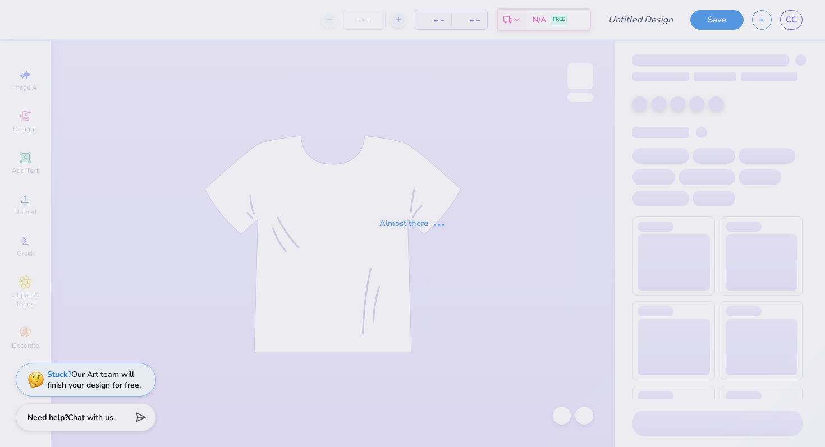
type input "family weekend"
type input "24"
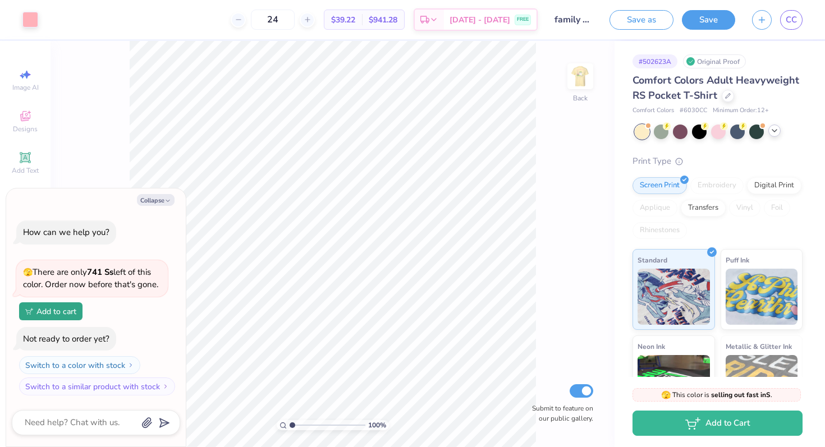
click at [771, 136] on div at bounding box center [719, 132] width 168 height 15
click at [773, 127] on icon at bounding box center [774, 130] width 9 height 9
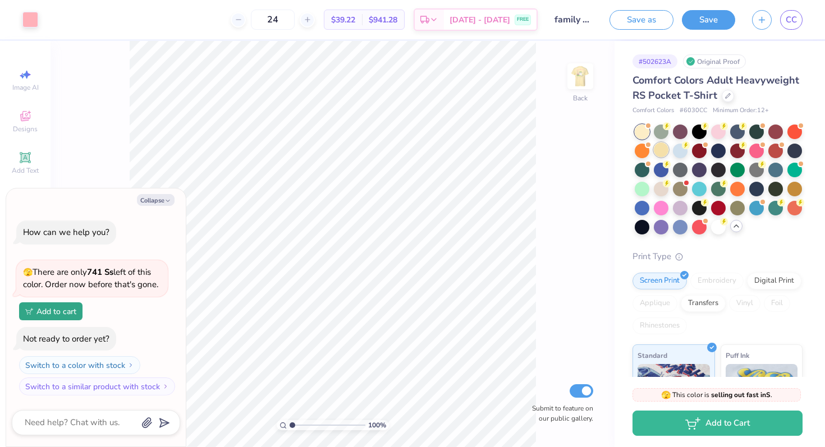
click at [658, 153] on div at bounding box center [661, 150] width 15 height 15
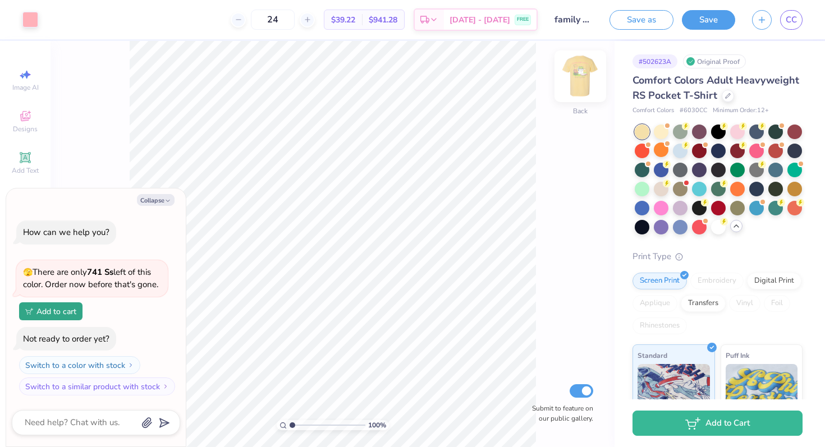
click at [585, 82] on img at bounding box center [580, 76] width 45 height 45
click at [585, 82] on img at bounding box center [580, 76] width 22 height 22
click at [681, 148] on div at bounding box center [680, 150] width 15 height 15
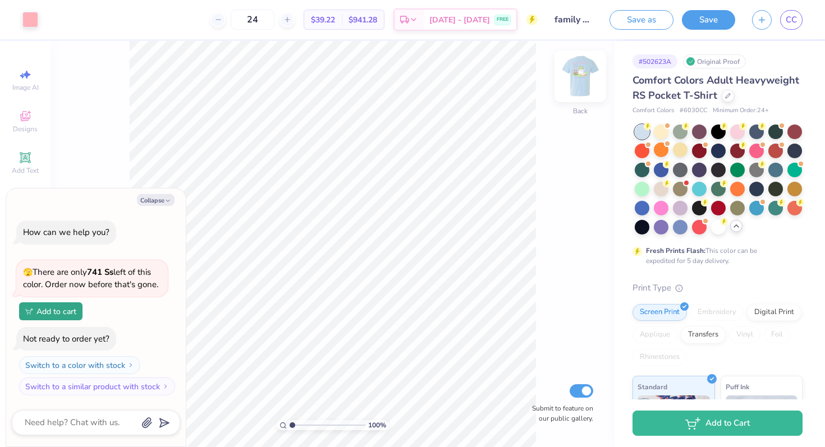
click at [588, 79] on img at bounding box center [580, 76] width 45 height 45
click at [588, 79] on img at bounding box center [580, 76] width 22 height 22
click at [660, 187] on div at bounding box center [661, 188] width 15 height 15
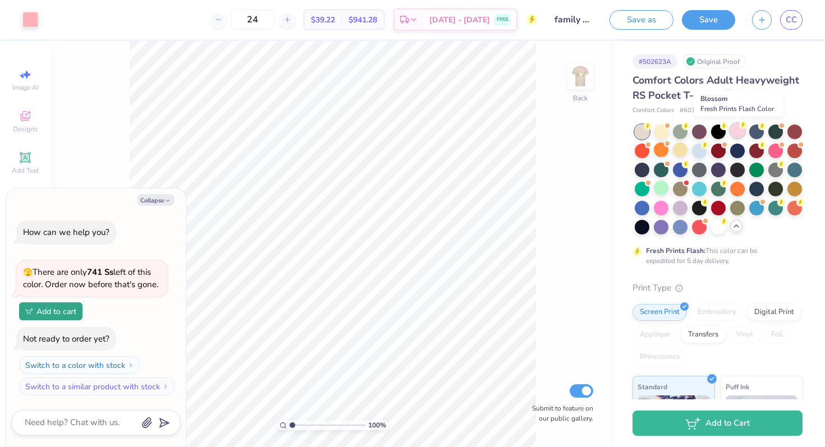
click at [739, 130] on div at bounding box center [737, 130] width 15 height 15
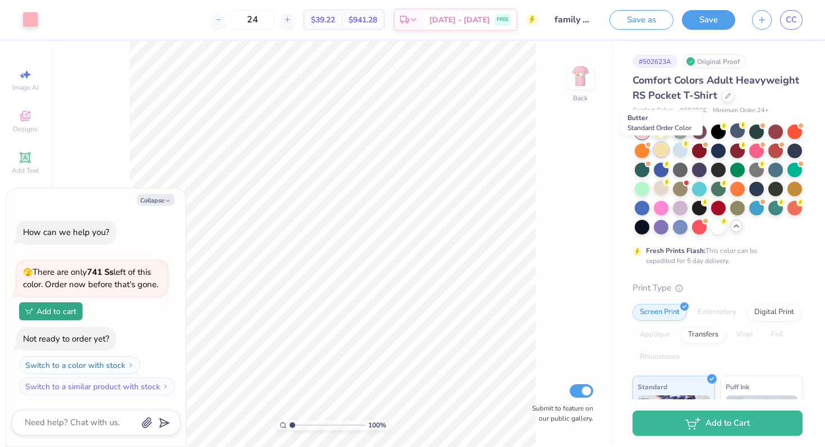
click at [659, 154] on div at bounding box center [661, 150] width 15 height 15
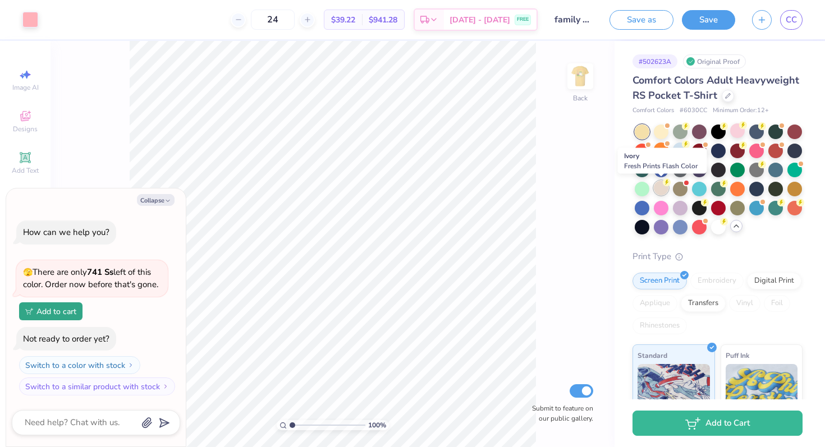
click at [660, 190] on div at bounding box center [661, 188] width 15 height 15
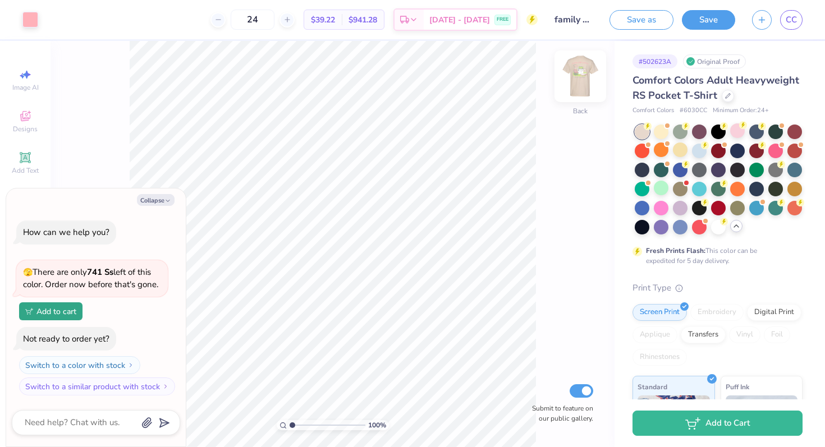
click at [577, 82] on img at bounding box center [580, 76] width 45 height 45
click at [577, 82] on img at bounding box center [580, 76] width 22 height 22
click at [697, 150] on div at bounding box center [699, 150] width 15 height 15
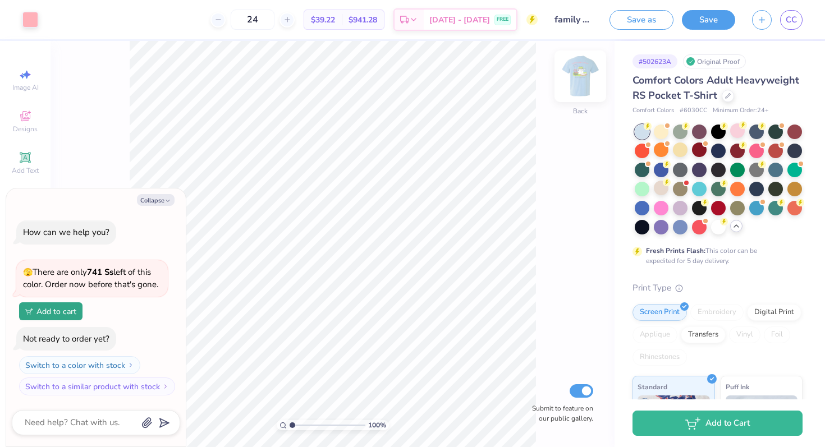
click at [579, 86] on img at bounding box center [580, 76] width 45 height 45
click at [53, 16] on div at bounding box center [51, 19] width 16 height 16
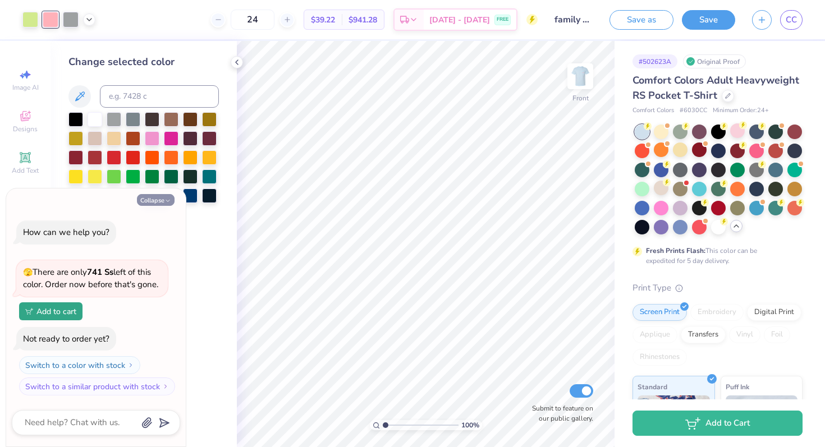
click at [158, 203] on button "Collapse" at bounding box center [156, 200] width 38 height 12
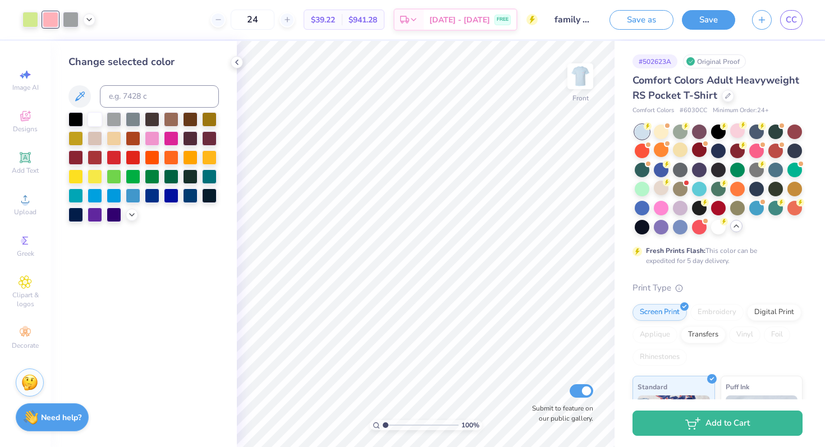
click at [124, 221] on div at bounding box center [143, 167] width 150 height 110
click at [130, 214] on icon at bounding box center [131, 213] width 9 height 9
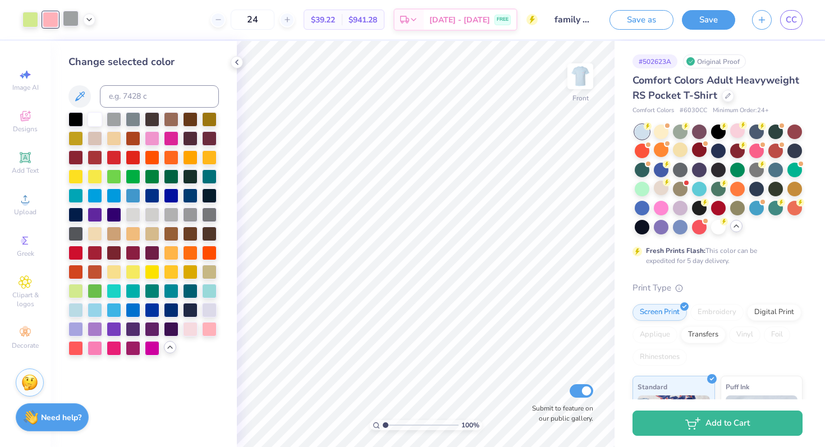
click at [69, 16] on div at bounding box center [71, 19] width 16 height 16
click at [155, 310] on div at bounding box center [152, 309] width 15 height 15
click at [207, 217] on div at bounding box center [209, 213] width 15 height 15
click at [48, 22] on div at bounding box center [51, 19] width 16 height 16
click at [208, 332] on div at bounding box center [209, 328] width 15 height 15
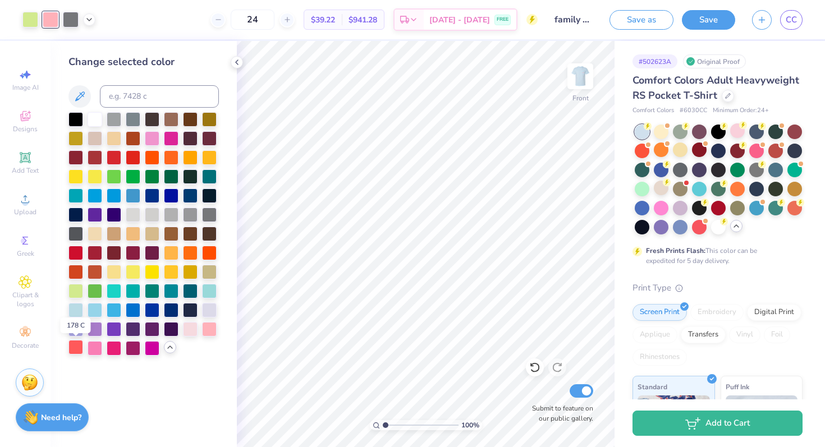
click at [80, 349] on div at bounding box center [75, 347] width 15 height 15
click at [90, 349] on div at bounding box center [95, 347] width 15 height 15
click at [575, 65] on img at bounding box center [580, 76] width 45 height 45
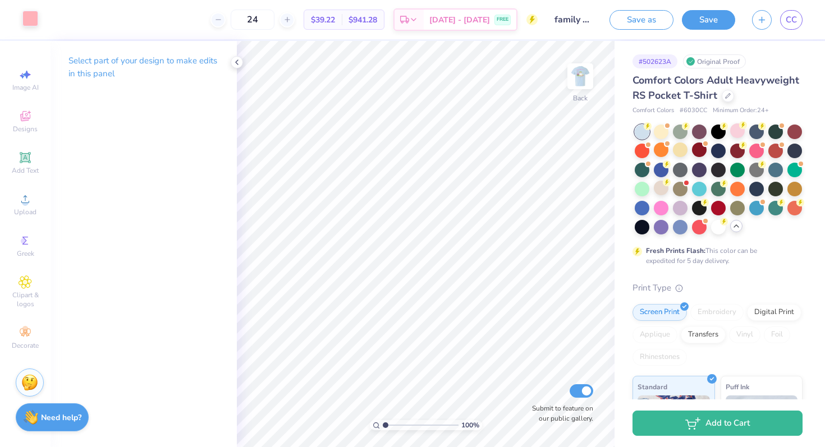
click at [31, 22] on div at bounding box center [30, 19] width 16 height 16
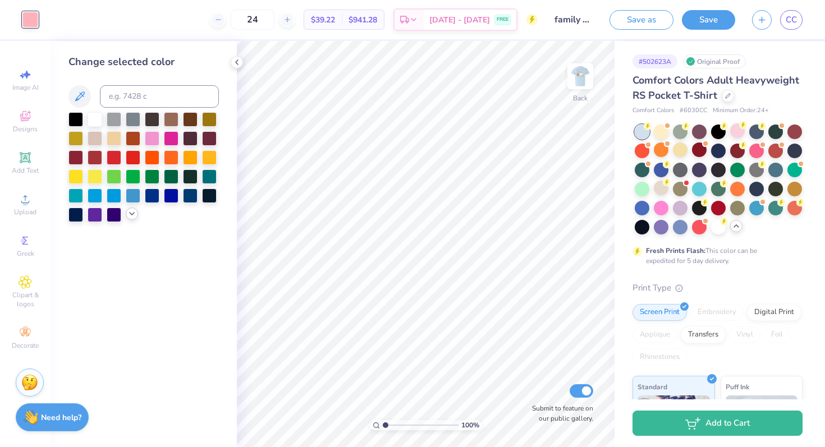
click at [130, 217] on icon at bounding box center [131, 213] width 9 height 9
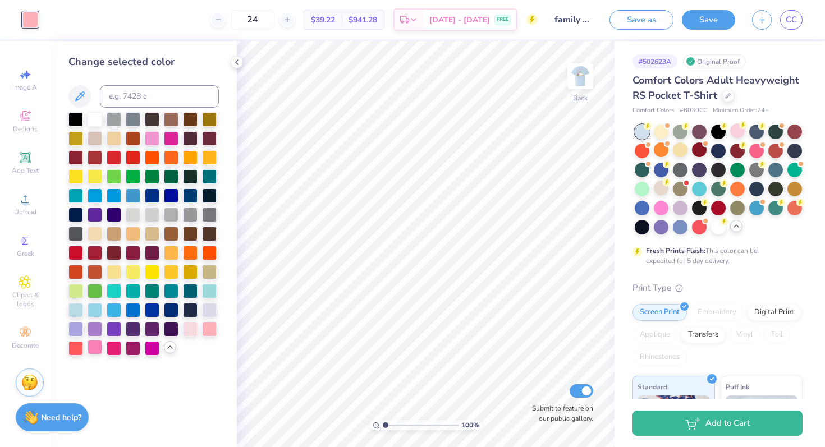
click at [98, 347] on div at bounding box center [95, 347] width 15 height 15
click at [155, 137] on div at bounding box center [152, 137] width 15 height 15
click at [577, 82] on img at bounding box center [580, 76] width 45 height 45
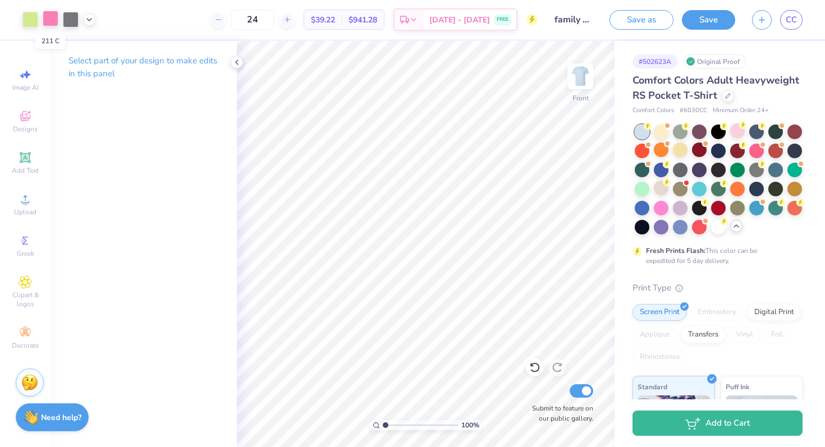
click at [54, 21] on div at bounding box center [51, 19] width 16 height 16
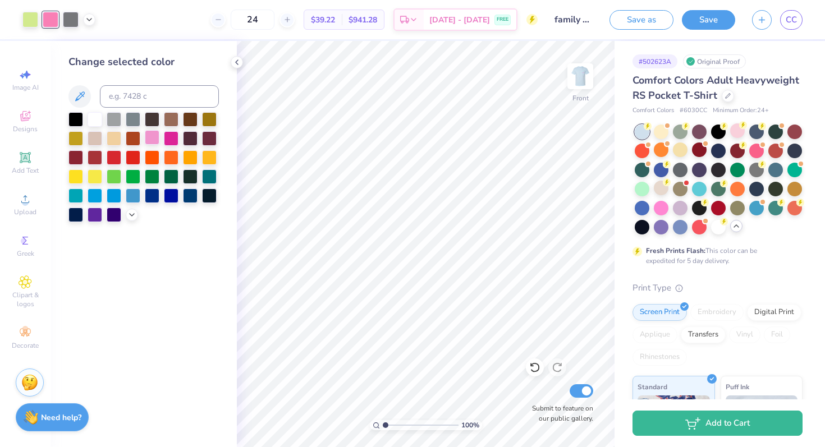
click at [150, 136] on div at bounding box center [152, 137] width 15 height 15
click at [586, 80] on img at bounding box center [580, 76] width 45 height 45
click at [586, 80] on img at bounding box center [580, 76] width 22 height 22
click at [582, 81] on img at bounding box center [580, 76] width 45 height 45
click at [680, 151] on div at bounding box center [680, 150] width 15 height 15
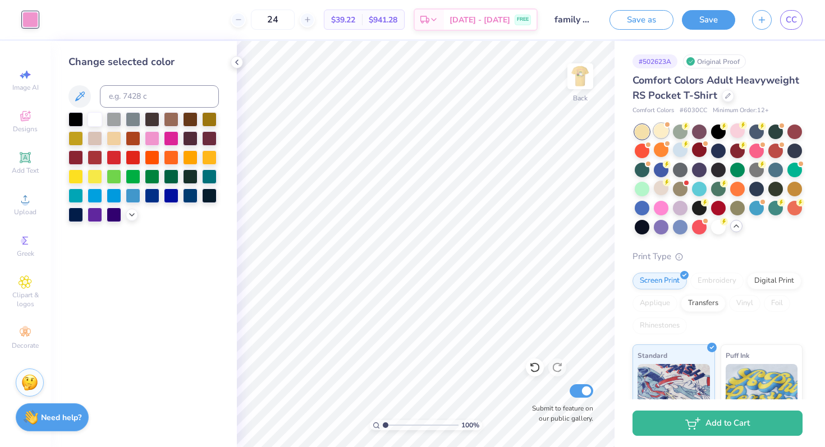
click at [658, 134] on div at bounding box center [661, 130] width 15 height 15
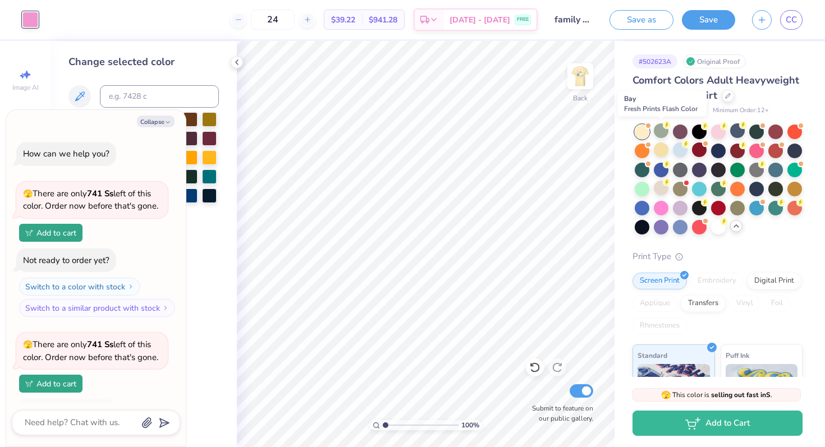
scroll to position [72, 0]
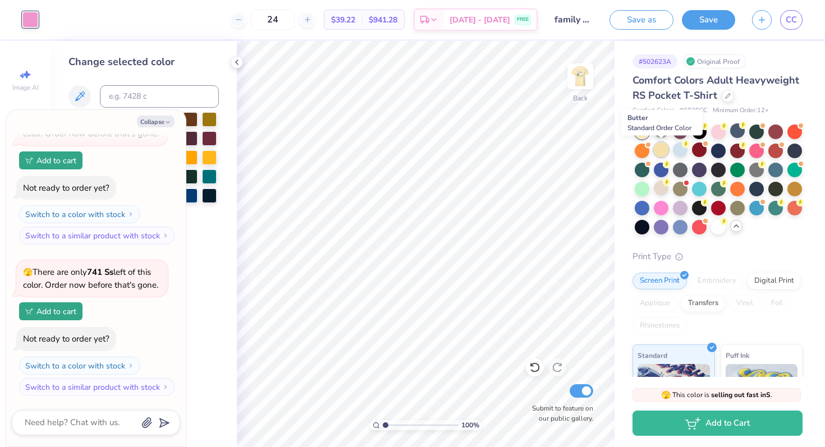
click at [656, 148] on div at bounding box center [661, 150] width 15 height 15
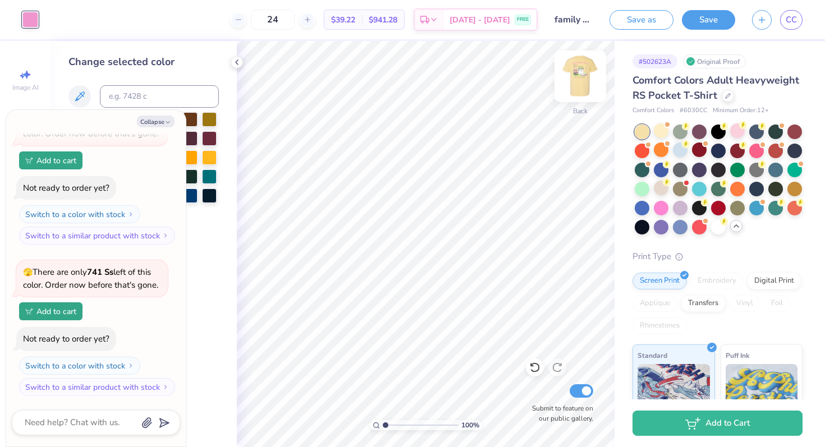
click at [582, 73] on img at bounding box center [580, 76] width 45 height 45
click at [582, 73] on img at bounding box center [580, 76] width 22 height 22
click at [659, 135] on div at bounding box center [661, 130] width 15 height 15
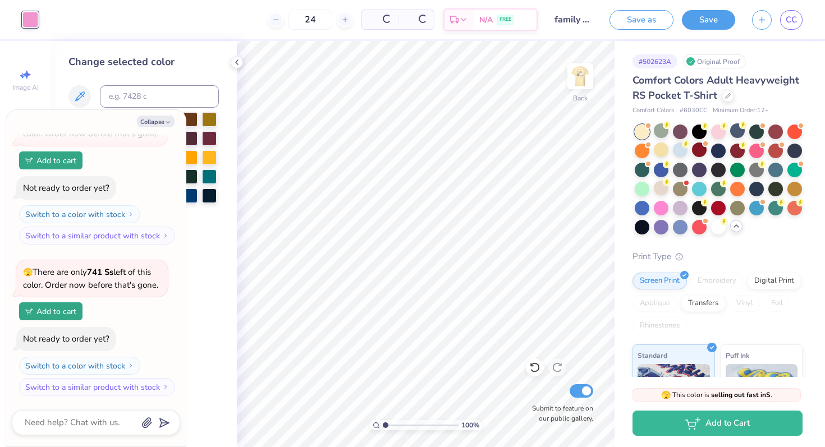
scroll to position [224, 0]
click at [587, 77] on img at bounding box center [580, 76] width 45 height 45
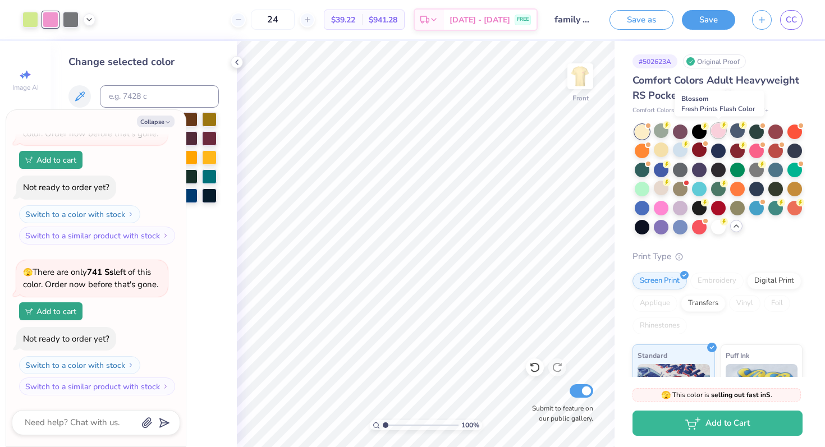
click at [720, 135] on div at bounding box center [718, 130] width 15 height 15
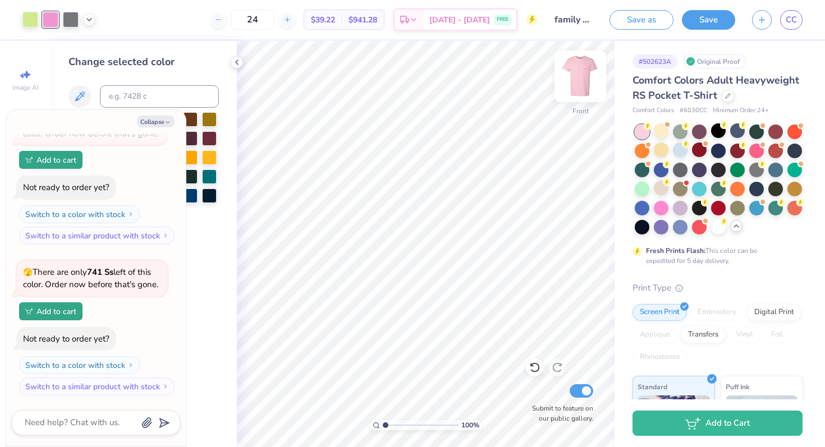
click at [587, 74] on img at bounding box center [580, 76] width 45 height 45
click at [587, 74] on img at bounding box center [580, 76] width 22 height 22
click at [683, 151] on div at bounding box center [680, 150] width 15 height 15
click at [756, 134] on div at bounding box center [756, 130] width 15 height 15
click at [775, 135] on div at bounding box center [775, 130] width 15 height 15
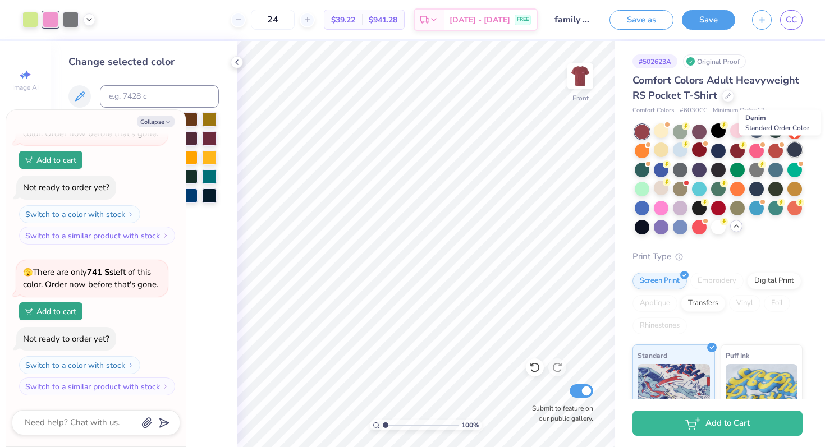
click at [794, 151] on div at bounding box center [794, 150] width 15 height 15
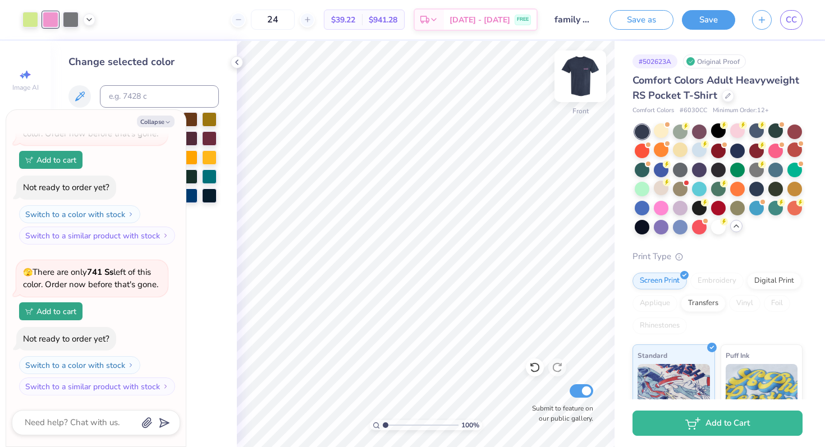
click at [585, 74] on img at bounding box center [580, 76] width 45 height 45
click at [579, 82] on img at bounding box center [580, 76] width 45 height 45
click at [579, 82] on img at bounding box center [580, 76] width 22 height 22
click at [578, 74] on img at bounding box center [580, 76] width 45 height 45
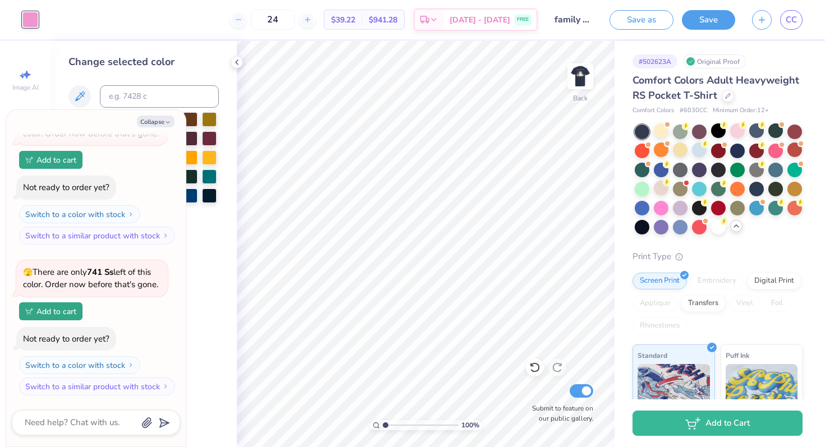
click at [578, 74] on img at bounding box center [580, 76] width 22 height 22
click at [50, 19] on div at bounding box center [51, 20] width 16 height 16
click at [157, 121] on button "Collapse" at bounding box center [156, 122] width 38 height 12
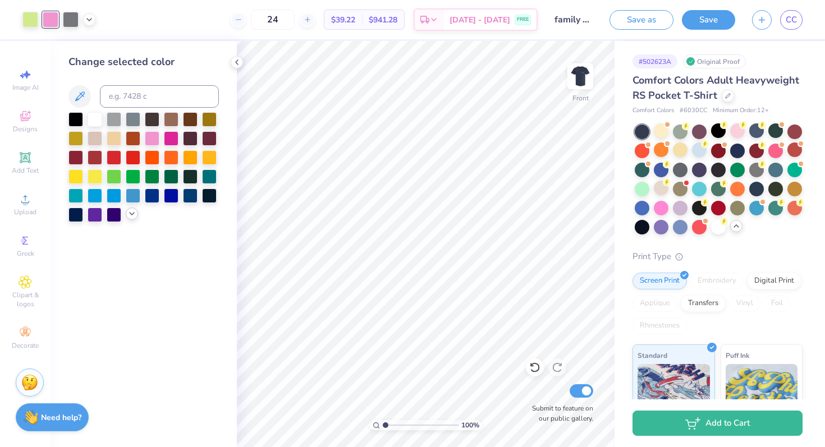
click at [129, 217] on icon at bounding box center [131, 213] width 9 height 9
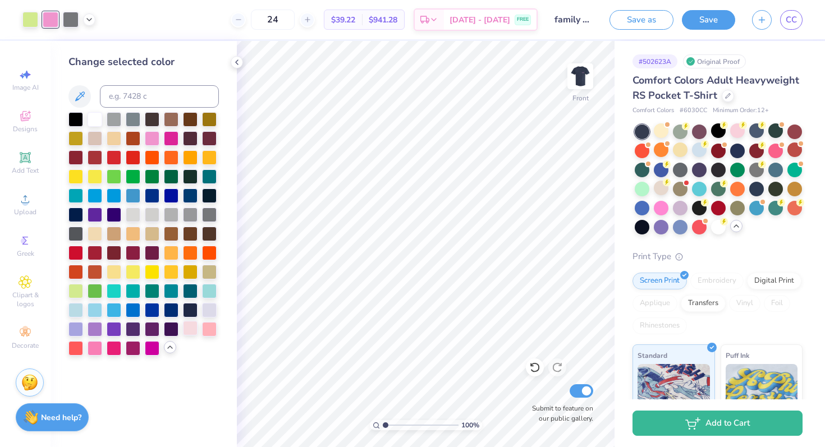
click at [195, 333] on div at bounding box center [190, 328] width 15 height 15
click at [583, 73] on img at bounding box center [580, 76] width 45 height 45
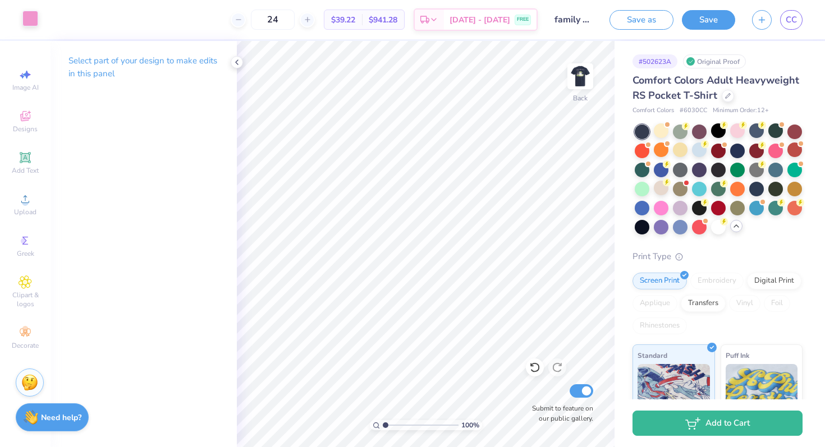
click at [32, 15] on div at bounding box center [30, 19] width 16 height 16
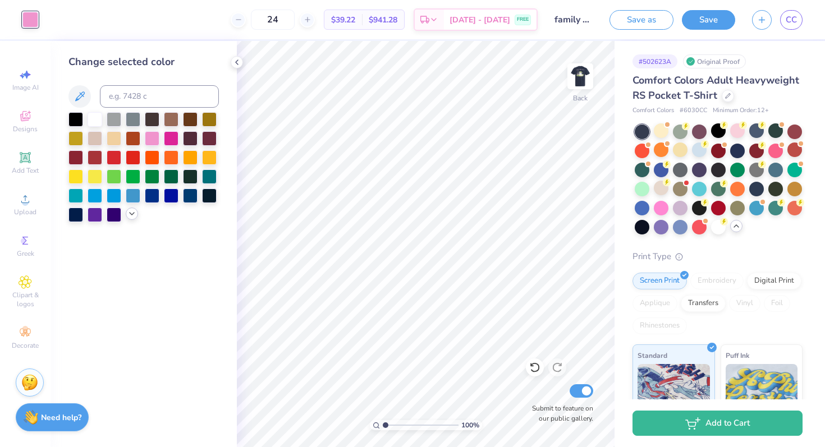
click at [128, 216] on icon at bounding box center [131, 213] width 9 height 9
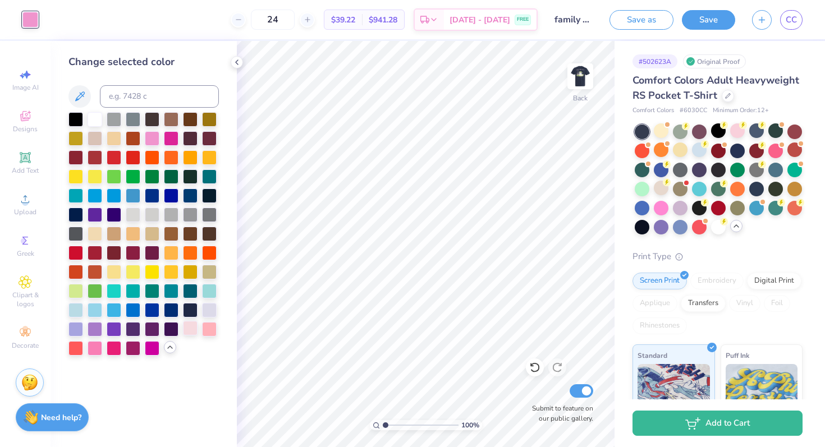
click at [191, 334] on div at bounding box center [190, 328] width 15 height 15
click at [582, 73] on img at bounding box center [580, 76] width 45 height 45
click at [29, 17] on div at bounding box center [30, 19] width 16 height 16
click at [73, 21] on div at bounding box center [71, 19] width 16 height 16
click at [153, 210] on div at bounding box center [152, 213] width 15 height 15
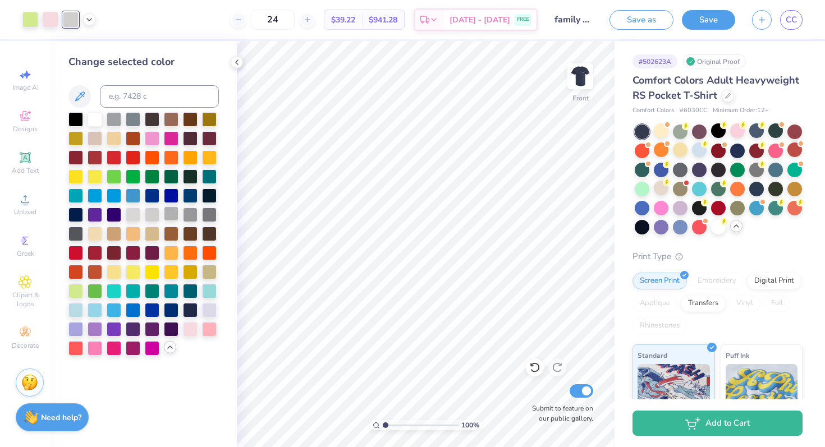
click at [173, 211] on div at bounding box center [171, 213] width 15 height 15
click at [188, 214] on div at bounding box center [190, 213] width 15 height 15
click at [571, 80] on img at bounding box center [580, 76] width 45 height 45
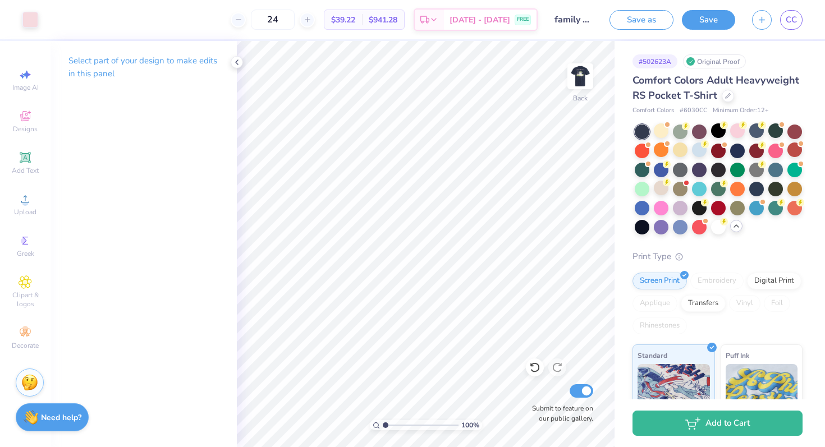
click at [571, 80] on img at bounding box center [580, 76] width 22 height 22
click at [569, 80] on img at bounding box center [580, 76] width 45 height 45
click at [571, 77] on img at bounding box center [580, 76] width 45 height 45
click at [571, 77] on img at bounding box center [580, 76] width 22 height 22
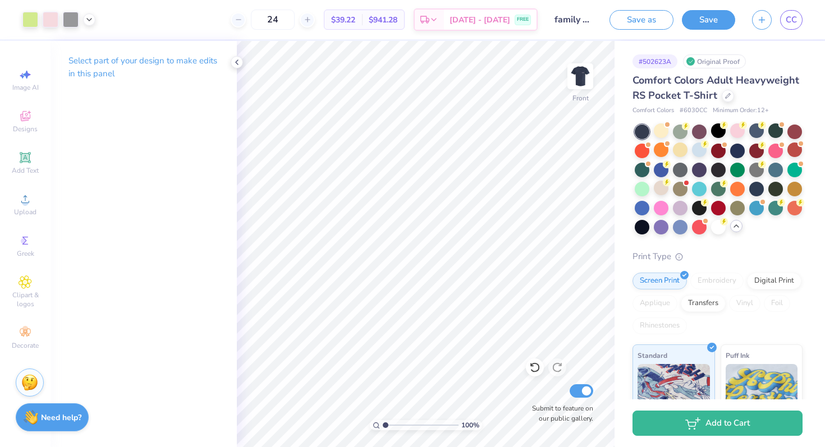
click at [571, 77] on img at bounding box center [580, 76] width 22 height 22
click at [571, 73] on img at bounding box center [580, 76] width 45 height 45
click at [696, 151] on div at bounding box center [699, 150] width 15 height 15
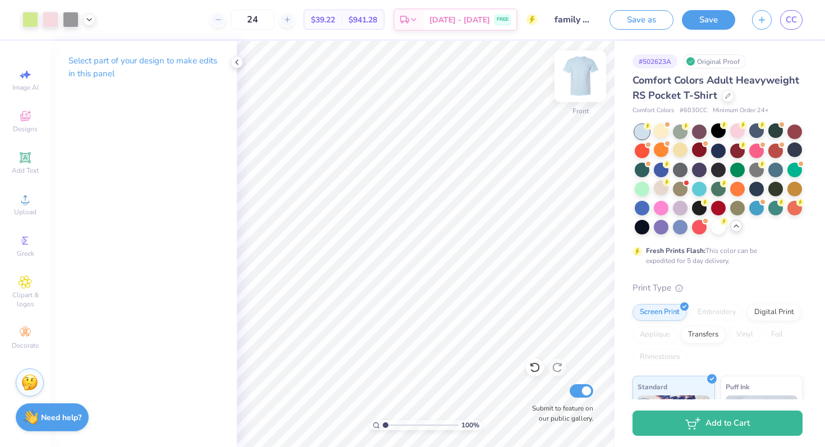
click at [584, 73] on img at bounding box center [580, 76] width 45 height 45
click at [29, 16] on div at bounding box center [30, 19] width 16 height 16
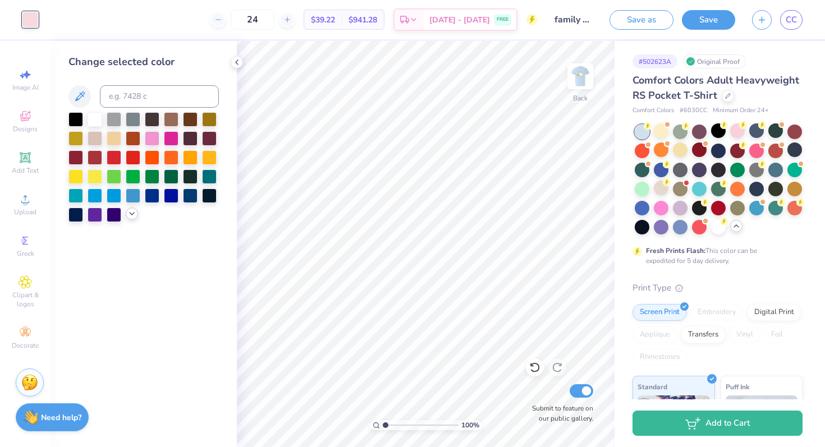
click at [128, 217] on icon at bounding box center [131, 213] width 9 height 9
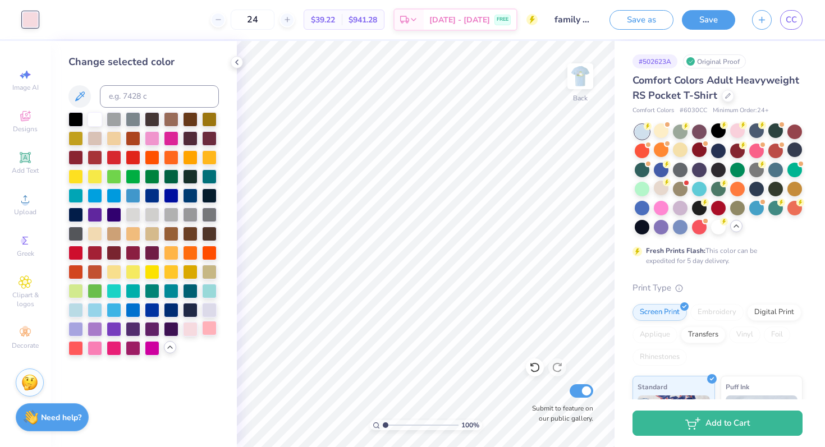
click at [209, 333] on div at bounding box center [209, 328] width 15 height 15
click at [95, 348] on div at bounding box center [95, 347] width 15 height 15
click at [112, 160] on div at bounding box center [114, 156] width 15 height 15
click at [72, 348] on div at bounding box center [75, 347] width 15 height 15
click at [90, 348] on div at bounding box center [95, 347] width 15 height 15
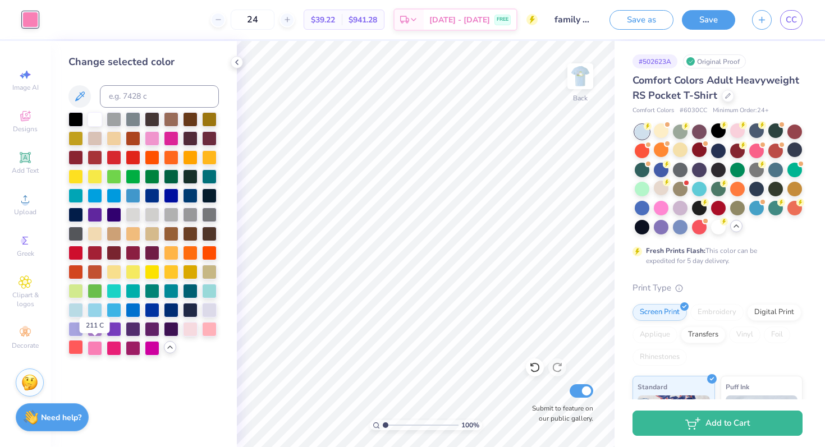
click at [76, 348] on div at bounding box center [75, 347] width 15 height 15
click at [79, 330] on div at bounding box center [75, 328] width 15 height 15
click at [93, 329] on div at bounding box center [95, 328] width 15 height 15
click at [93, 345] on div at bounding box center [95, 347] width 15 height 15
click at [112, 159] on div at bounding box center [114, 156] width 15 height 15
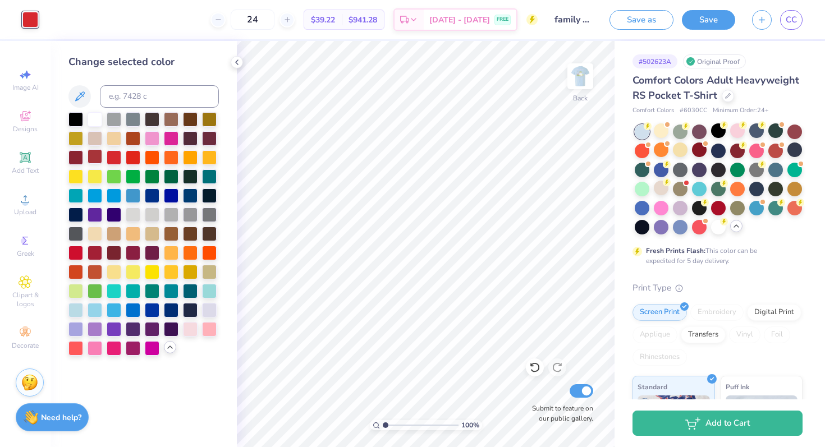
click at [99, 159] on div at bounding box center [95, 156] width 15 height 15
click at [586, 73] on img at bounding box center [580, 76] width 45 height 45
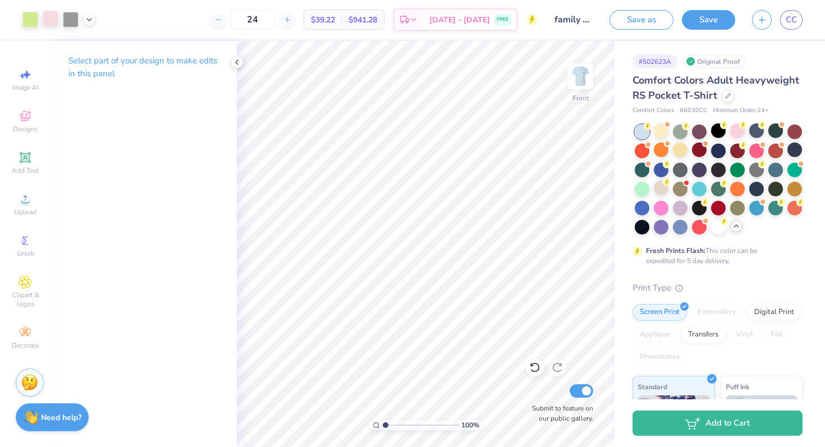
click at [58, 17] on div at bounding box center [51, 19] width 16 height 16
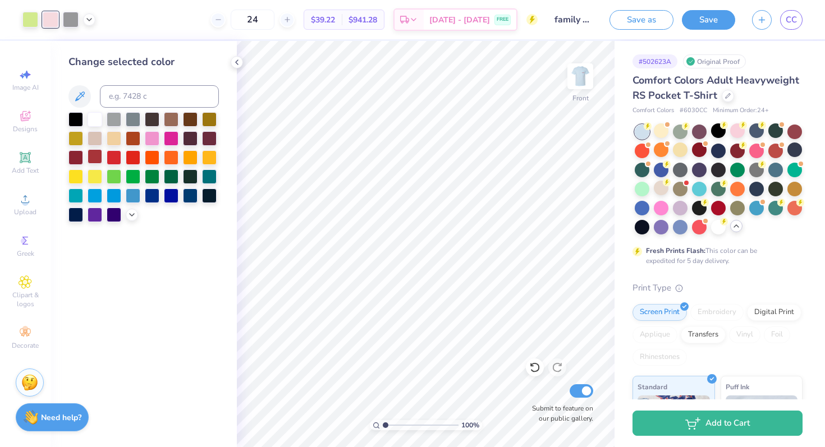
click at [98, 157] on div at bounding box center [95, 156] width 15 height 15
click at [131, 215] on icon at bounding box center [131, 213] width 9 height 9
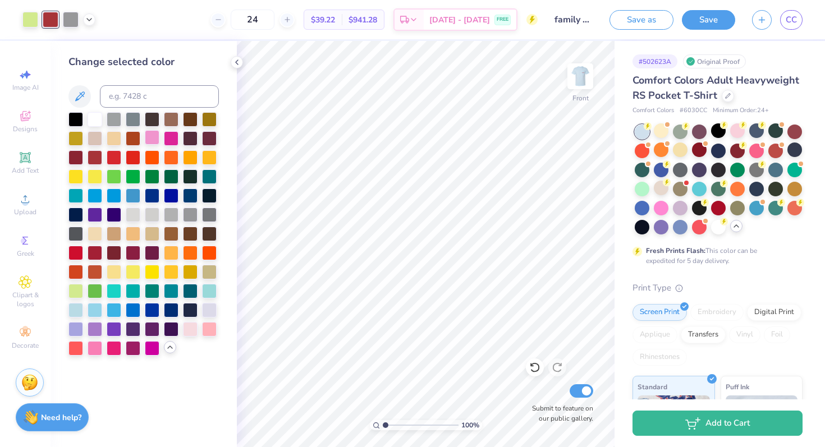
click at [149, 132] on div at bounding box center [152, 137] width 15 height 15
click at [586, 82] on img at bounding box center [580, 76] width 45 height 45
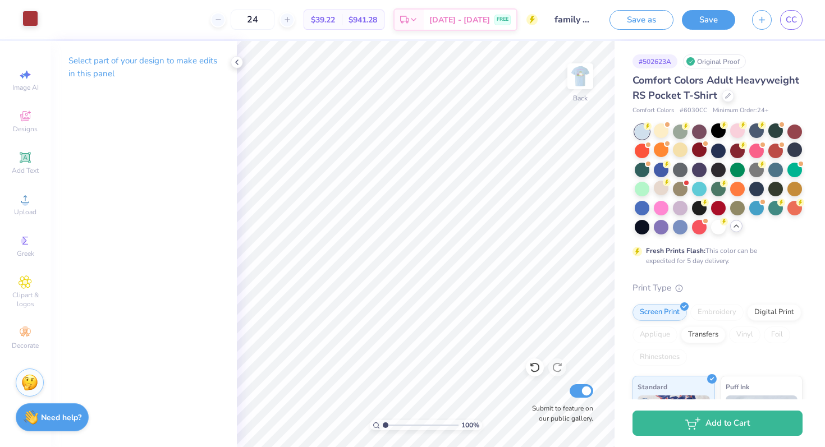
click at [33, 21] on div at bounding box center [30, 19] width 16 height 16
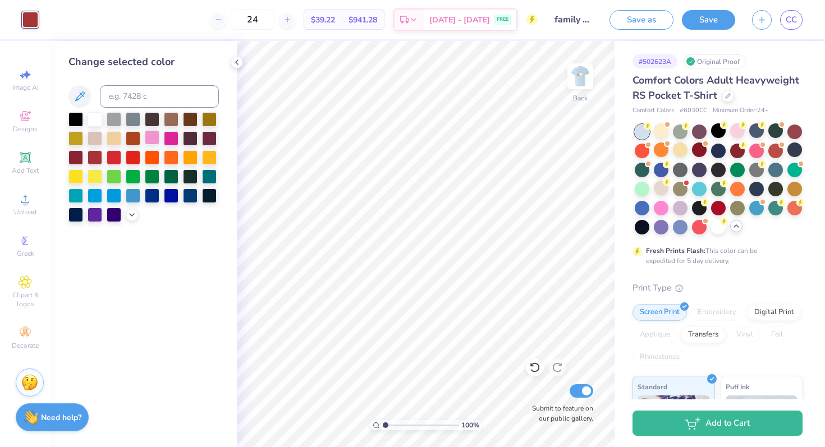
click at [150, 140] on div at bounding box center [152, 137] width 15 height 15
click at [578, 80] on img at bounding box center [580, 76] width 45 height 45
click at [574, 79] on img at bounding box center [580, 76] width 45 height 45
click at [584, 73] on img at bounding box center [580, 76] width 45 height 45
click at [584, 73] on img at bounding box center [580, 76] width 22 height 22
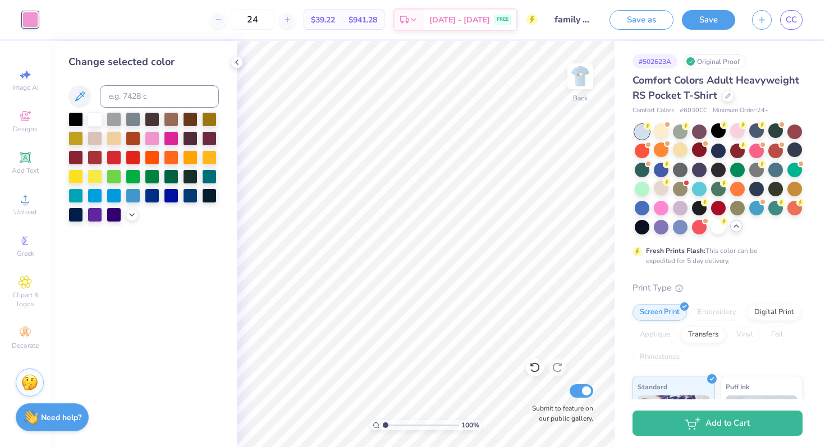
click at [584, 73] on img at bounding box center [580, 76] width 22 height 22
click at [26, 20] on div at bounding box center [30, 20] width 16 height 16
click at [132, 215] on icon at bounding box center [131, 213] width 9 height 9
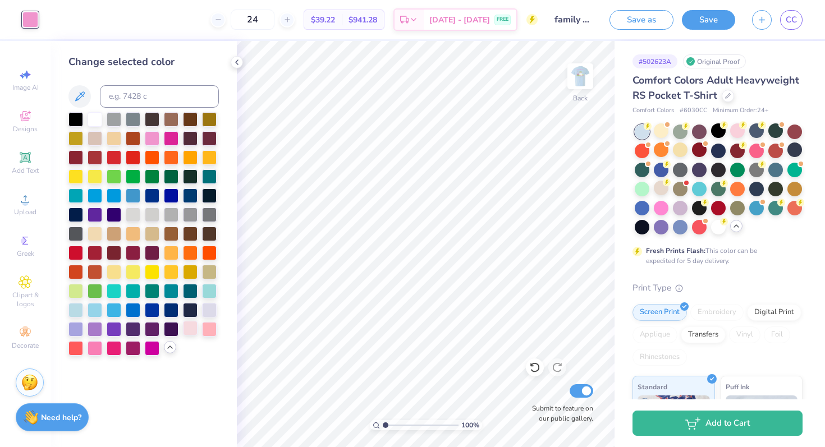
click at [194, 328] on div at bounding box center [190, 328] width 15 height 15
click at [579, 76] on img at bounding box center [580, 76] width 45 height 45
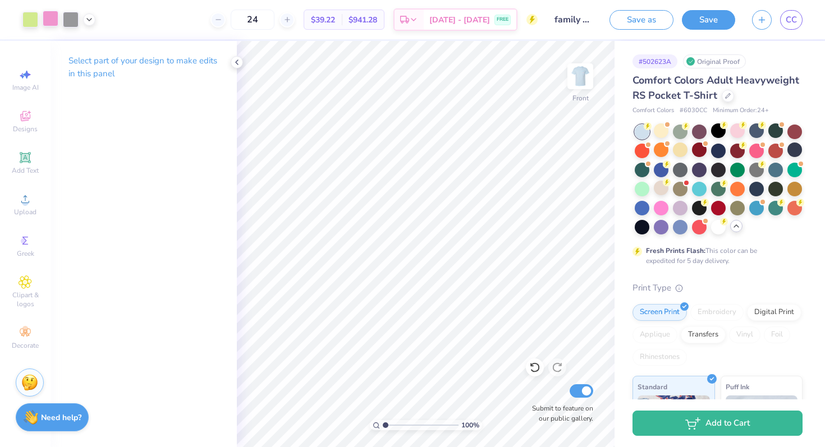
click at [55, 17] on div at bounding box center [51, 19] width 16 height 16
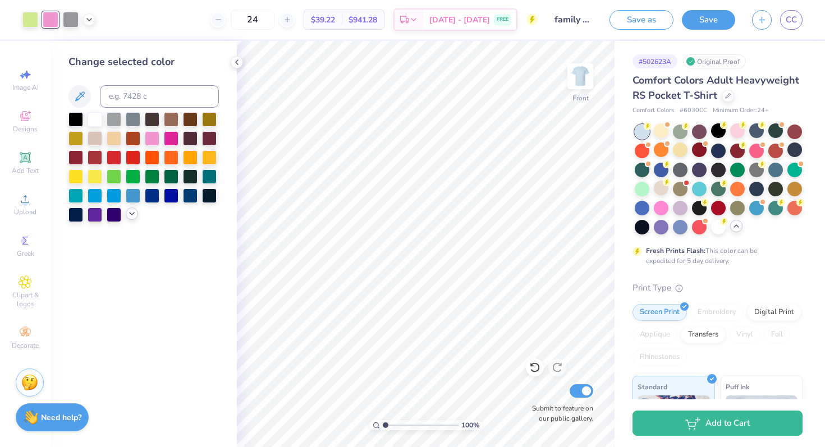
click at [130, 214] on polyline at bounding box center [132, 214] width 4 height 2
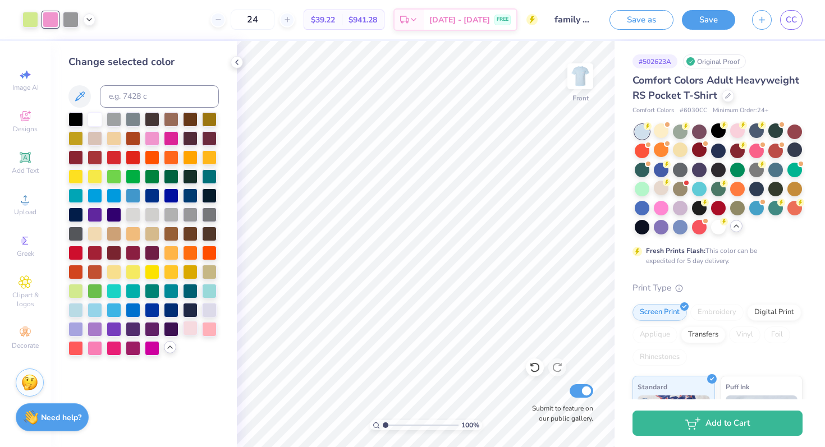
click at [192, 327] on div at bounding box center [190, 328] width 15 height 15
click at [682, 228] on div at bounding box center [680, 226] width 15 height 15
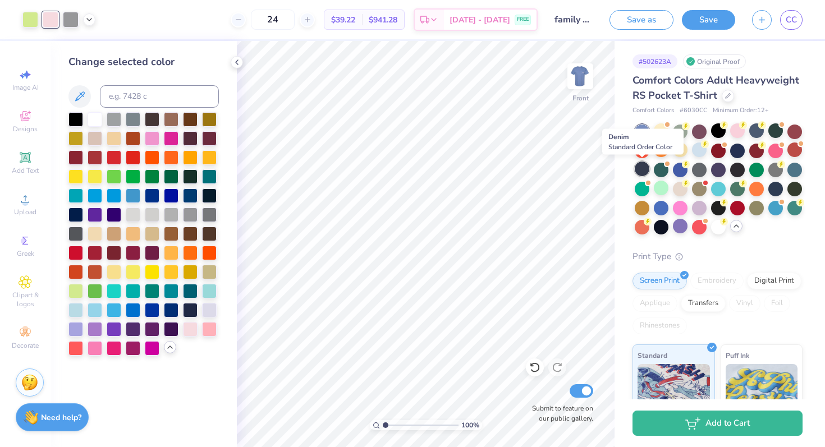
click at [646, 170] on div at bounding box center [642, 169] width 15 height 15
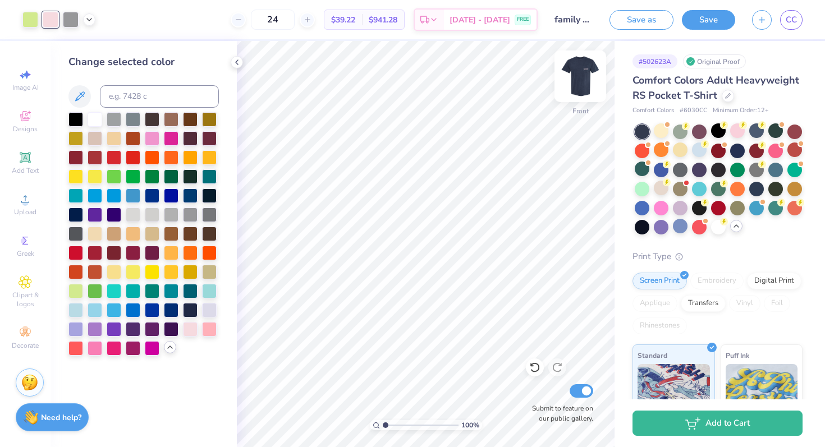
click at [573, 68] on img at bounding box center [580, 76] width 45 height 45
click at [771, 129] on div at bounding box center [775, 130] width 15 height 15
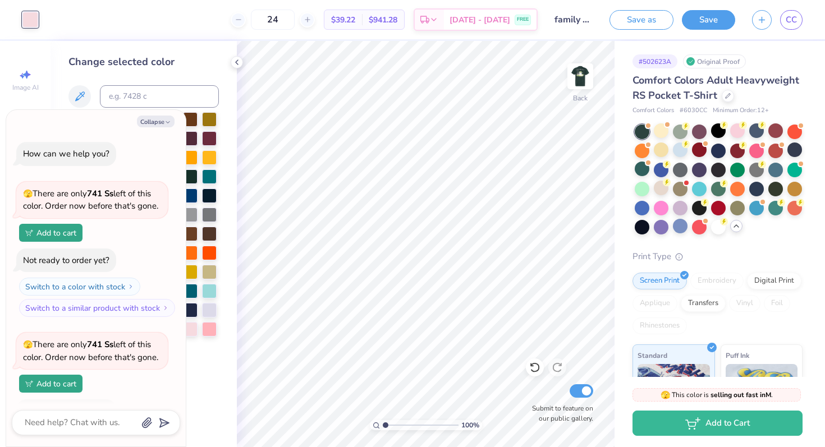
scroll to position [375, 0]
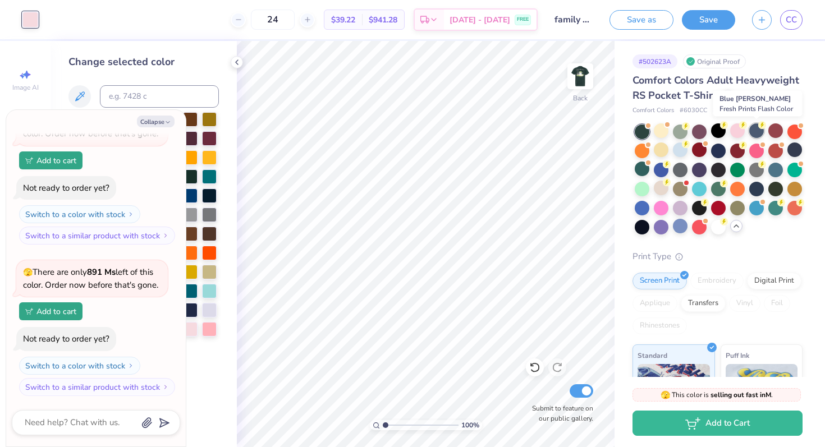
click at [756, 131] on div at bounding box center [756, 130] width 15 height 15
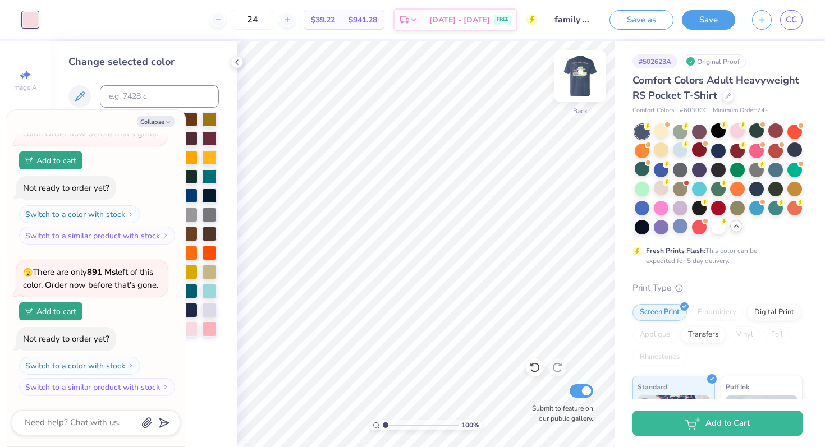
click at [577, 70] on img at bounding box center [580, 76] width 45 height 45
click at [577, 70] on img at bounding box center [580, 76] width 22 height 22
click at [759, 189] on div at bounding box center [756, 188] width 15 height 15
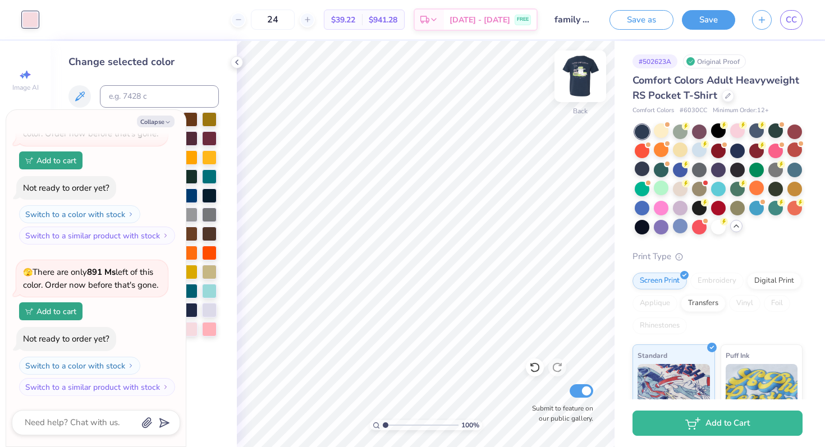
click at [585, 70] on img at bounding box center [580, 76] width 45 height 45
click at [585, 70] on img at bounding box center [580, 76] width 22 height 22
click at [589, 68] on img at bounding box center [580, 76] width 45 height 45
click at [696, 152] on div at bounding box center [699, 150] width 15 height 15
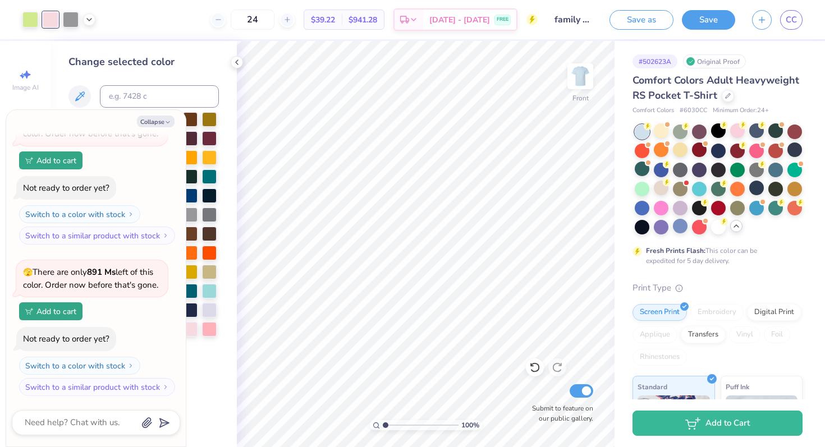
click at [53, 18] on div at bounding box center [51, 20] width 16 height 16
click at [161, 117] on button "Collapse" at bounding box center [156, 122] width 38 height 12
type textarea "x"
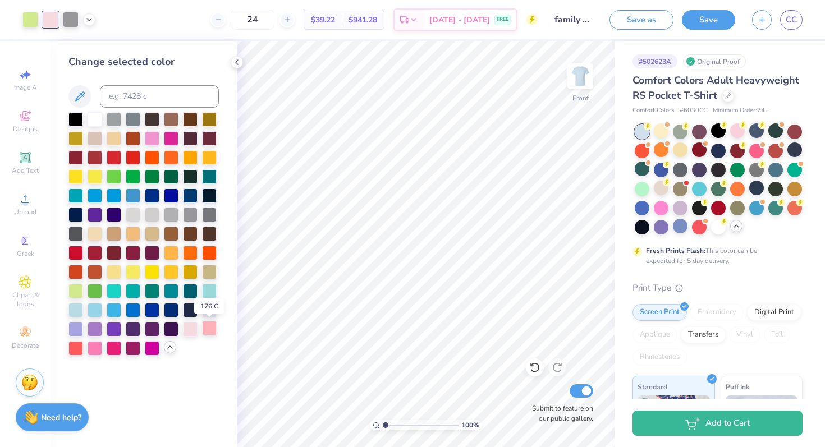
click at [207, 332] on div at bounding box center [209, 328] width 15 height 15
click at [155, 139] on div at bounding box center [152, 137] width 15 height 15
drag, startPoint x: 583, startPoint y: 79, endPoint x: 1, endPoint y: 41, distance: 583.0
click at [582, 79] on img at bounding box center [580, 76] width 22 height 22
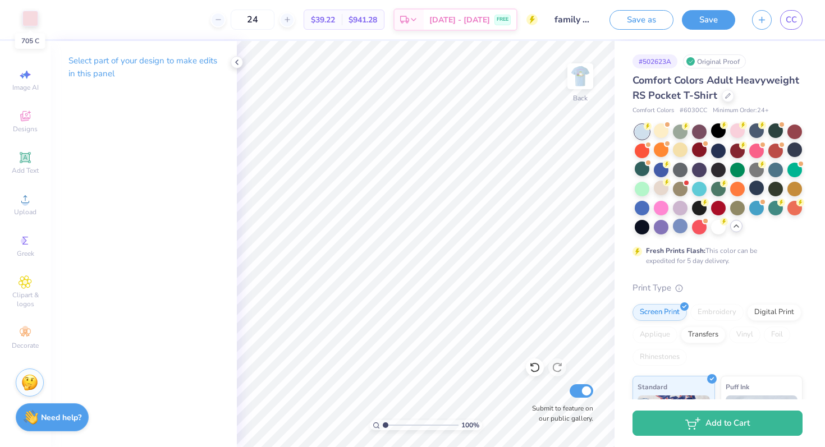
click at [26, 20] on div at bounding box center [30, 19] width 16 height 16
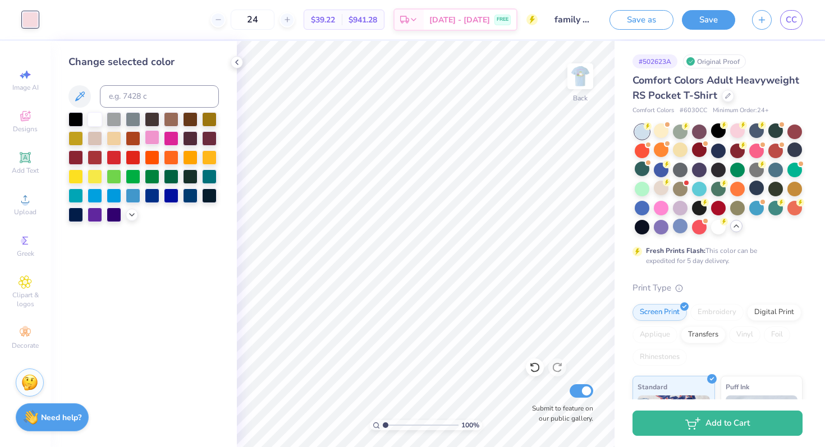
click at [151, 143] on div at bounding box center [152, 137] width 15 height 15
click at [660, 18] on button "Save as" at bounding box center [641, 18] width 64 height 20
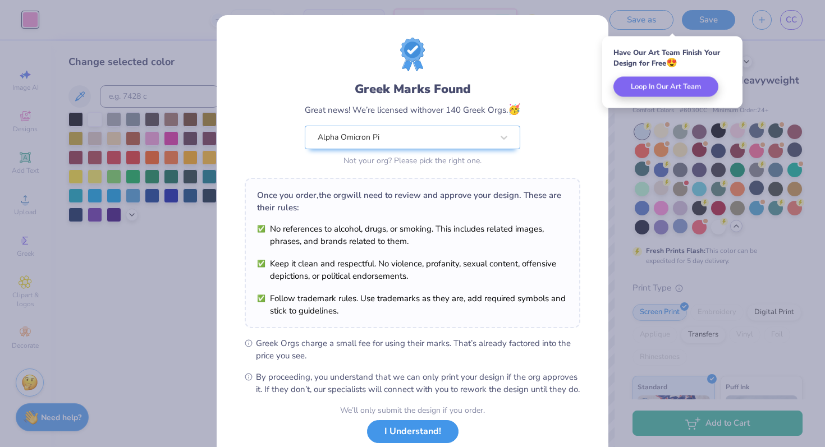
click at [422, 440] on button "I Understand!" at bounding box center [412, 431] width 91 height 23
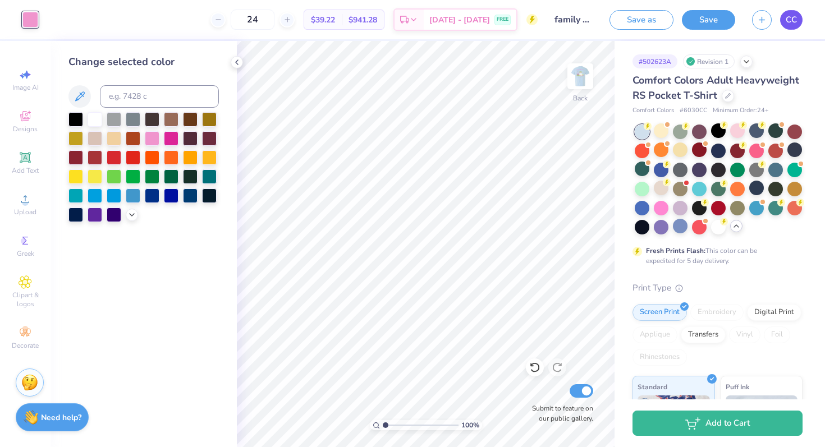
click at [796, 14] on span "CC" at bounding box center [790, 19] width 11 height 13
click at [795, 27] on link "CC" at bounding box center [791, 20] width 22 height 20
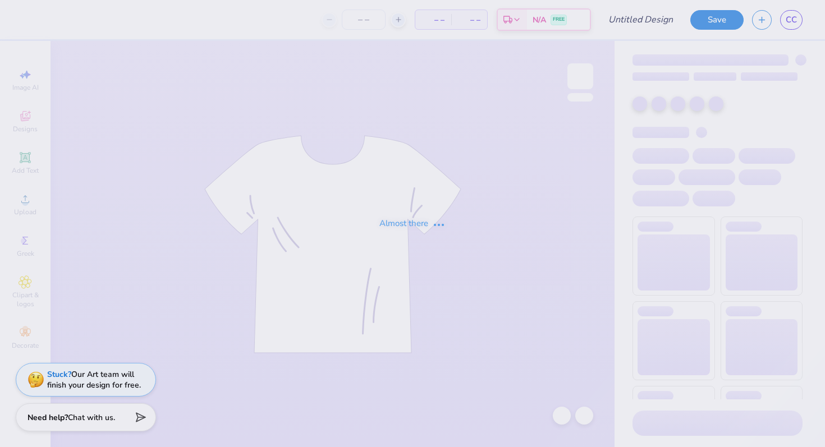
type input "family weekend 2"
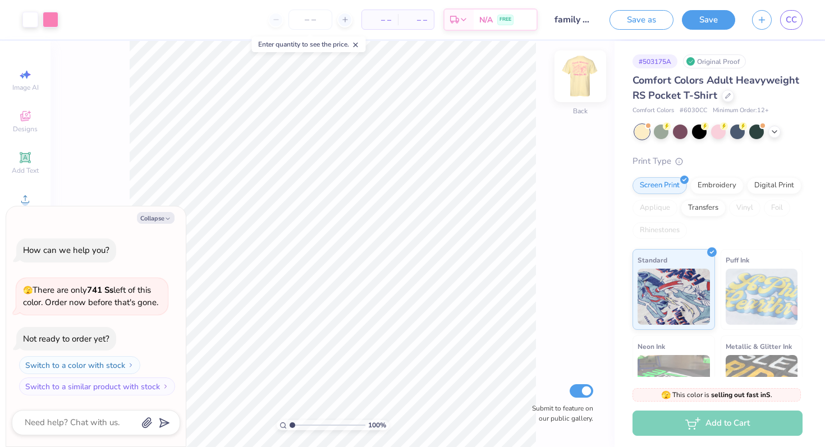
click at [582, 82] on img at bounding box center [580, 76] width 45 height 45
click at [586, 77] on img at bounding box center [580, 76] width 45 height 45
click at [773, 130] on icon at bounding box center [774, 130] width 9 height 9
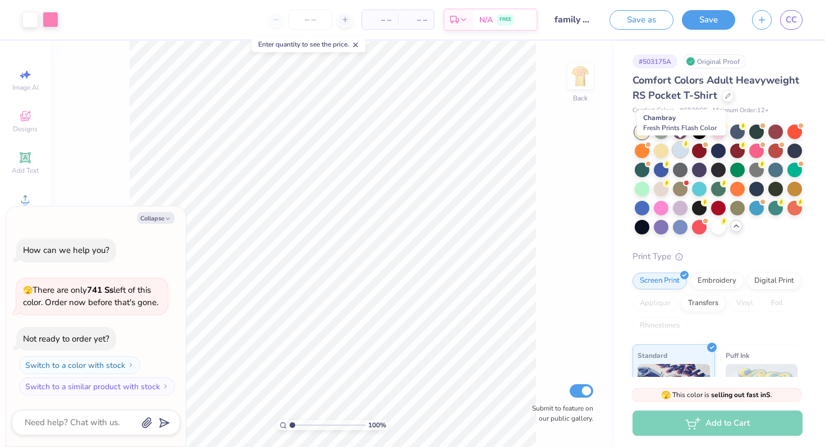
click at [677, 154] on div at bounding box center [680, 150] width 15 height 15
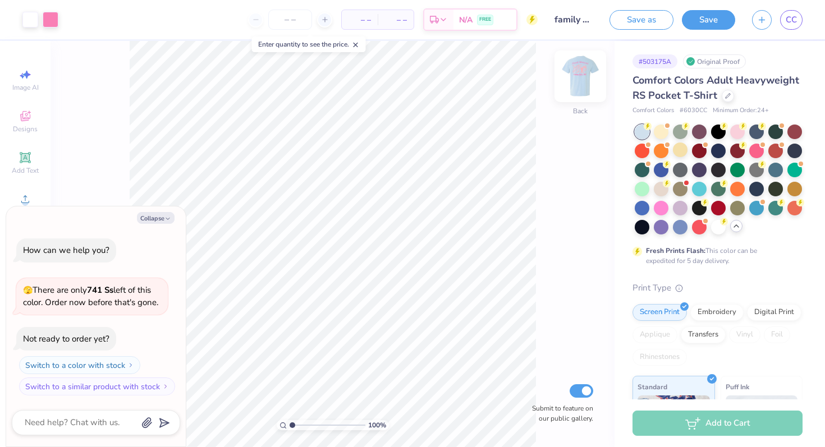
click at [583, 85] on img at bounding box center [580, 76] width 45 height 45
click at [574, 79] on img at bounding box center [580, 76] width 45 height 45
click at [154, 216] on button "Collapse" at bounding box center [156, 218] width 38 height 12
type textarea "x"
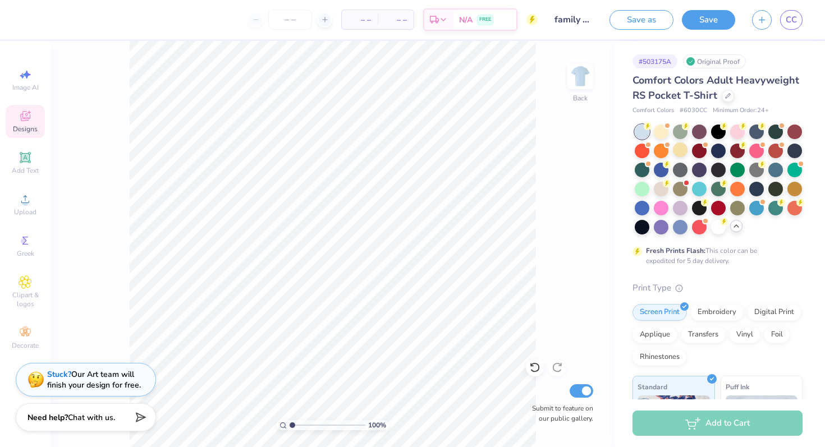
click at [22, 126] on span "Designs" at bounding box center [25, 129] width 25 height 9
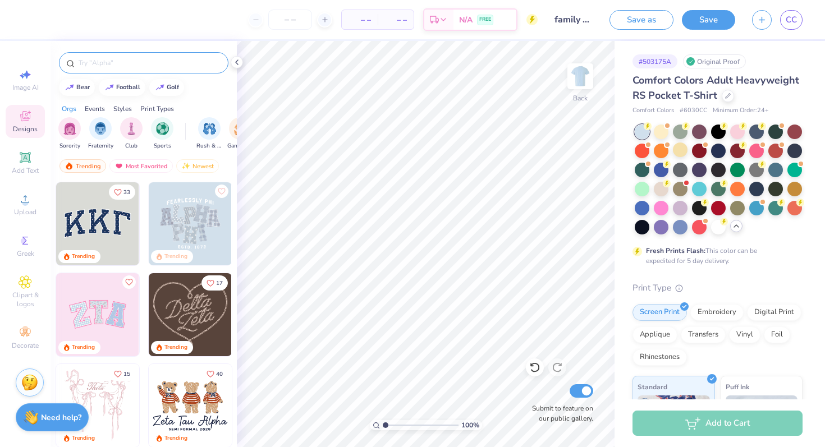
click at [112, 61] on input "text" at bounding box center [149, 62] width 144 height 11
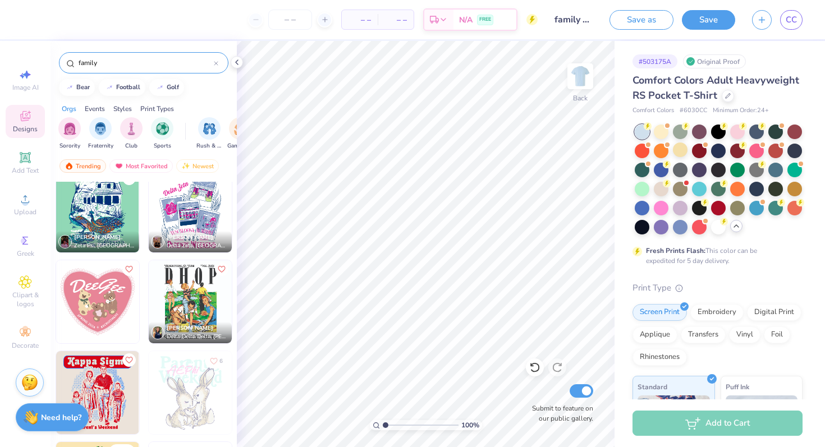
scroll to position [1601, 0]
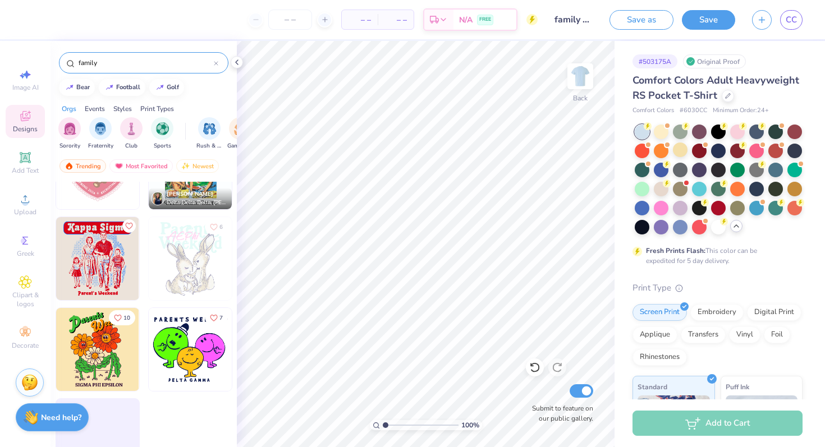
click at [90, 62] on input "family" at bounding box center [145, 62] width 136 height 11
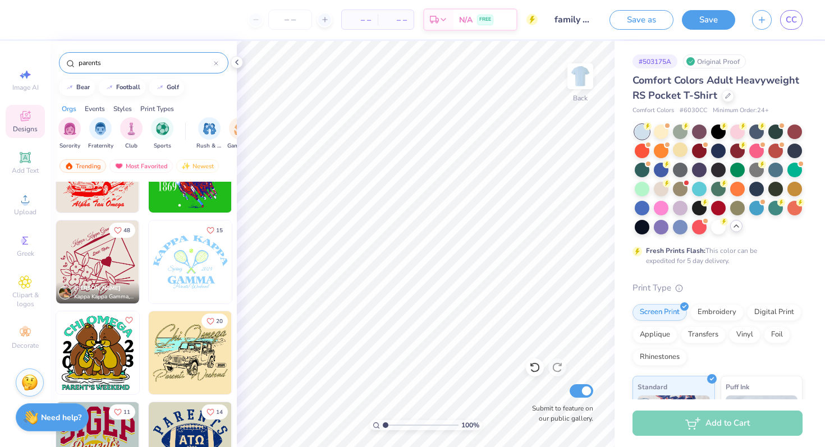
scroll to position [7870, 0]
type input "parents"
click at [593, 67] on img at bounding box center [580, 76] width 45 height 45
click at [93, 273] on img at bounding box center [97, 261] width 83 height 83
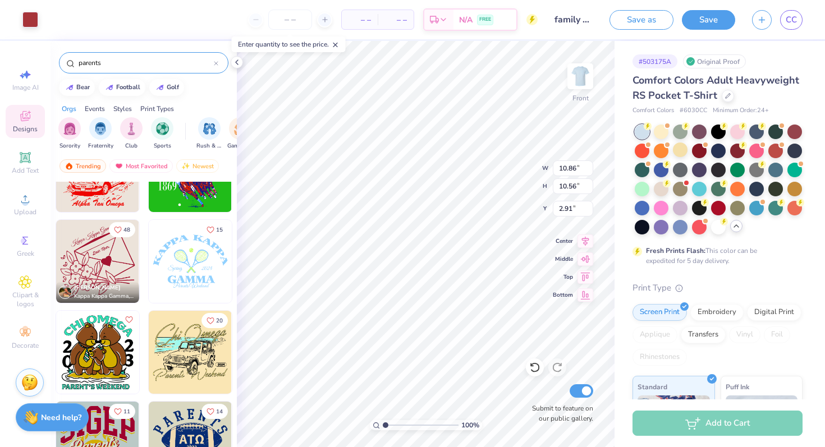
type input "10.86"
type input "10.56"
type input "4.86"
click at [718, 152] on div at bounding box center [718, 150] width 15 height 15
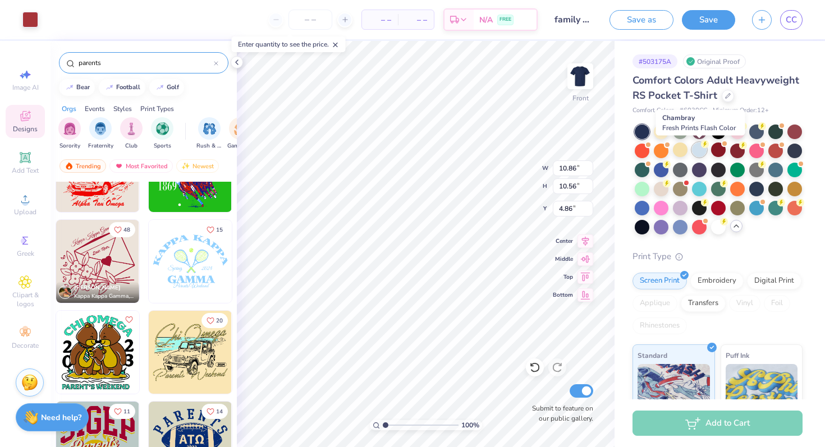
click at [698, 153] on div at bounding box center [699, 150] width 15 height 15
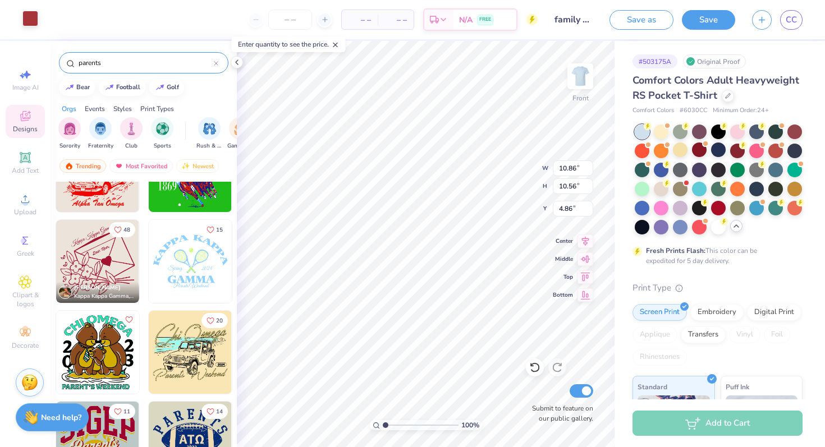
click at [25, 12] on div at bounding box center [30, 19] width 16 height 16
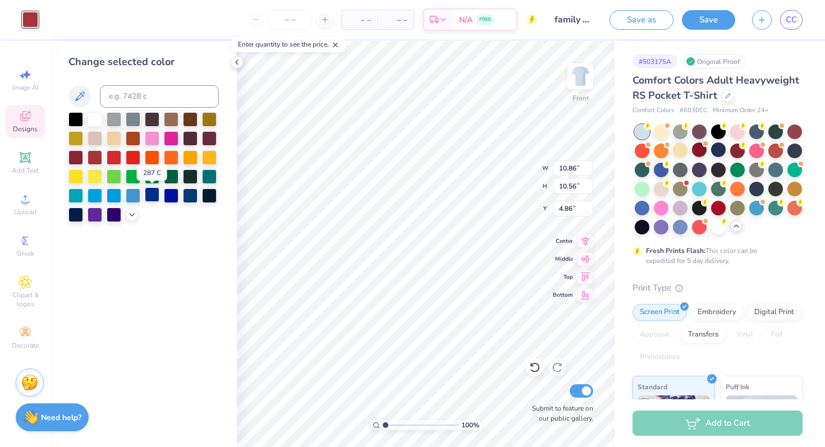
click at [159, 195] on div at bounding box center [152, 194] width 15 height 15
click at [738, 154] on div at bounding box center [737, 150] width 15 height 15
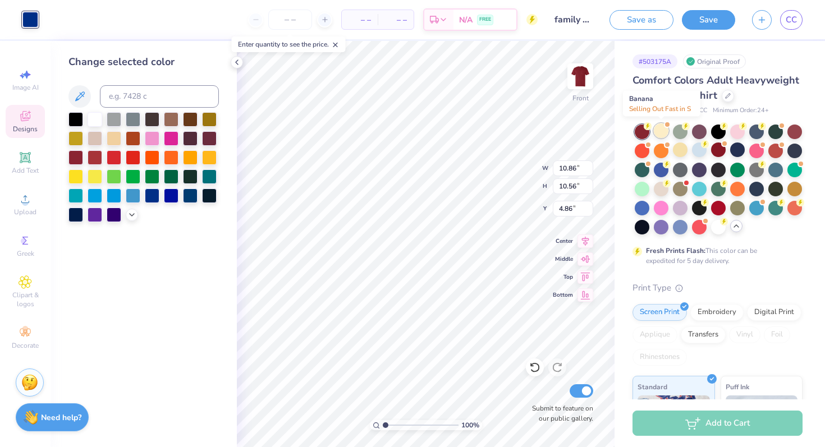
click at [658, 131] on div at bounding box center [661, 130] width 15 height 15
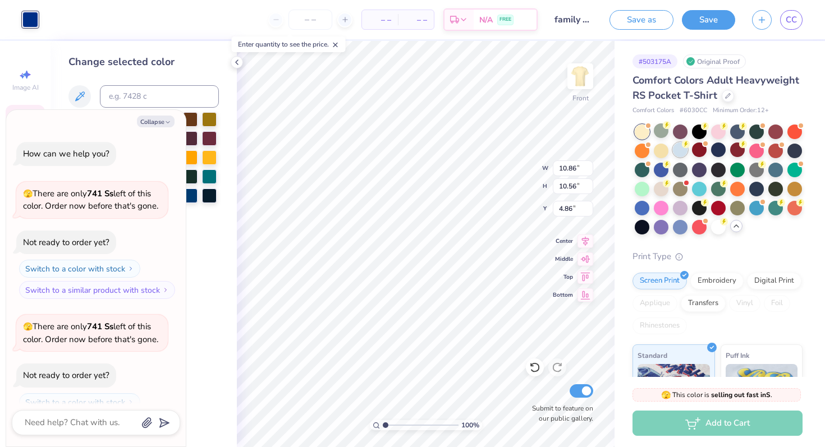
scroll to position [36, 0]
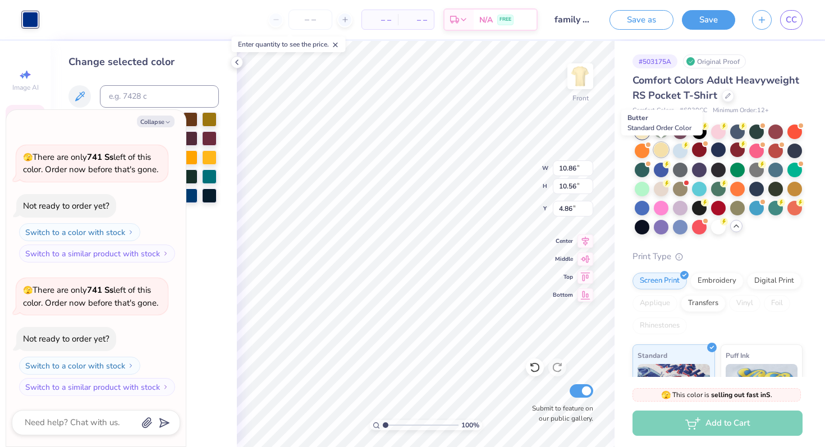
click at [663, 148] on div at bounding box center [661, 150] width 15 height 15
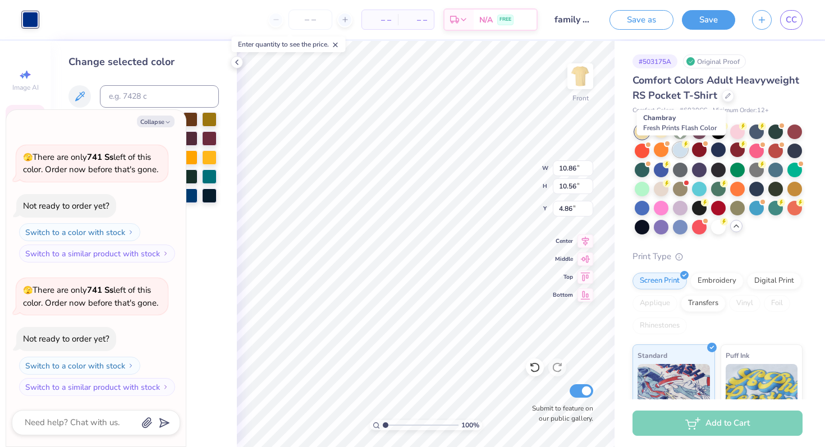
click at [679, 150] on div at bounding box center [680, 150] width 15 height 15
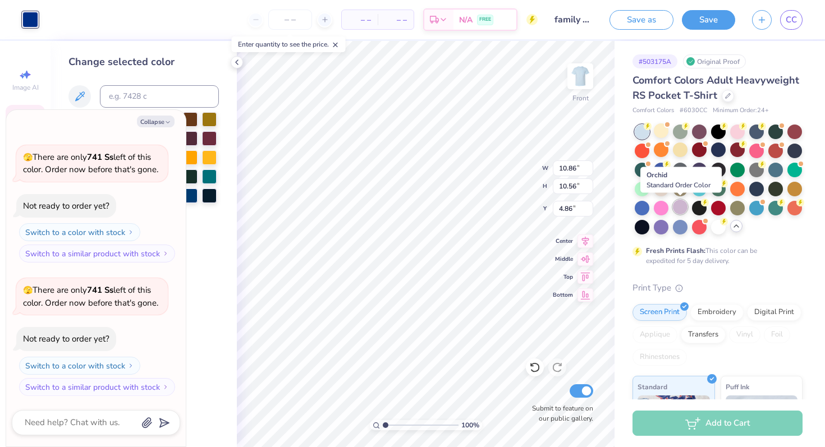
click at [679, 212] on div at bounding box center [680, 207] width 15 height 15
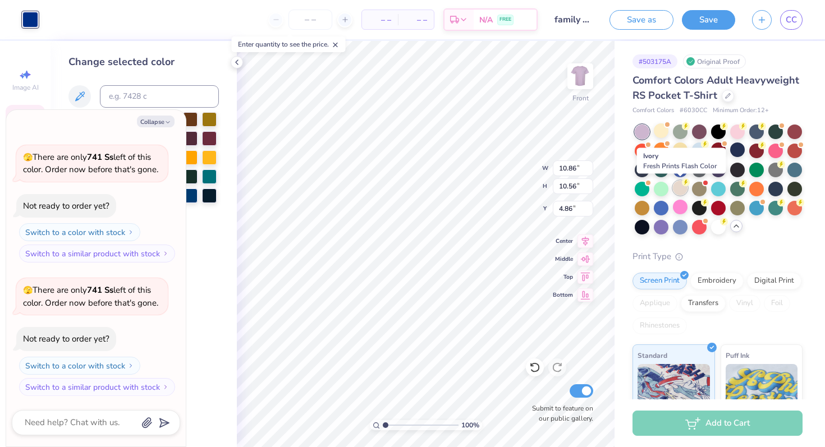
click at [678, 185] on div at bounding box center [680, 188] width 15 height 15
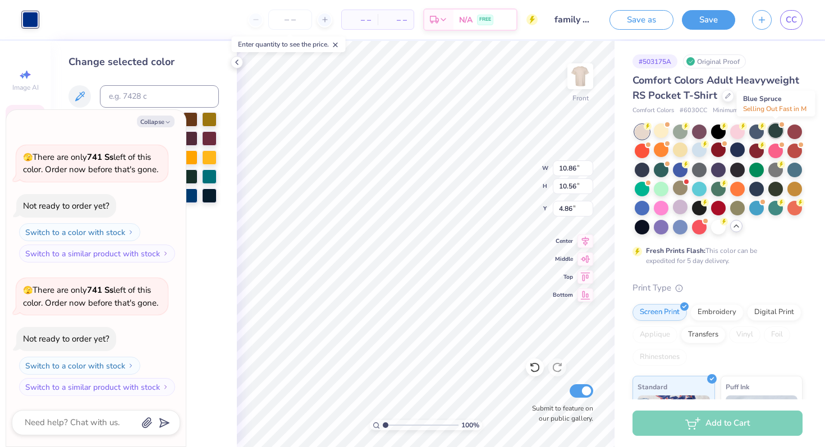
click at [779, 136] on div at bounding box center [775, 130] width 15 height 15
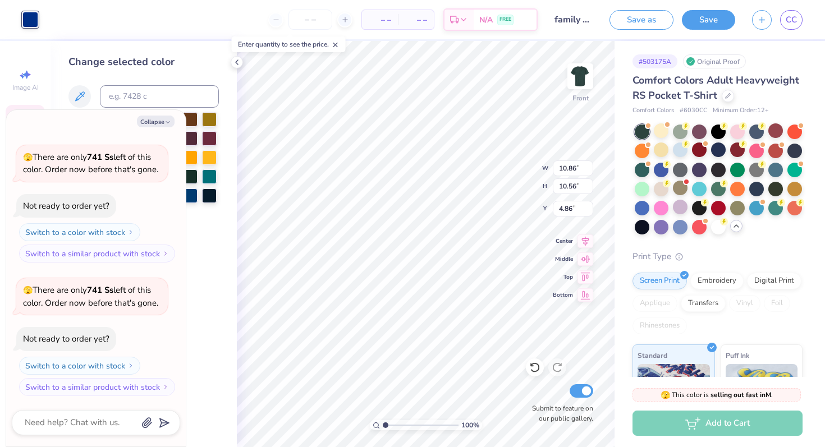
scroll to position [170, 0]
click at [718, 132] on div at bounding box center [718, 130] width 15 height 15
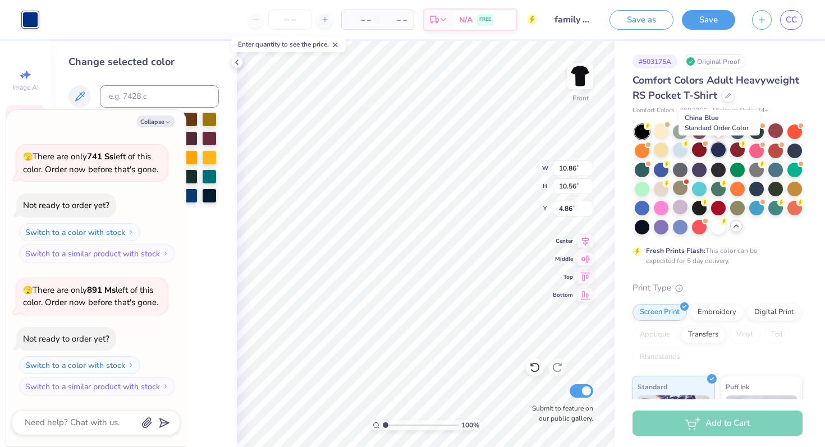
click at [718, 152] on div at bounding box center [718, 150] width 15 height 15
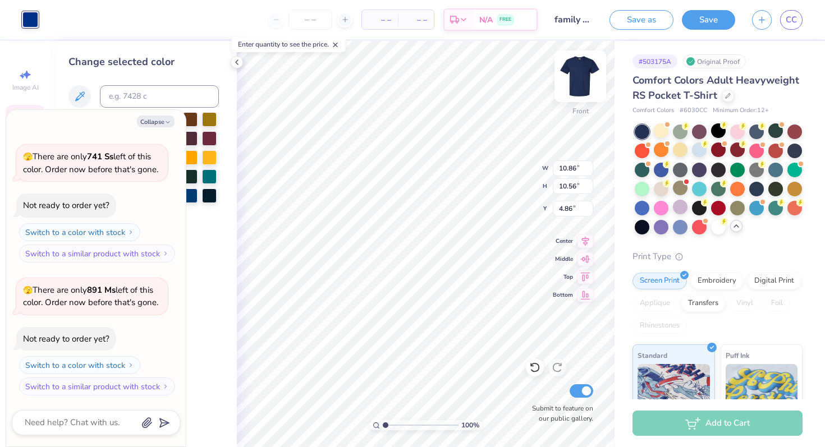
click at [574, 76] on img at bounding box center [580, 76] width 45 height 45
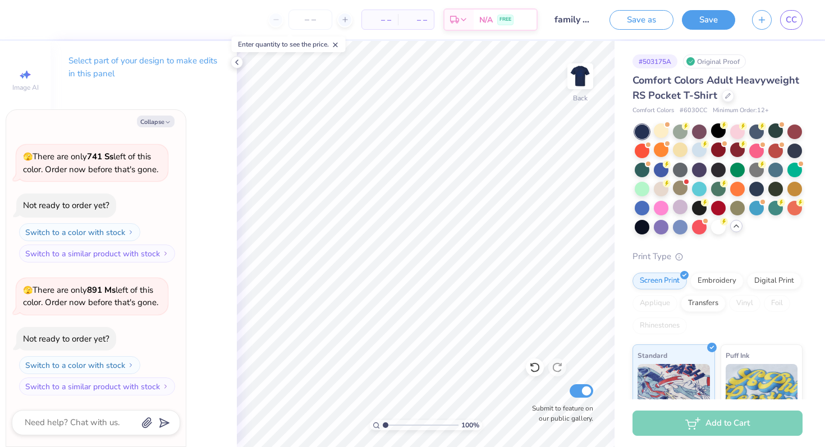
click at [574, 76] on img at bounding box center [580, 76] width 22 height 22
click at [34, 24] on div at bounding box center [30, 19] width 16 height 16
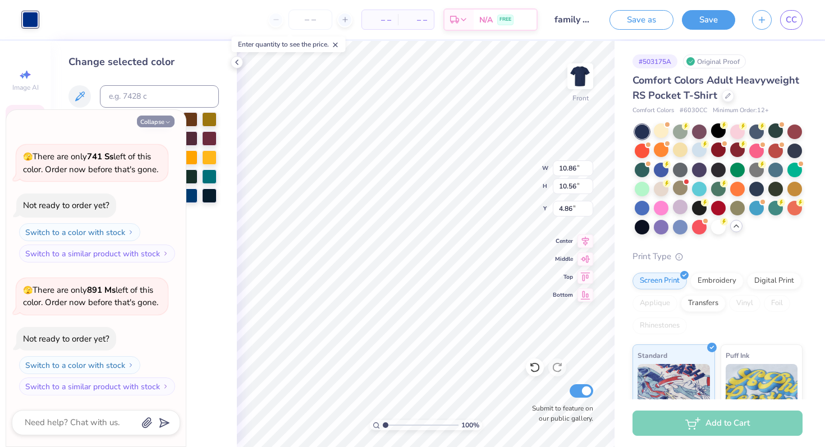
click at [164, 125] on icon "button" at bounding box center [167, 122] width 7 height 7
type textarea "x"
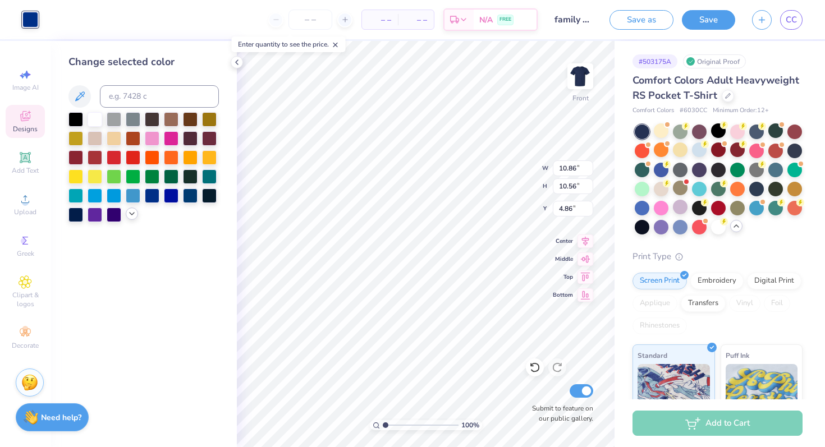
click at [130, 216] on icon at bounding box center [131, 213] width 9 height 9
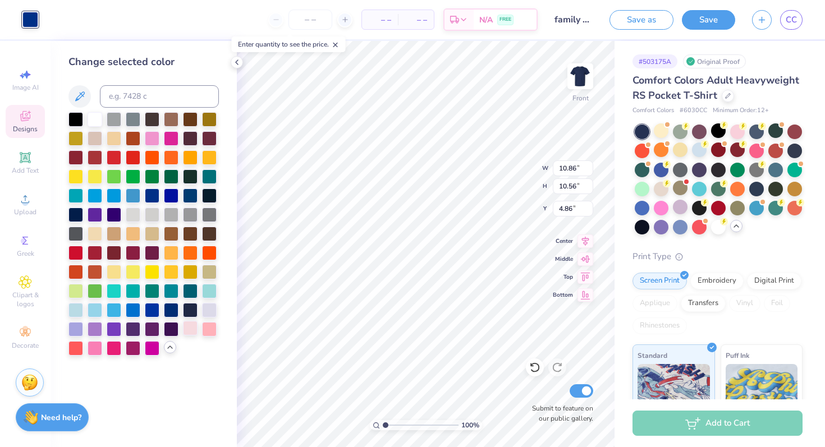
click at [190, 328] on div at bounding box center [190, 328] width 15 height 15
click at [77, 305] on div at bounding box center [75, 309] width 15 height 15
click at [208, 330] on div at bounding box center [209, 328] width 15 height 15
click at [186, 332] on div at bounding box center [190, 328] width 15 height 15
type input "9.52"
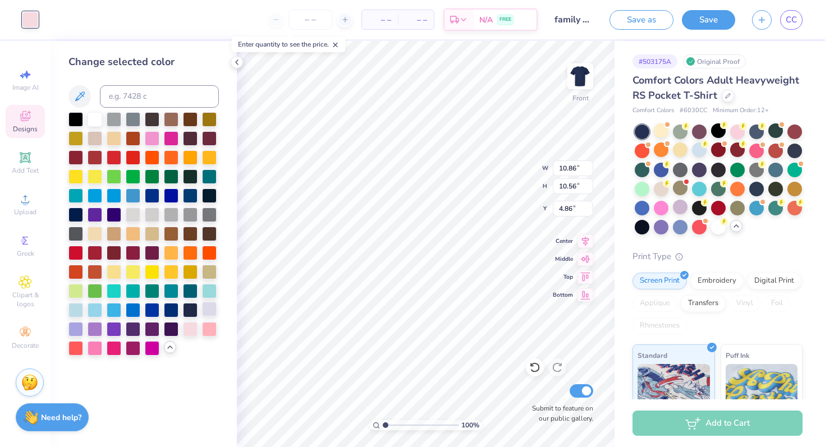
type input "9.25"
type input "3.49"
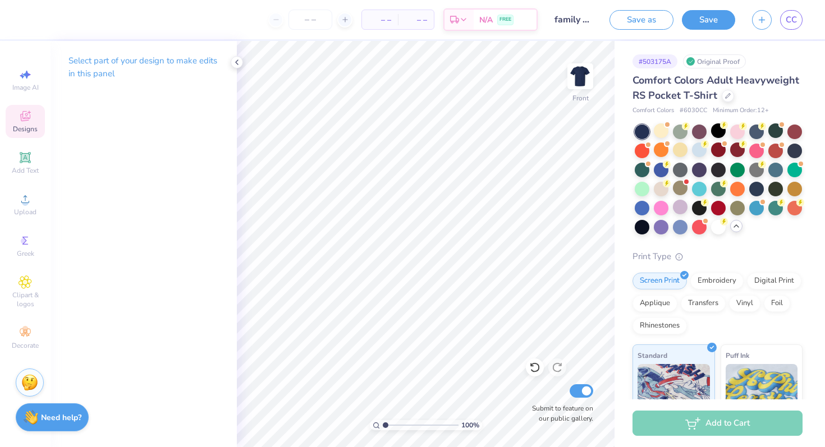
click at [21, 126] on span "Designs" at bounding box center [25, 129] width 25 height 9
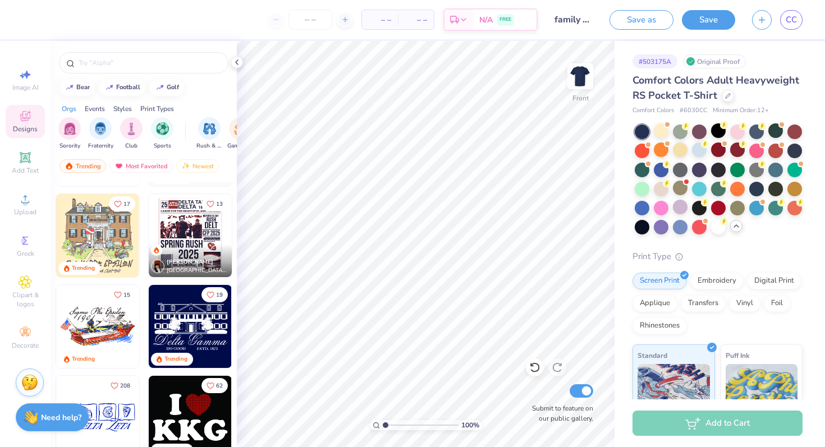
scroll to position [2447, 0]
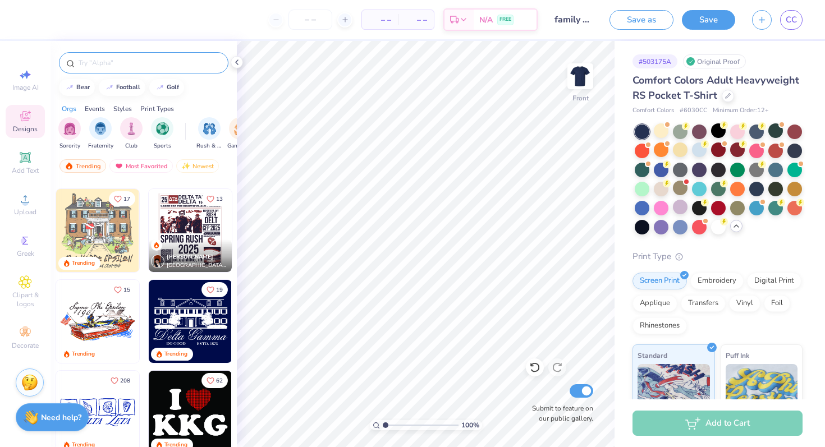
click at [119, 63] on input "text" at bounding box center [149, 62] width 144 height 11
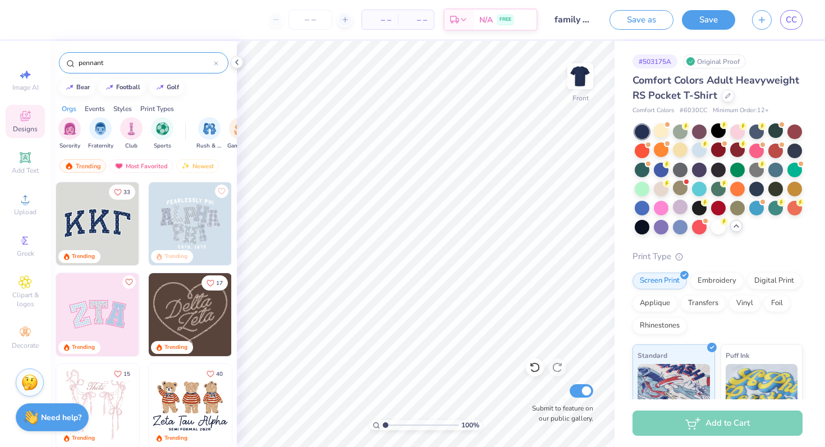
type input "pennant"
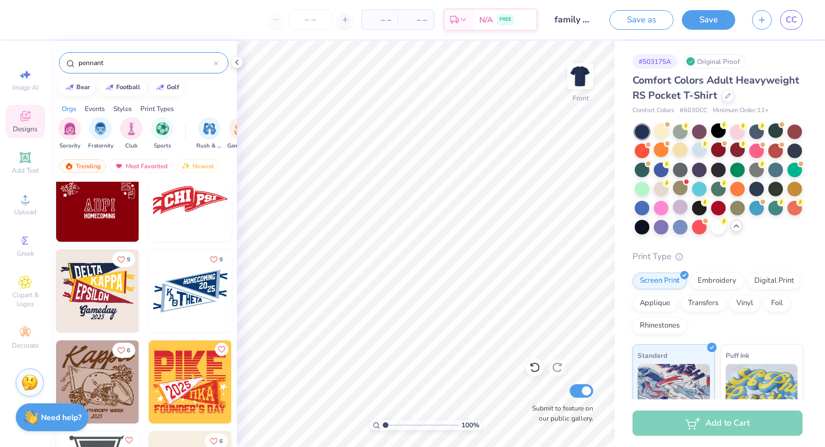
scroll to position [968, 0]
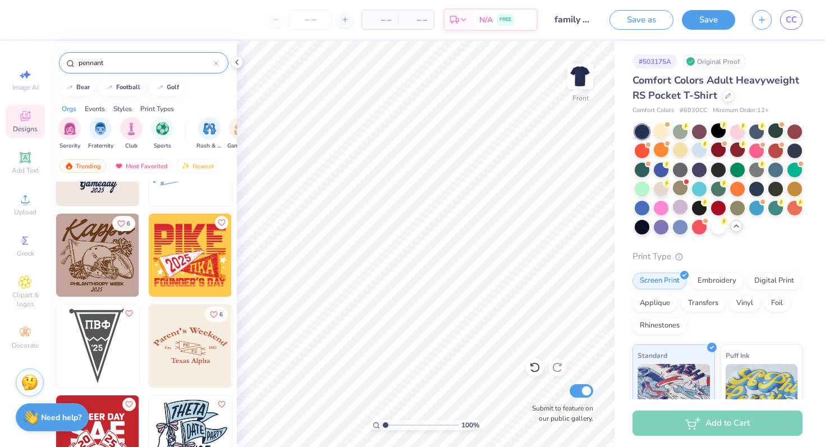
click at [123, 276] on img at bounding box center [97, 255] width 83 height 83
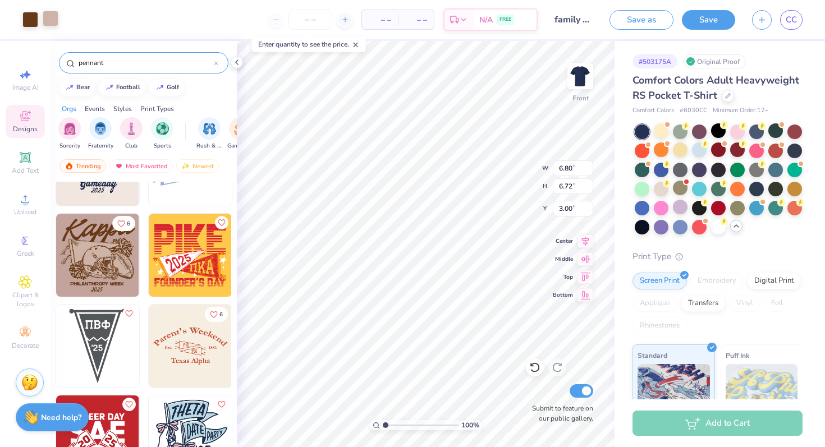
click at [53, 19] on div at bounding box center [51, 19] width 16 height 16
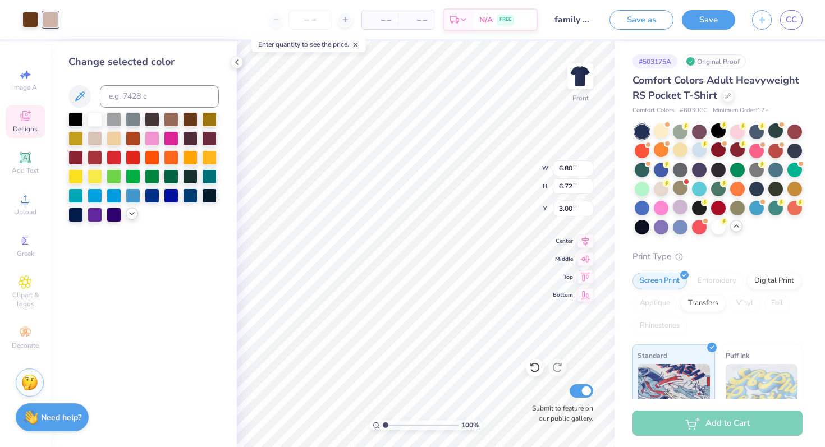
click at [130, 212] on icon at bounding box center [131, 213] width 9 height 9
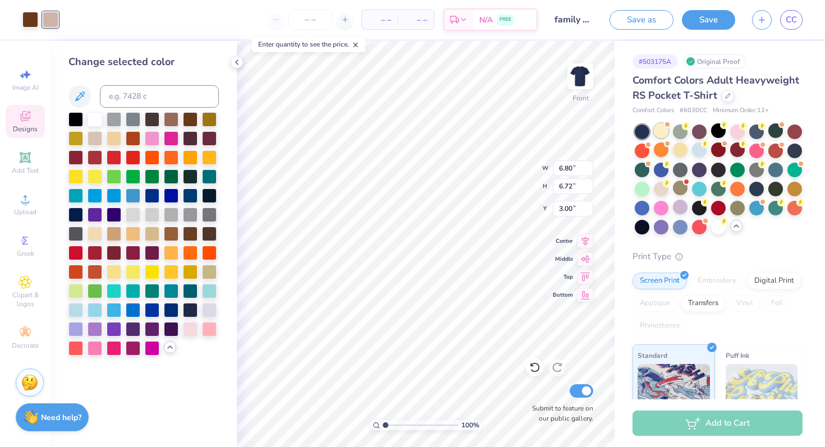
click at [660, 132] on div at bounding box center [661, 130] width 15 height 15
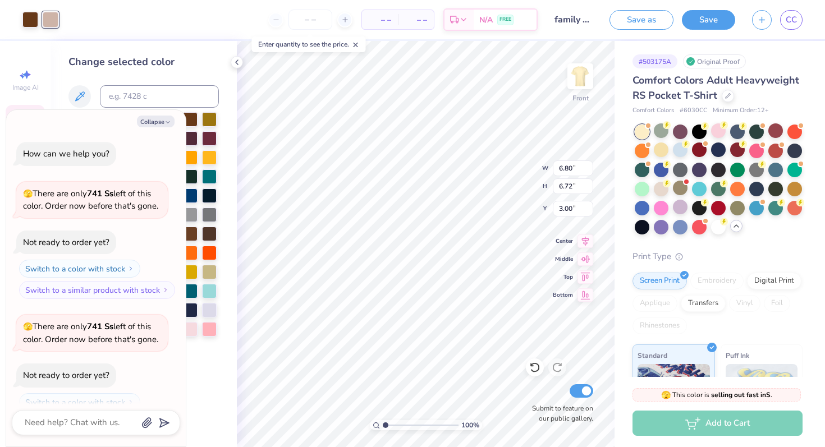
scroll to position [303, 0]
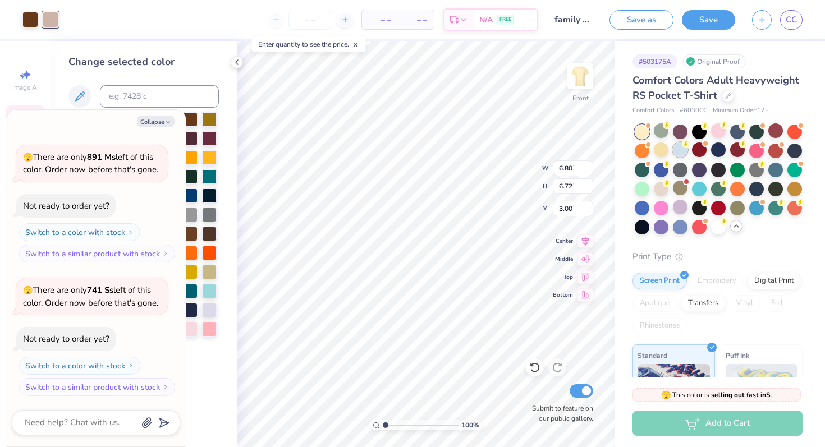
click at [678, 152] on div at bounding box center [680, 150] width 15 height 15
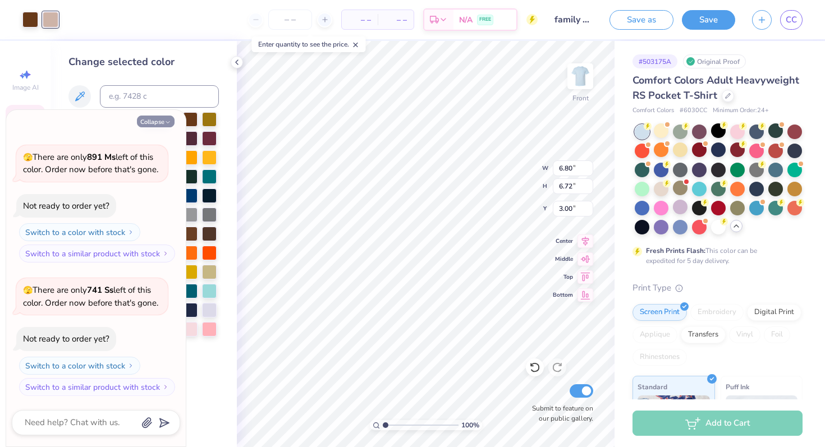
click at [148, 116] on button "Collapse" at bounding box center [156, 122] width 38 height 12
type textarea "x"
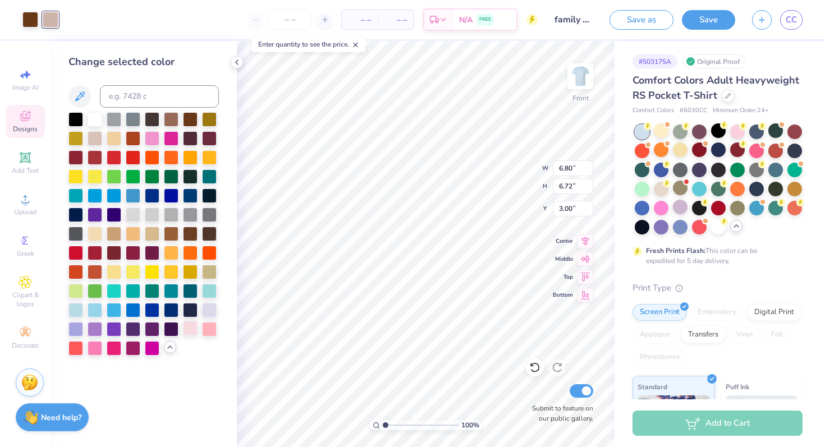
click at [189, 331] on div at bounding box center [190, 328] width 15 height 15
click at [25, 17] on div at bounding box center [30, 19] width 16 height 16
click at [93, 152] on div at bounding box center [95, 156] width 15 height 15
type input "9.01"
type input "8.90"
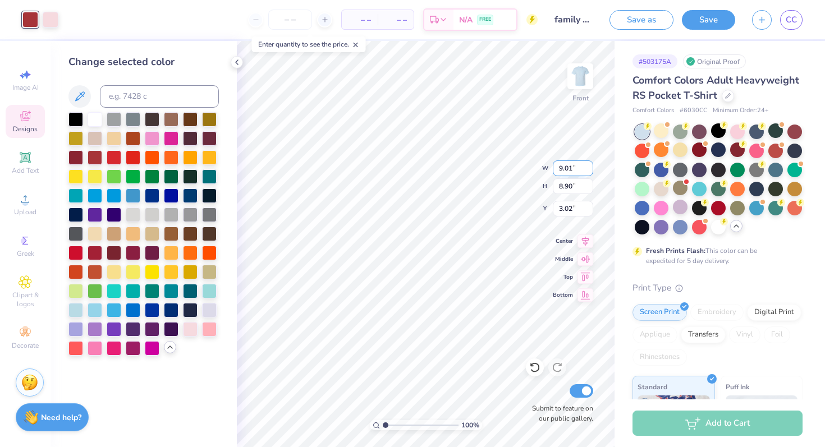
type input "3.00"
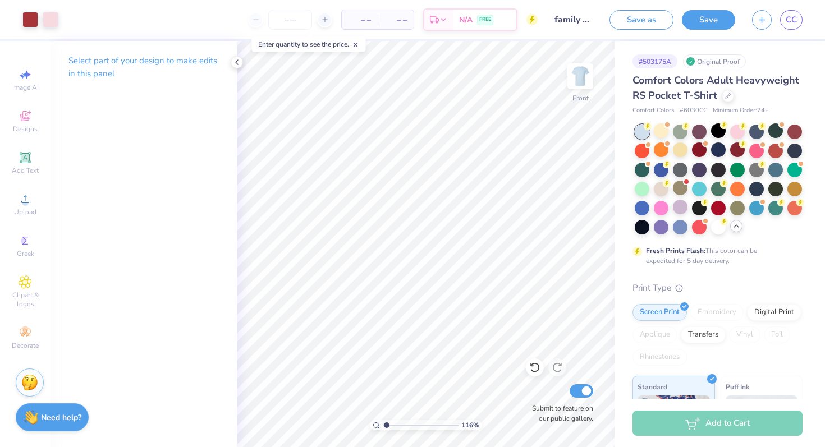
type input "1"
click at [383, 421] on input "range" at bounding box center [421, 425] width 76 height 10
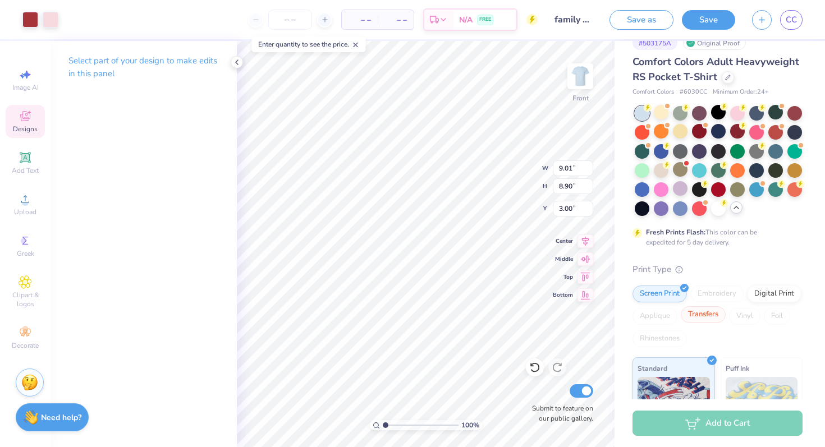
scroll to position [0, 0]
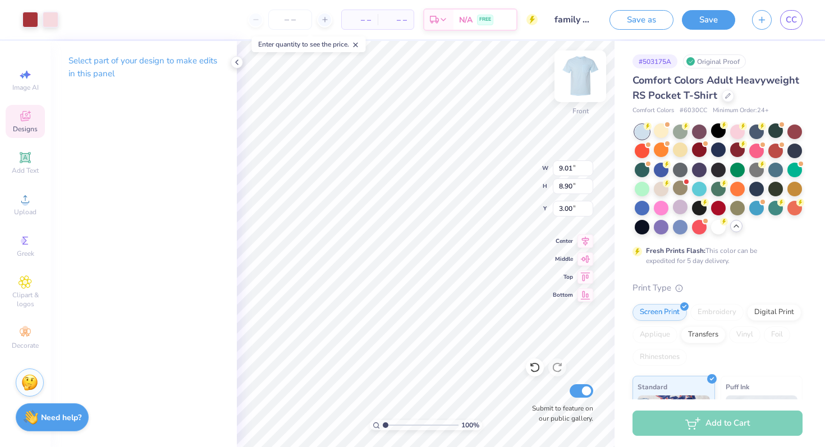
click at [583, 81] on img at bounding box center [580, 76] width 45 height 45
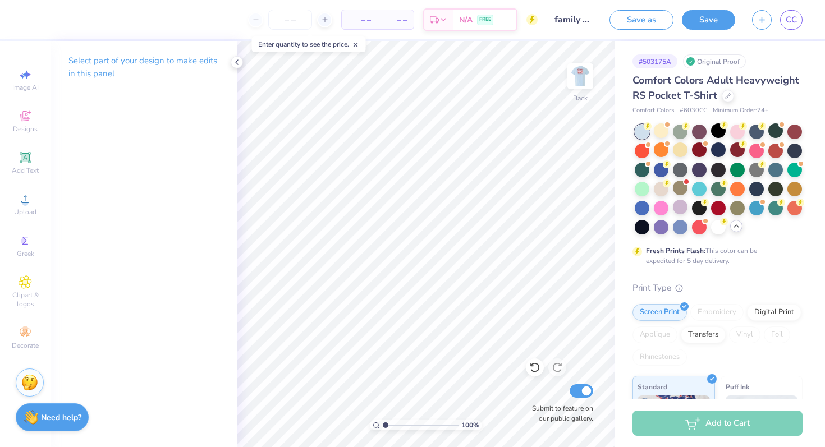
click at [583, 81] on img at bounding box center [580, 76] width 22 height 22
click at [237, 63] on polyline at bounding box center [237, 62] width 2 height 4
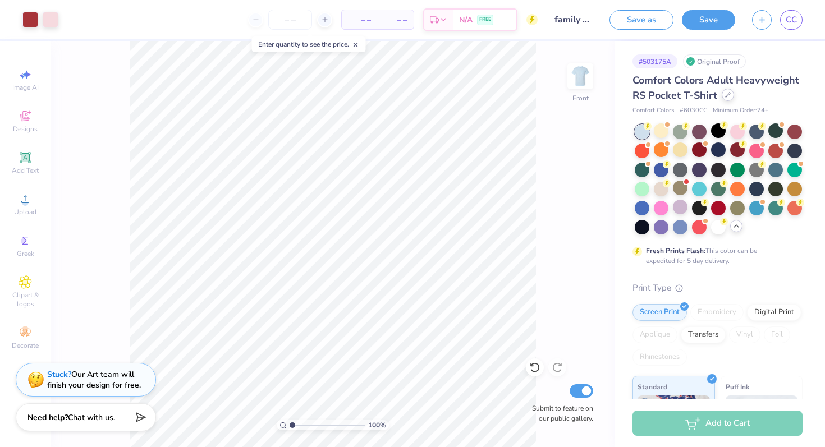
click at [728, 100] on div at bounding box center [727, 95] width 12 height 12
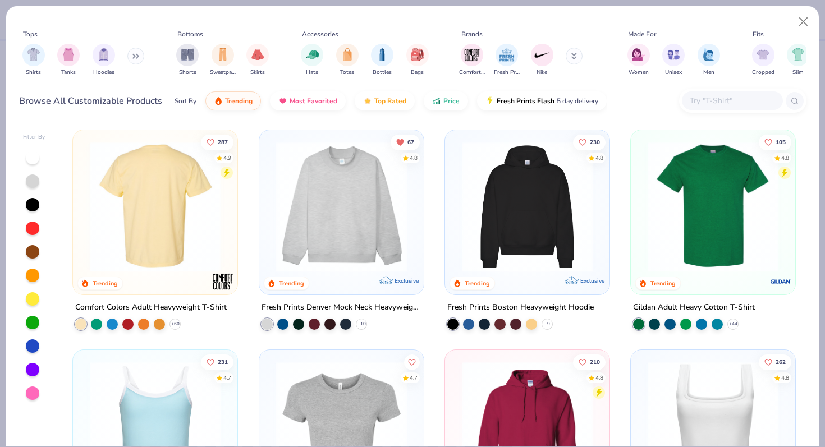
click at [142, 235] on div at bounding box center [155, 206] width 426 height 131
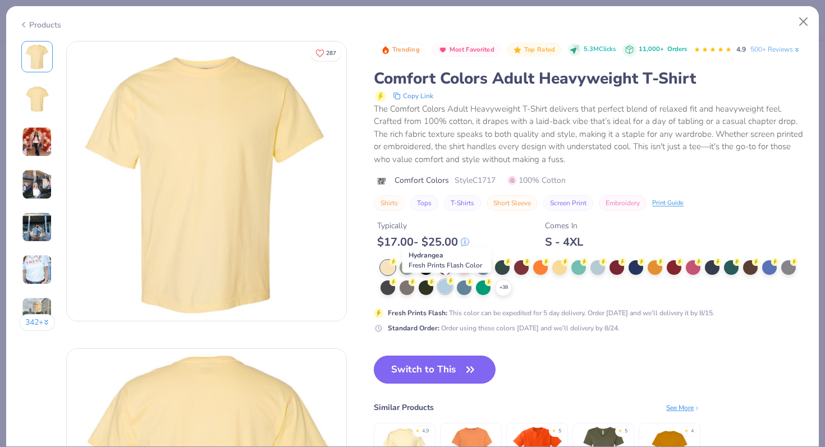
click at [447, 292] on div at bounding box center [445, 286] width 15 height 15
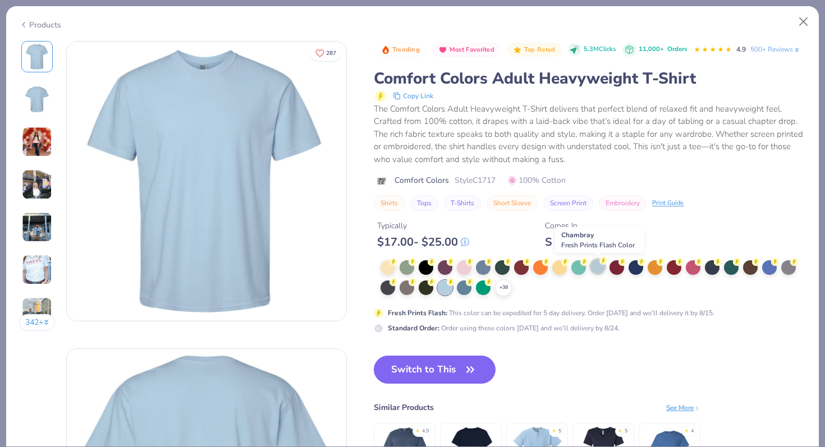
click at [602, 269] on div at bounding box center [597, 266] width 15 height 15
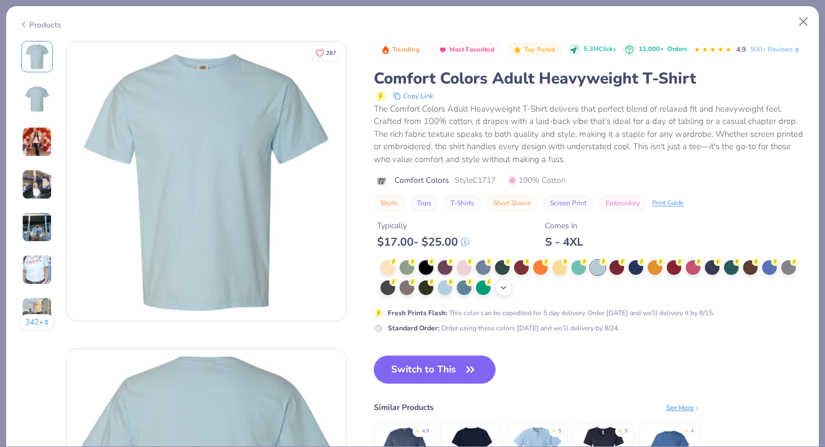
click at [505, 284] on icon at bounding box center [503, 287] width 9 height 9
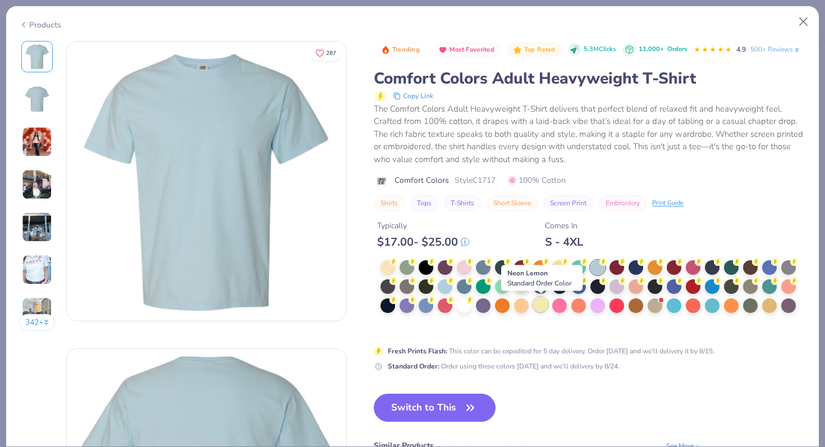
click at [543, 307] on div at bounding box center [540, 304] width 15 height 15
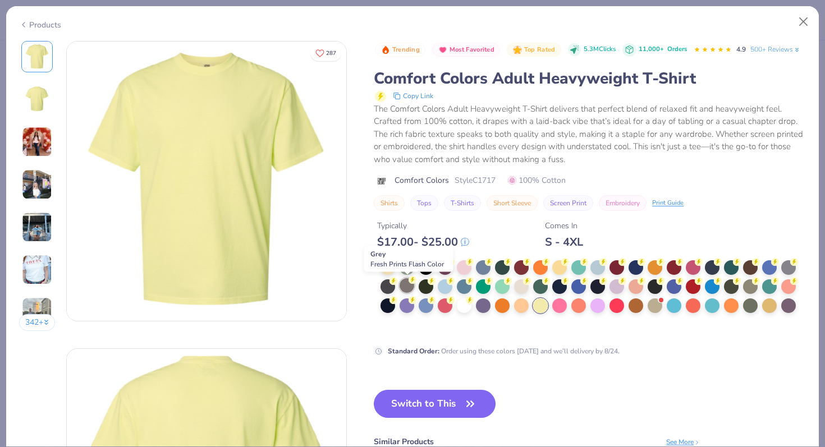
click at [403, 284] on div at bounding box center [406, 285] width 15 height 15
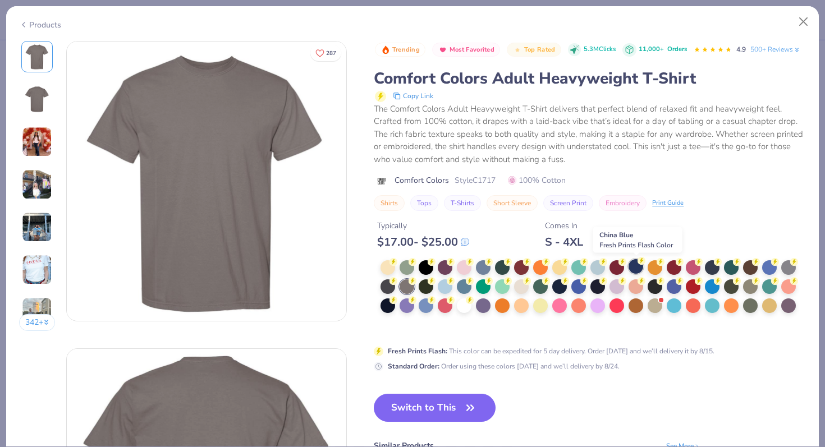
click at [632, 269] on div at bounding box center [635, 266] width 15 height 15
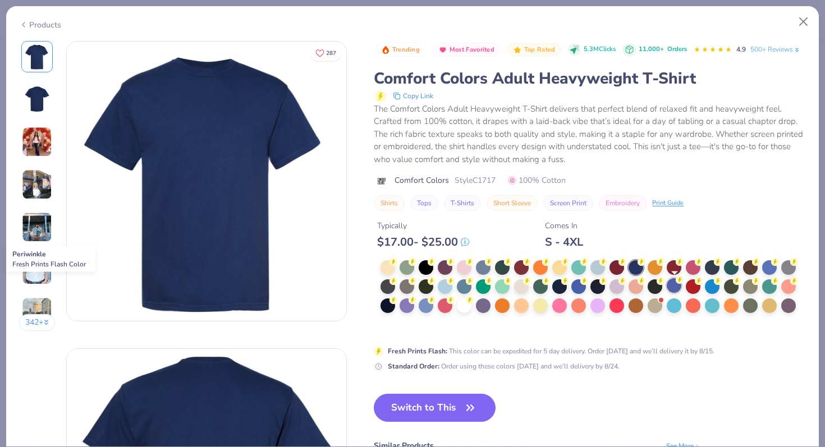
click at [677, 289] on div at bounding box center [674, 285] width 15 height 15
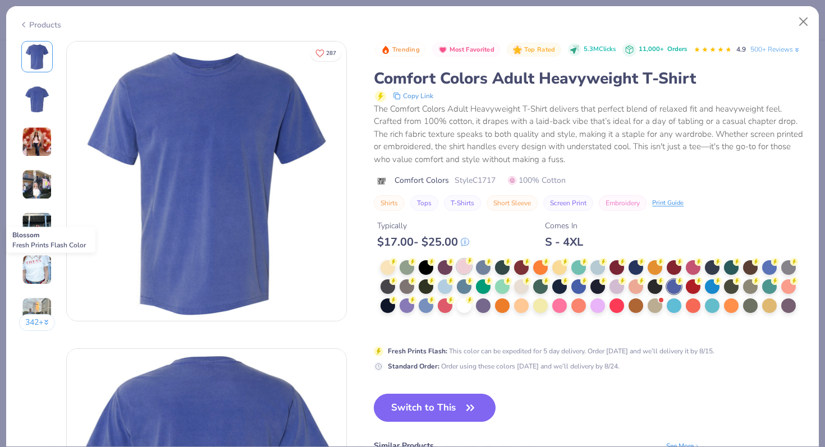
click at [467, 272] on div at bounding box center [464, 266] width 15 height 15
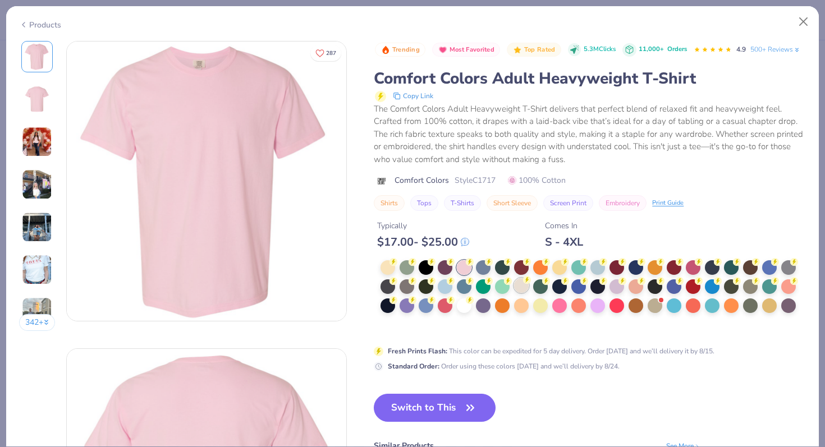
click at [520, 291] on div at bounding box center [521, 285] width 15 height 15
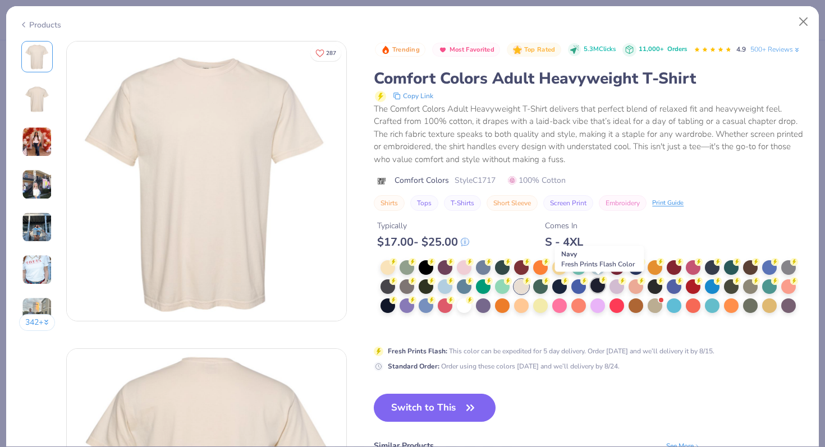
click at [596, 291] on div at bounding box center [597, 285] width 15 height 15
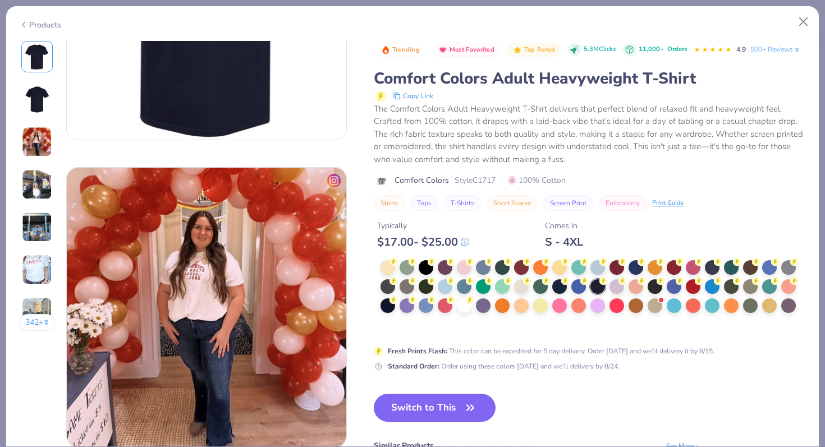
scroll to position [134, 0]
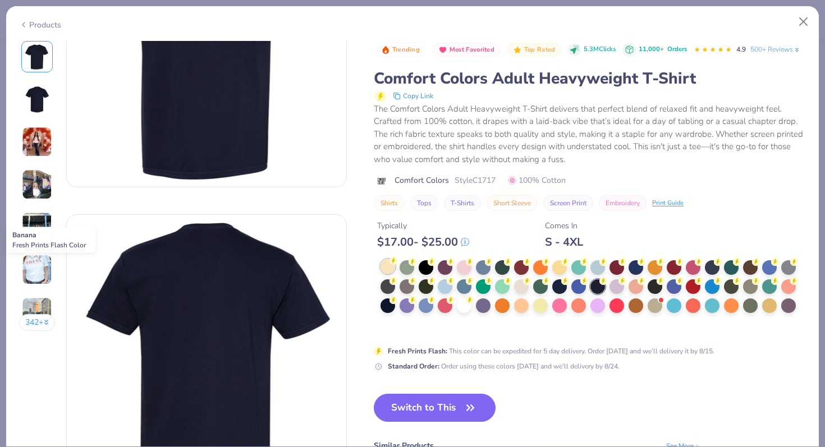
click at [389, 272] on div at bounding box center [387, 266] width 15 height 15
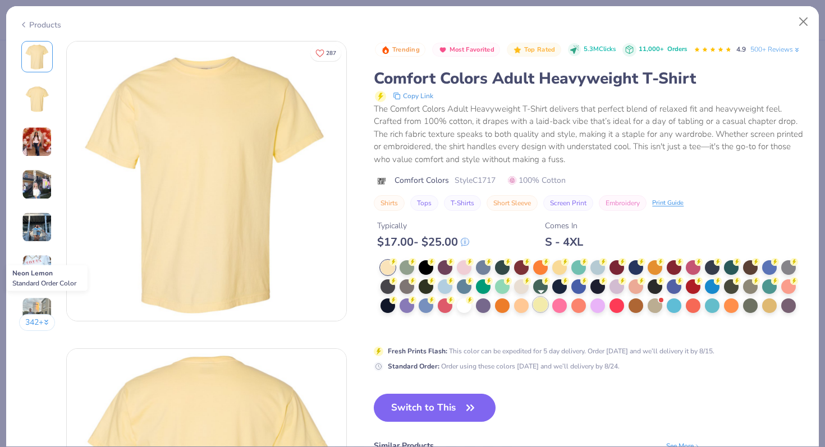
click at [539, 309] on div at bounding box center [540, 304] width 15 height 15
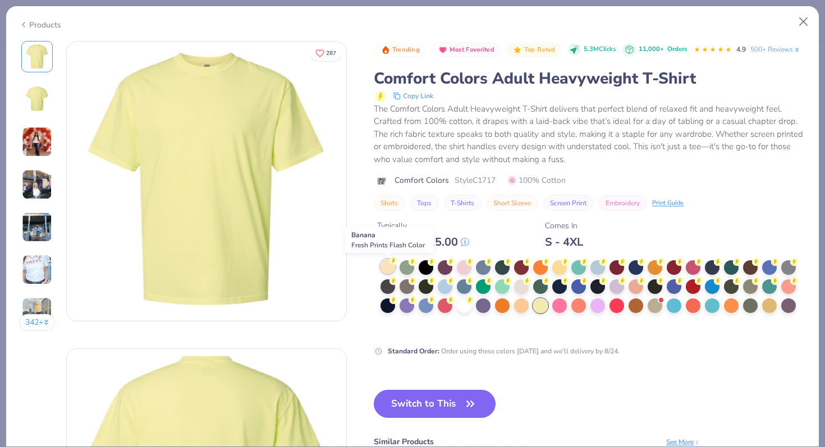
click at [381, 267] on div at bounding box center [387, 266] width 15 height 15
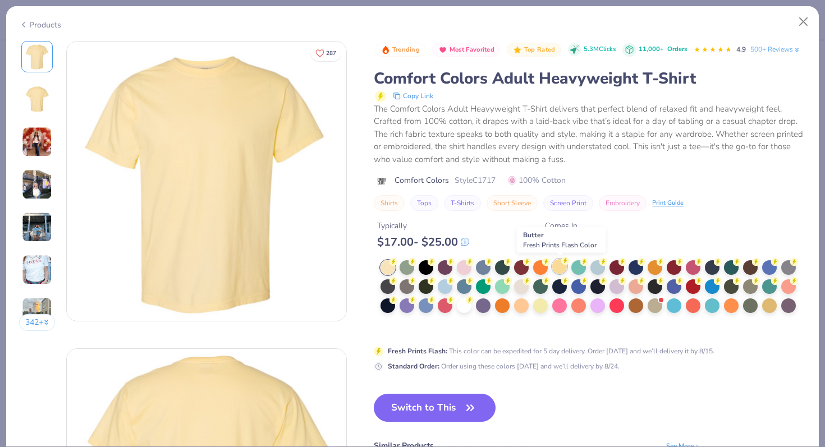
click at [559, 270] on div at bounding box center [559, 266] width 15 height 15
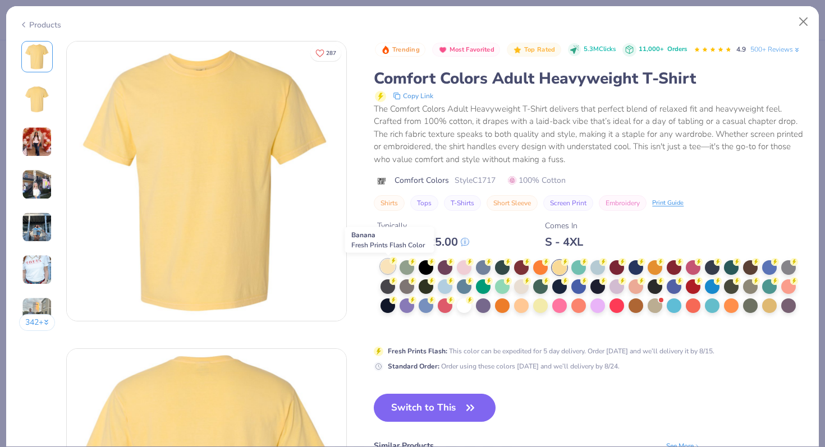
click at [388, 265] on div at bounding box center [387, 266] width 15 height 15
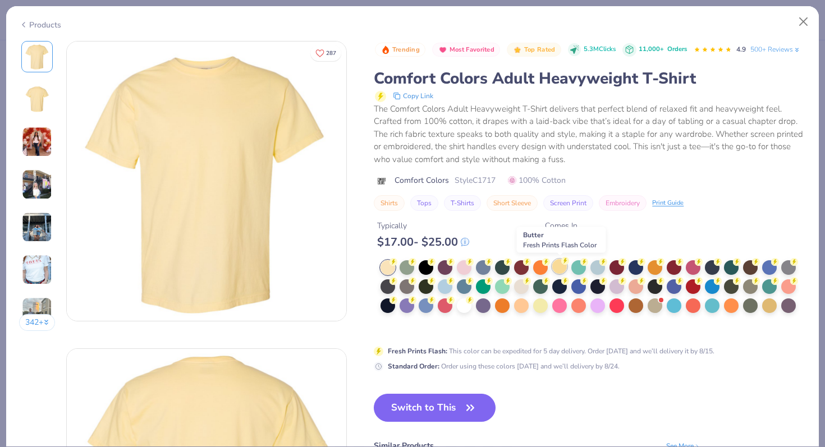
click at [559, 266] on div at bounding box center [559, 266] width 15 height 15
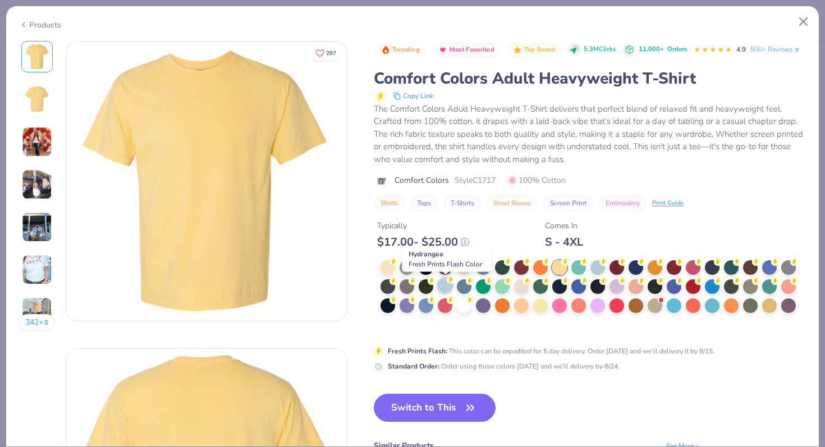
click at [440, 289] on div at bounding box center [445, 285] width 15 height 15
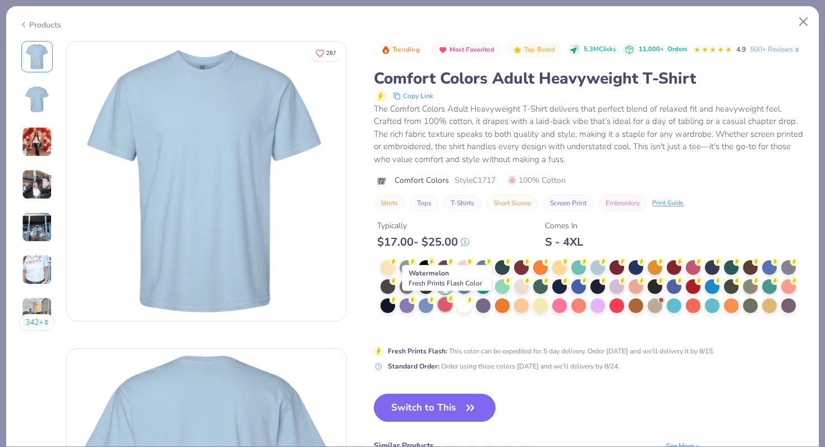
click at [448, 309] on div at bounding box center [445, 304] width 15 height 15
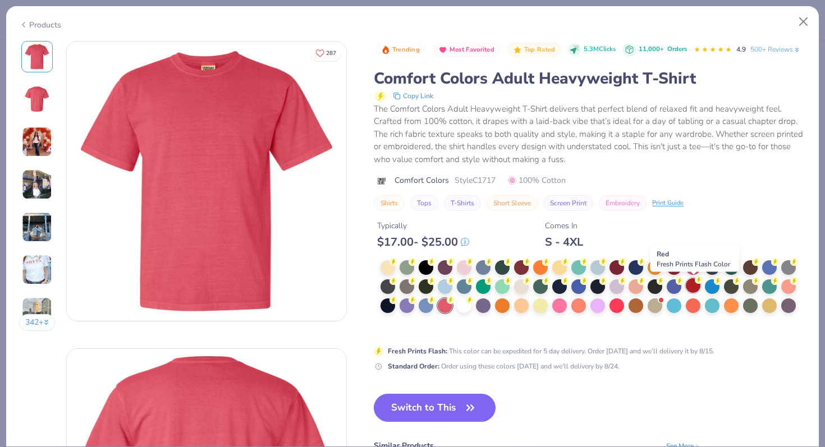
click at [691, 287] on div at bounding box center [693, 285] width 15 height 15
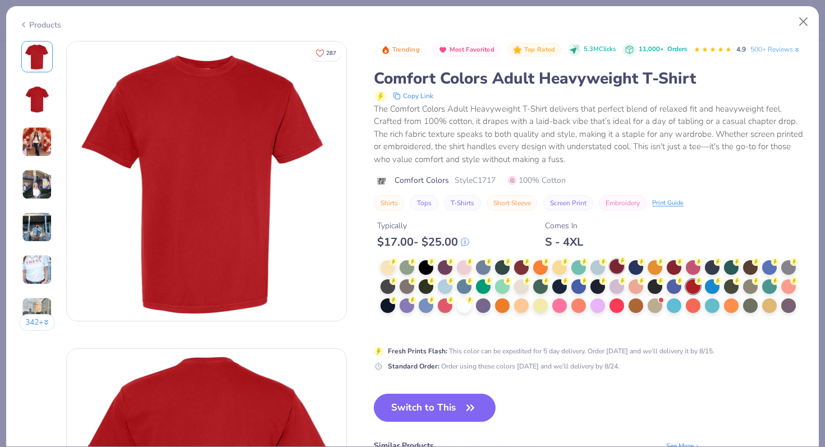
click at [618, 271] on div at bounding box center [616, 266] width 15 height 15
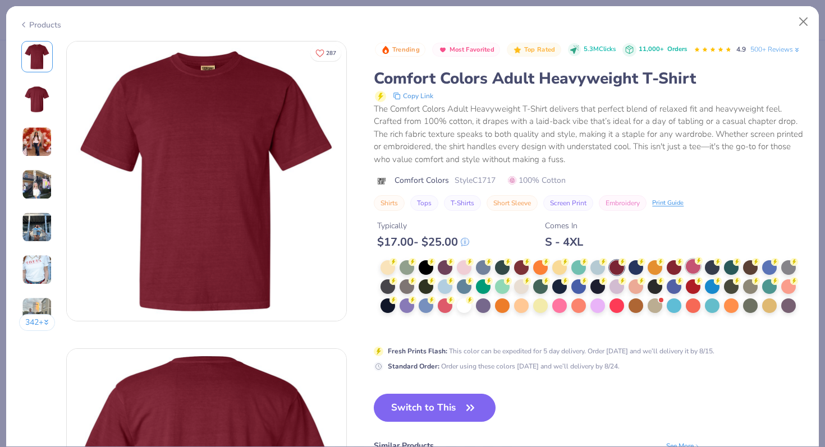
click at [687, 270] on div at bounding box center [693, 266] width 15 height 15
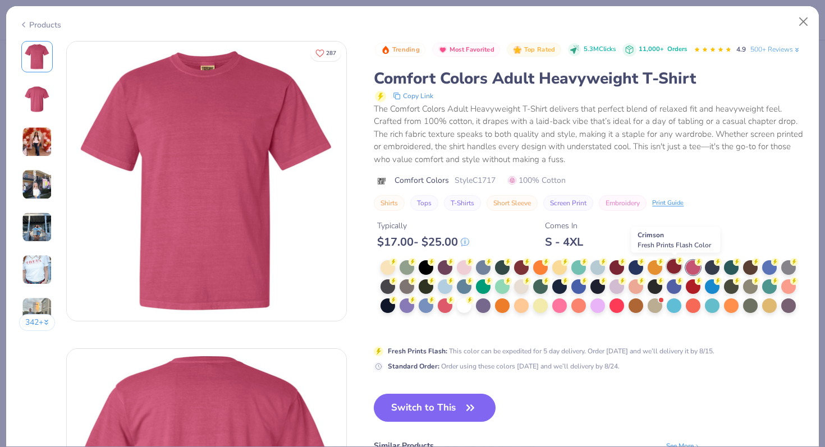
click at [676, 271] on div at bounding box center [674, 266] width 15 height 15
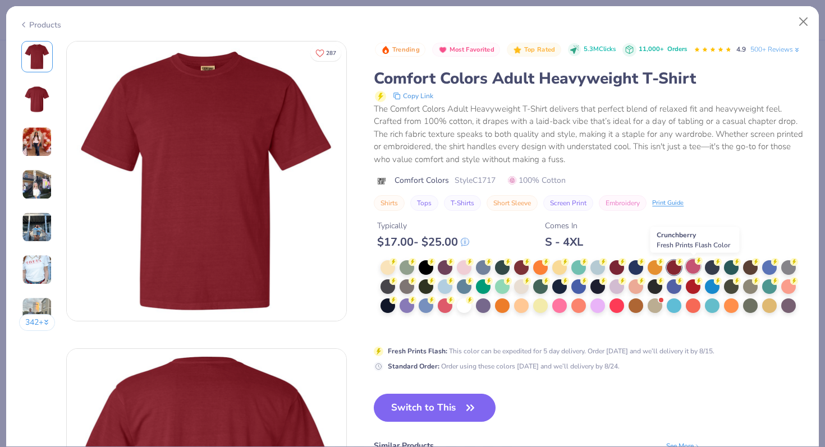
click at [693, 273] on div at bounding box center [693, 266] width 15 height 15
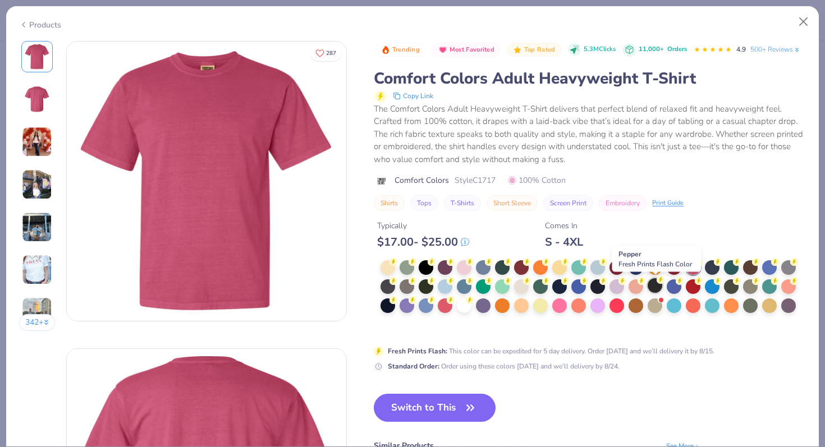
click at [651, 293] on div at bounding box center [654, 285] width 15 height 15
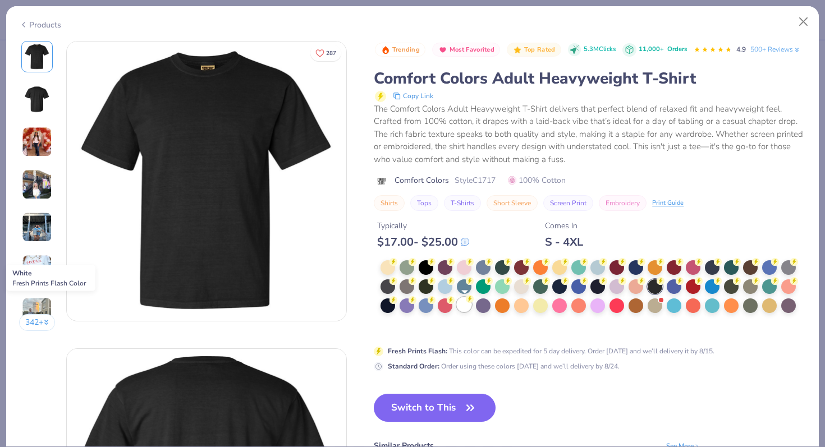
click at [465, 308] on div at bounding box center [464, 304] width 15 height 15
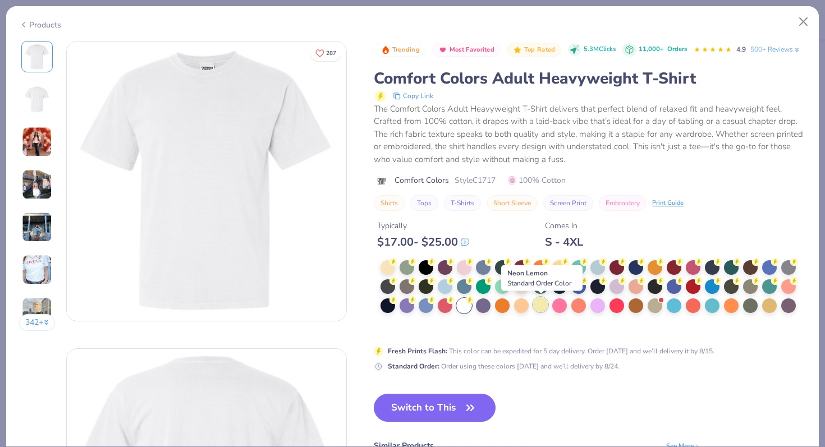
click at [538, 310] on div at bounding box center [540, 304] width 15 height 15
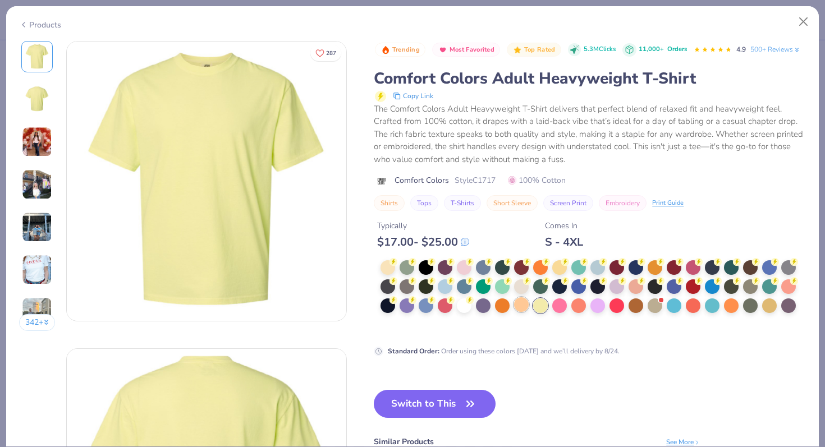
click at [518, 305] on div at bounding box center [521, 304] width 15 height 15
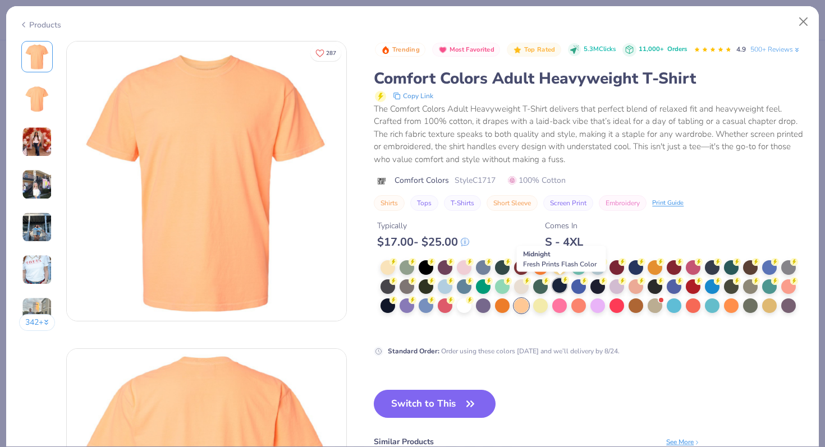
click at [554, 292] on div at bounding box center [559, 285] width 15 height 15
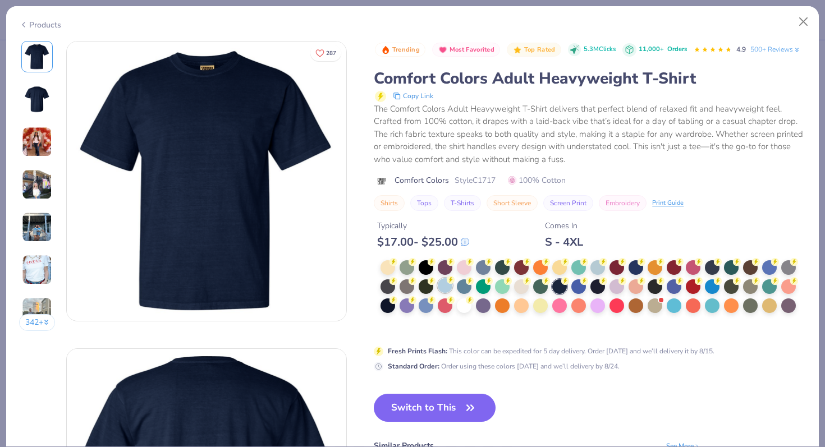
click at [442, 290] on div at bounding box center [445, 285] width 15 height 15
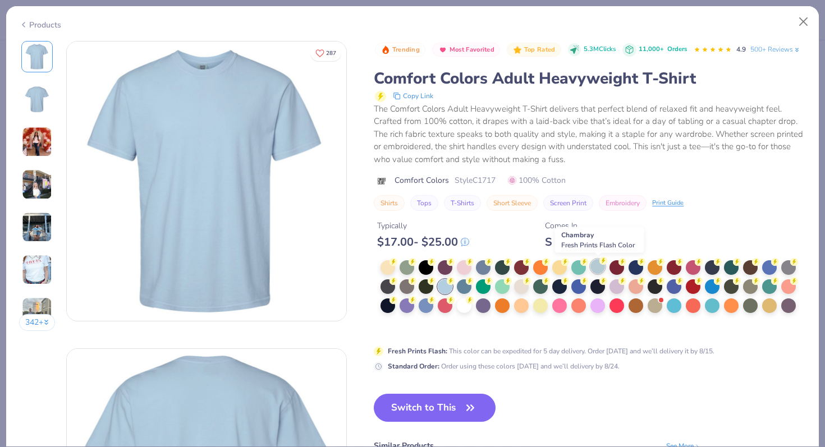
click at [592, 270] on div at bounding box center [597, 266] width 15 height 15
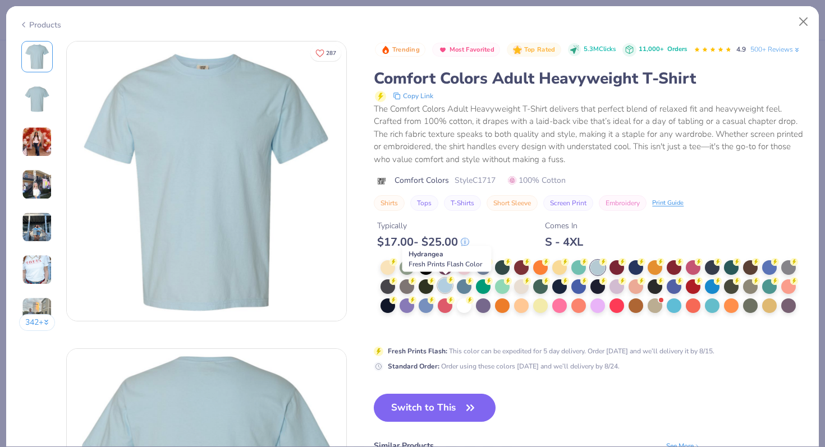
click at [442, 286] on div at bounding box center [445, 285] width 15 height 15
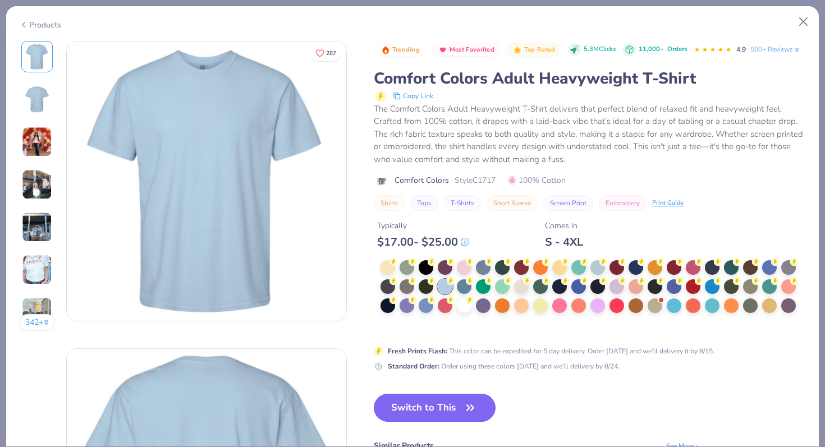
click at [442, 402] on button "Switch to This" at bounding box center [435, 408] width 122 height 28
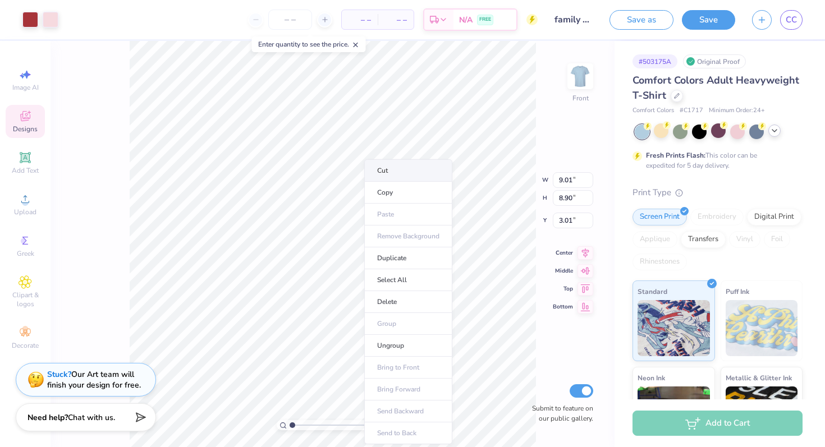
click at [386, 174] on li "Cut" at bounding box center [408, 170] width 88 height 22
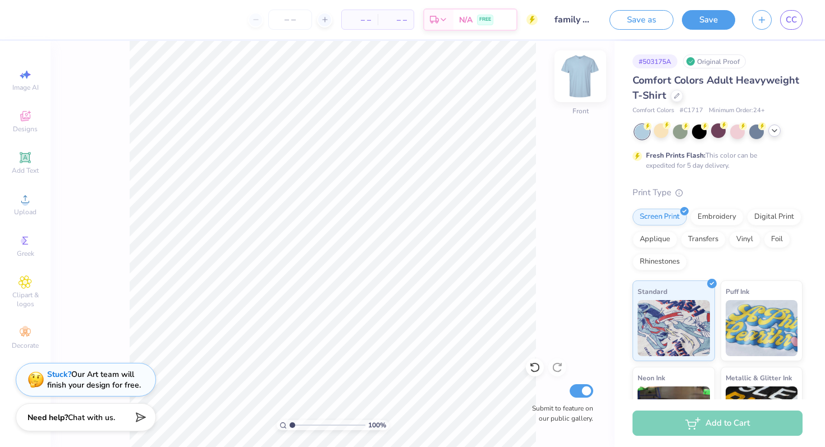
click at [568, 83] on img at bounding box center [580, 76] width 45 height 45
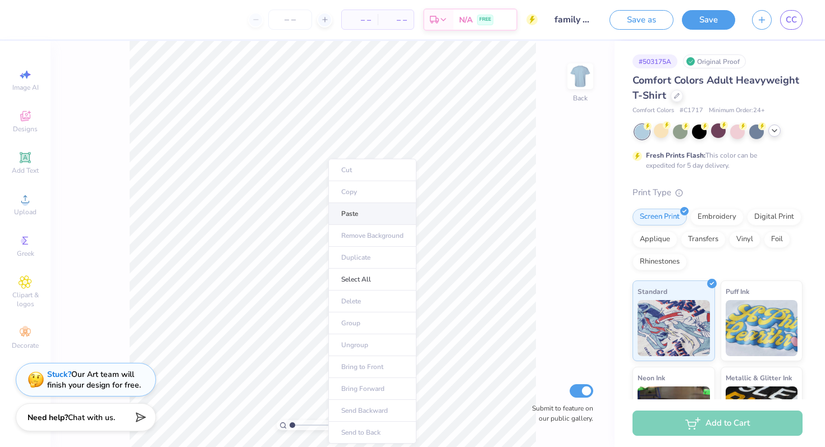
click at [350, 213] on li "Paste" at bounding box center [372, 214] width 88 height 22
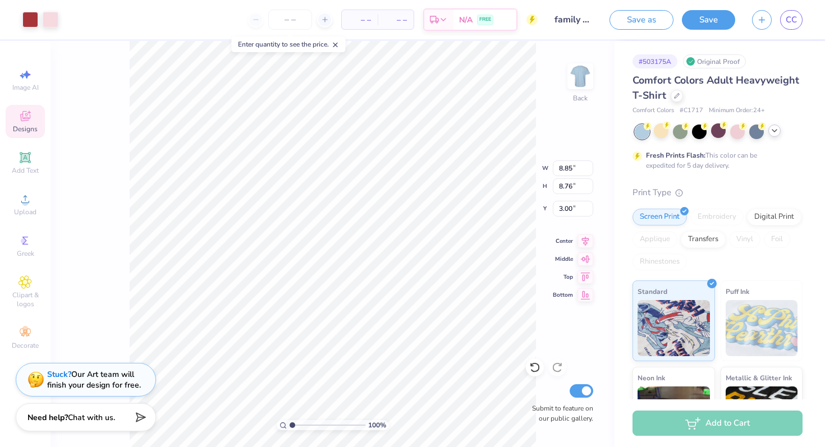
type input "3.00"
click at [738, 134] on div at bounding box center [737, 130] width 15 height 15
drag, startPoint x: 291, startPoint y: 425, endPoint x: 301, endPoint y: 426, distance: 9.6
type input "2.18"
click at [301, 426] on input "range" at bounding box center [327, 425] width 76 height 10
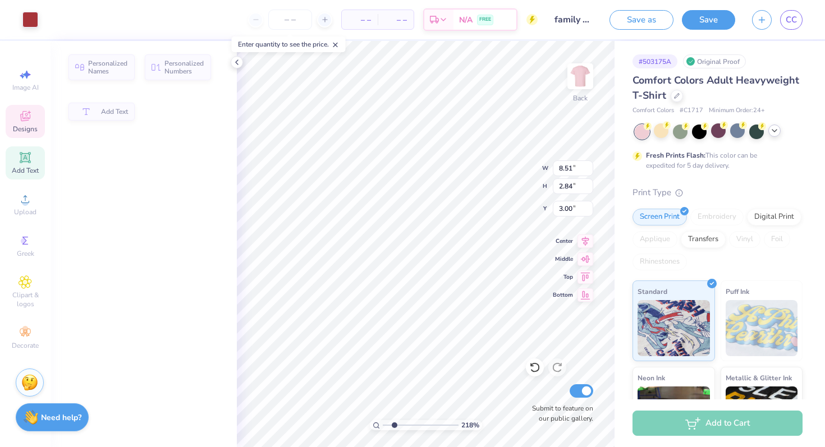
type input "8.51"
type input "2.84"
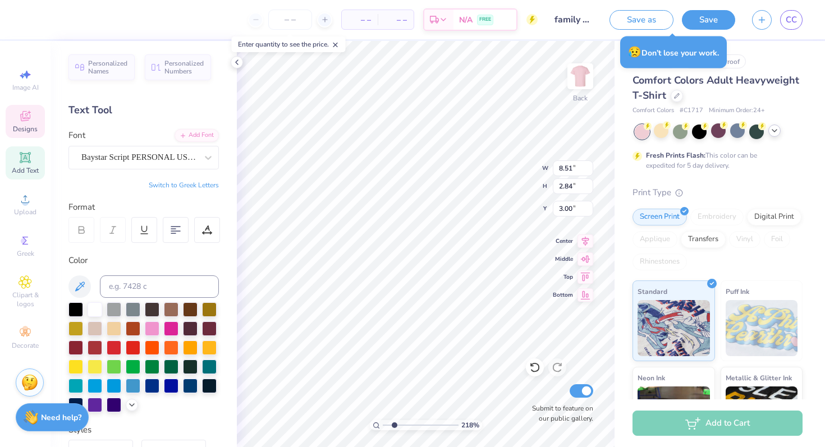
type textarea "Alpha O"
type textarea "Family WEEKend"
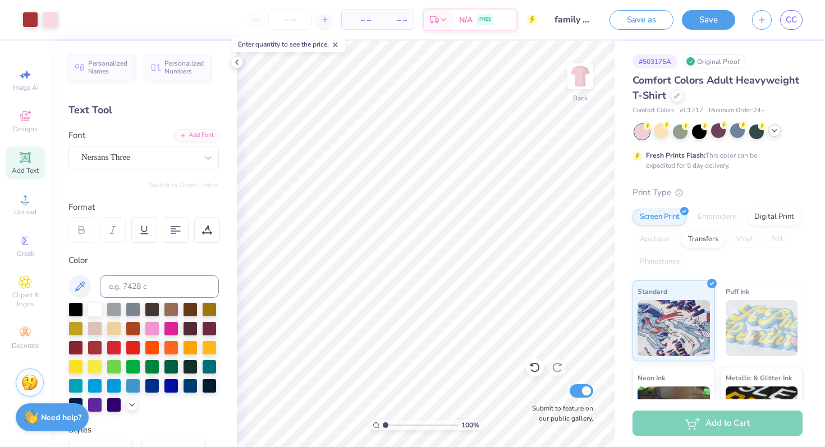
drag, startPoint x: 393, startPoint y: 424, endPoint x: 362, endPoint y: 424, distance: 31.4
type input "1"
click at [383, 424] on input "range" at bounding box center [421, 425] width 76 height 10
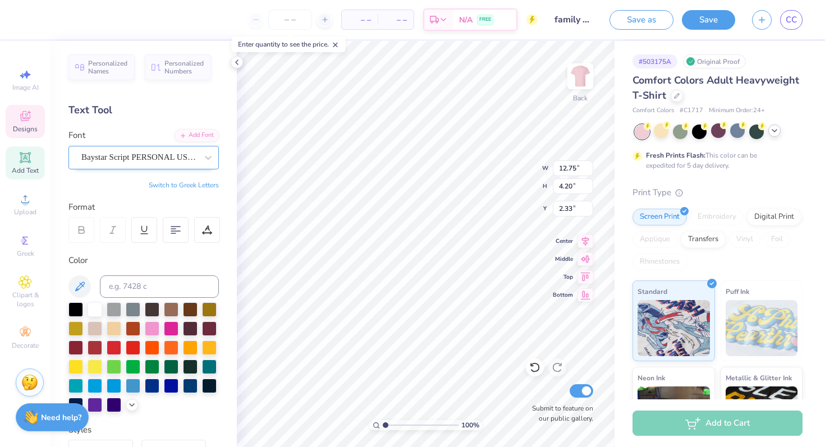
click at [130, 152] on div "Baystar Script PERSONAL USE ONLY Medium" at bounding box center [139, 157] width 118 height 17
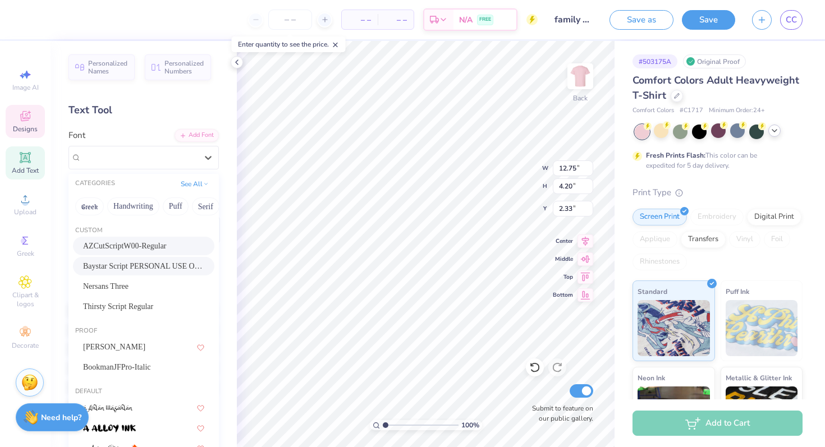
click at [134, 239] on div "AZCutScriptW00-Regular" at bounding box center [143, 246] width 141 height 19
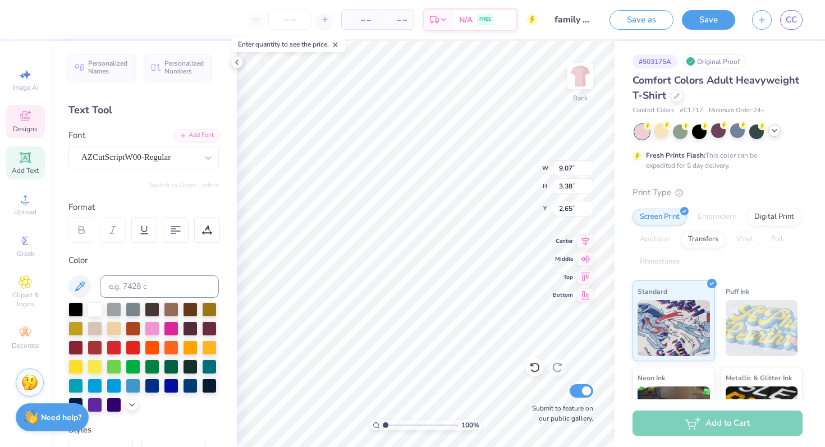
type input "9.07"
type input "3.38"
type input "2.65"
click at [135, 154] on div "AZCutScriptW00-Regular" at bounding box center [139, 157] width 118 height 17
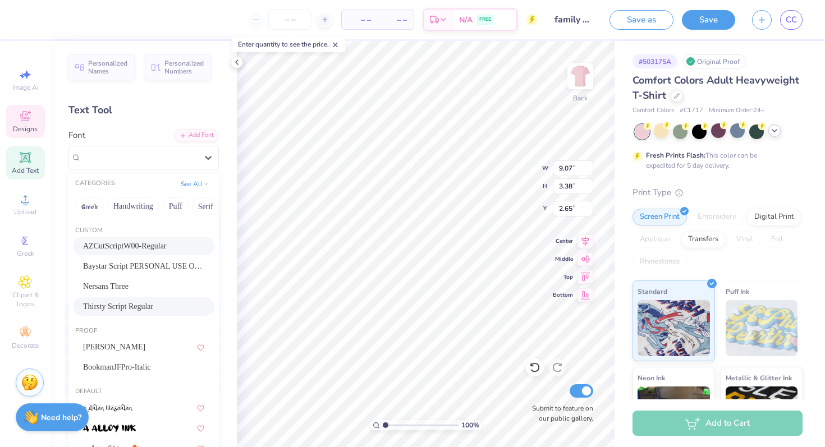
click at [133, 301] on span "Thirsty Script Regular" at bounding box center [118, 307] width 70 height 12
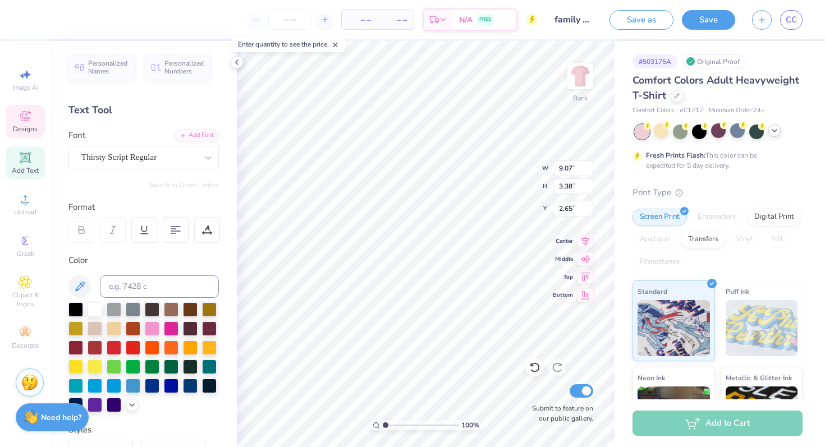
type input "9.28"
type input "2.90"
type input "2.88"
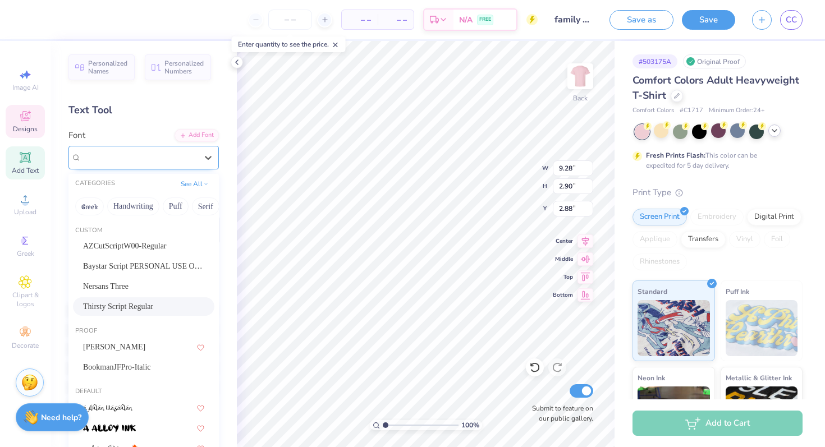
click at [125, 160] on div "Thirsty Script Regular" at bounding box center [139, 157] width 118 height 17
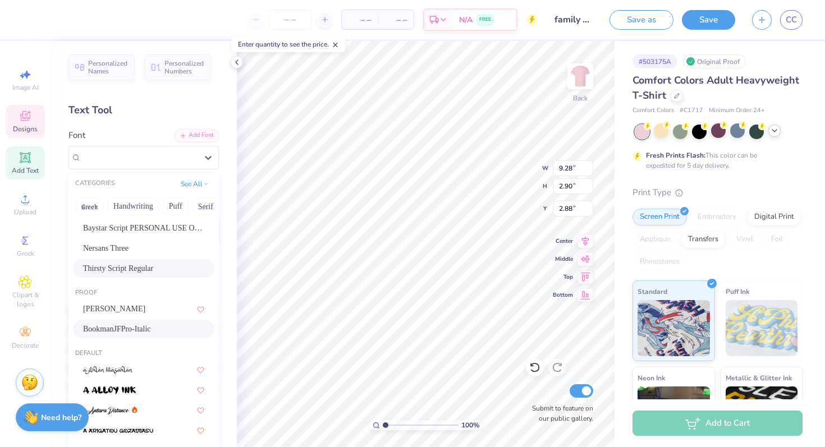
scroll to position [39, 0]
click at [139, 324] on span "BookmanJFPro-Italic" at bounding box center [117, 329] width 68 height 12
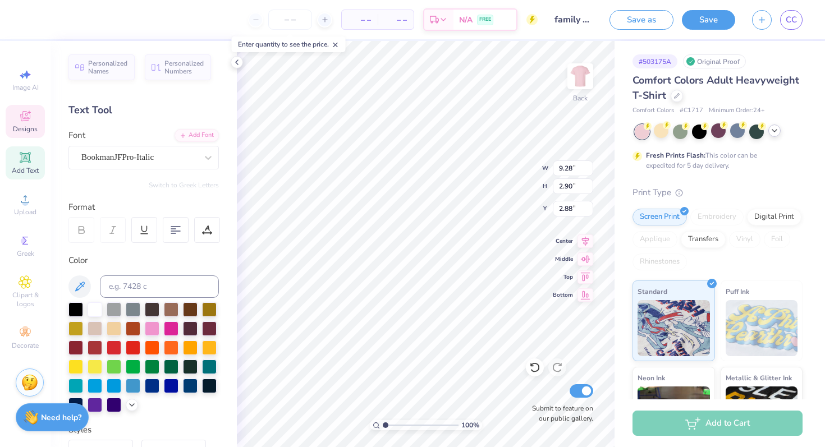
type input "9.93"
type input "2.83"
type input "2.91"
click at [130, 163] on div "BookmanJFPro-Italic" at bounding box center [139, 157] width 118 height 17
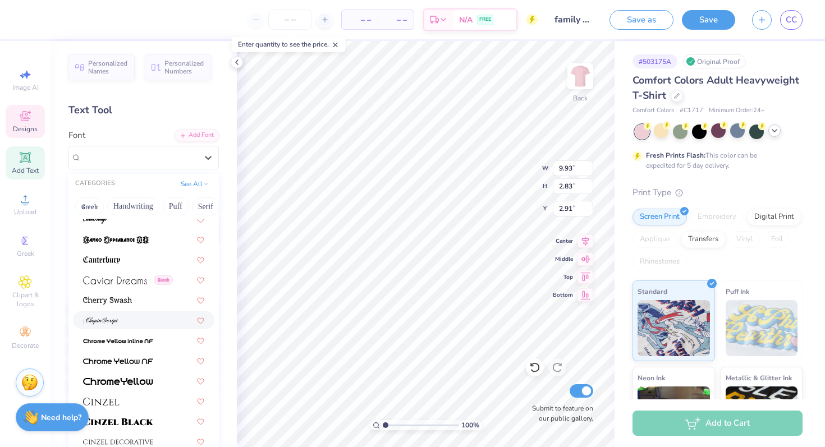
scroll to position [1321, 0]
click at [127, 319] on div at bounding box center [143, 319] width 121 height 12
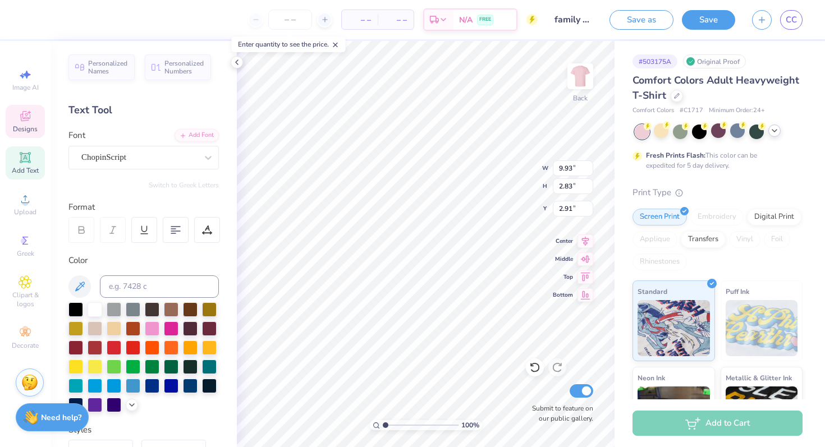
type input "8.27"
type input "3.07"
type input "2.92"
click at [131, 162] on div "ChopinScript" at bounding box center [139, 157] width 118 height 17
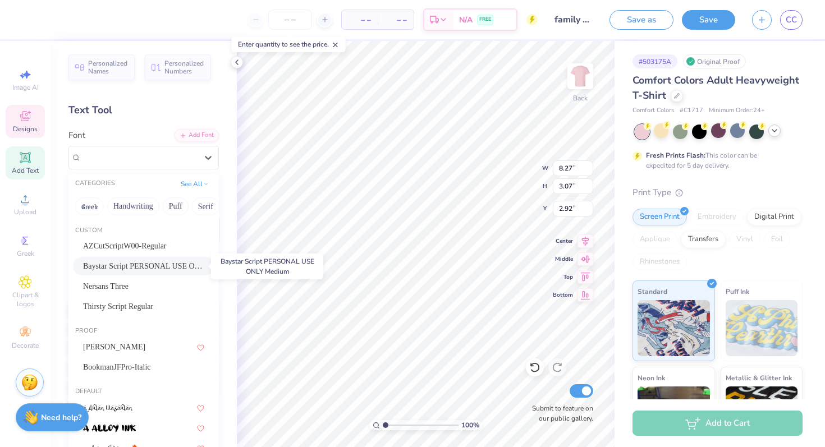
click at [132, 267] on span "Baystar Script PERSONAL USE ONLY Medium" at bounding box center [143, 266] width 121 height 12
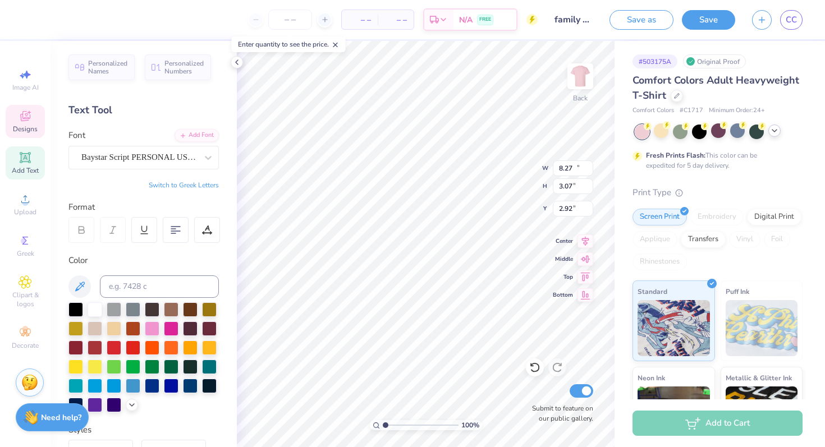
type input "12.75"
type input "4.20"
type input "2.33"
click at [160, 159] on div "Baystar Script PERSONAL USE ONLY Medium" at bounding box center [139, 157] width 118 height 17
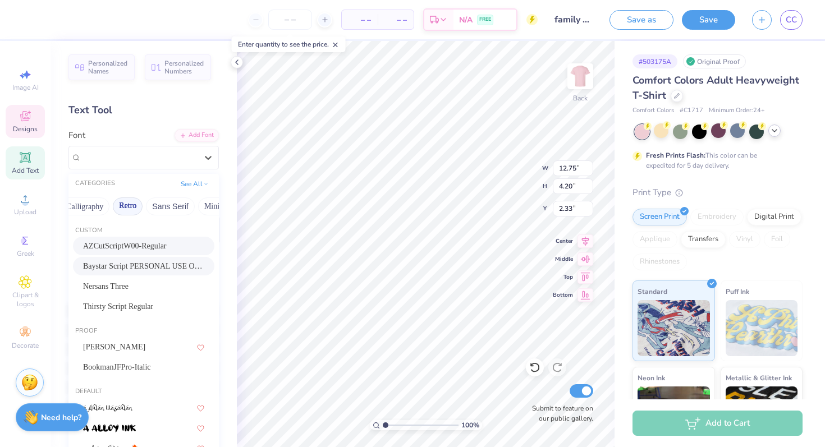
scroll to position [0, 190]
click at [95, 209] on button "Calligraphy" at bounding box center [87, 206] width 49 height 18
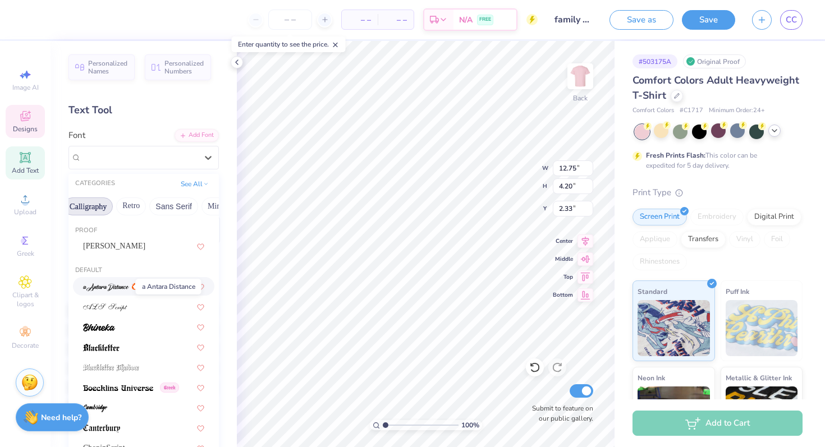
click at [117, 284] on img at bounding box center [106, 287] width 46 height 8
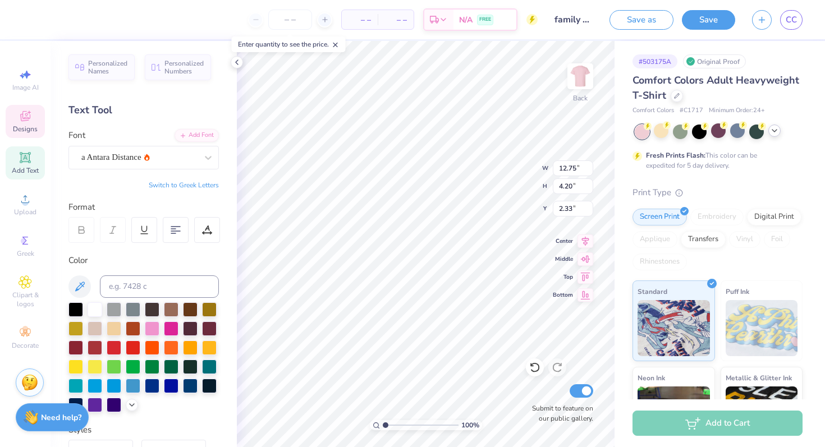
type input "7.02"
type input "2.57"
type input "3.12"
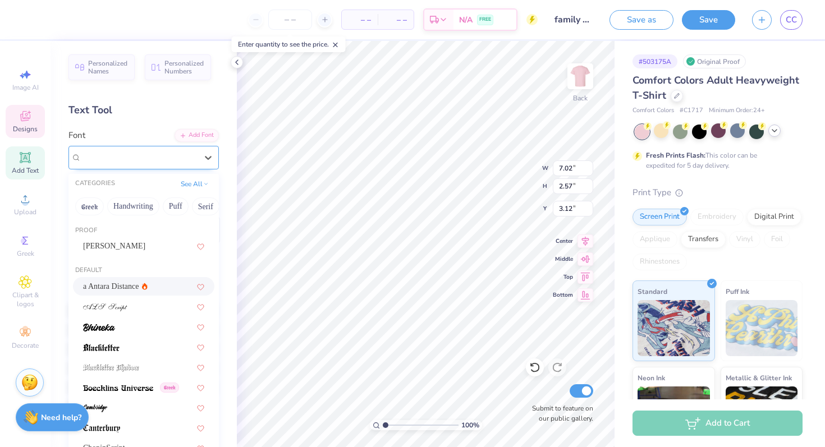
click at [148, 159] on div "a Antara Distance" at bounding box center [139, 157] width 118 height 17
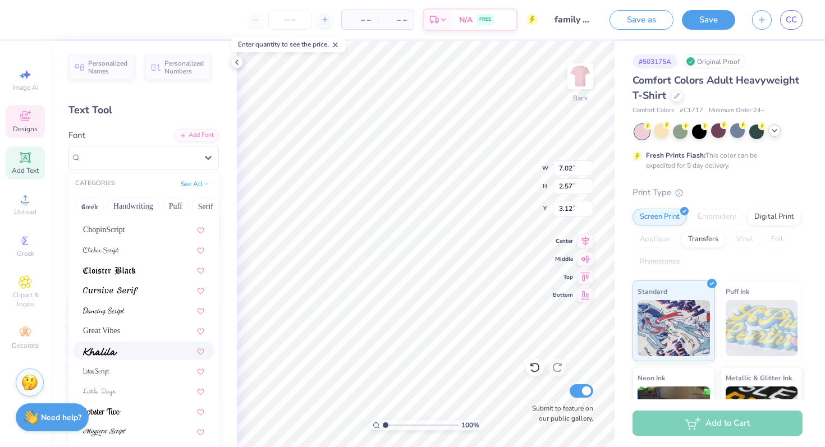
scroll to position [295, 0]
click at [144, 357] on div at bounding box center [143, 355] width 121 height 12
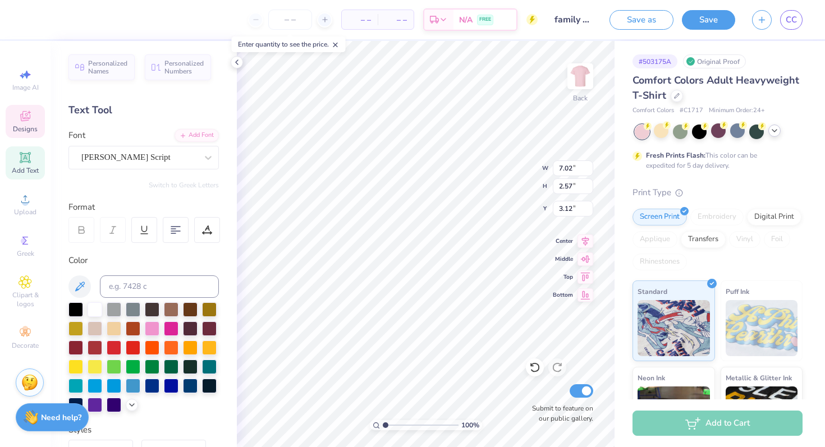
type input "11.38"
type input "3.24"
type input "2.74"
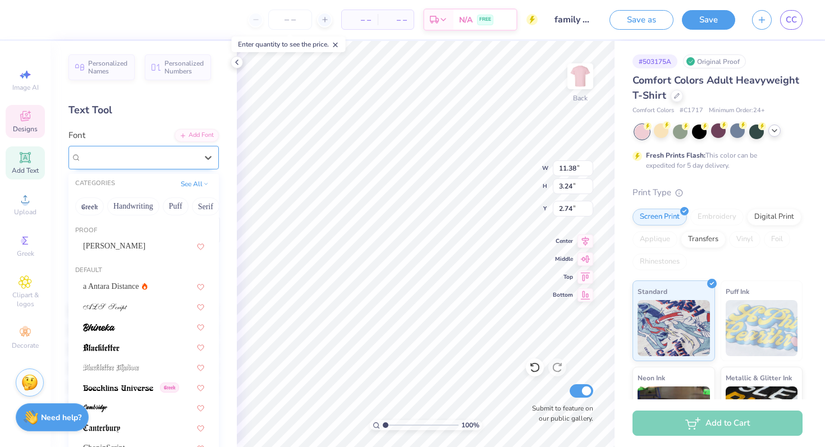
click at [137, 149] on div "Magiera Script" at bounding box center [139, 157] width 118 height 17
click at [176, 208] on button "Retro" at bounding box center [186, 206] width 30 height 18
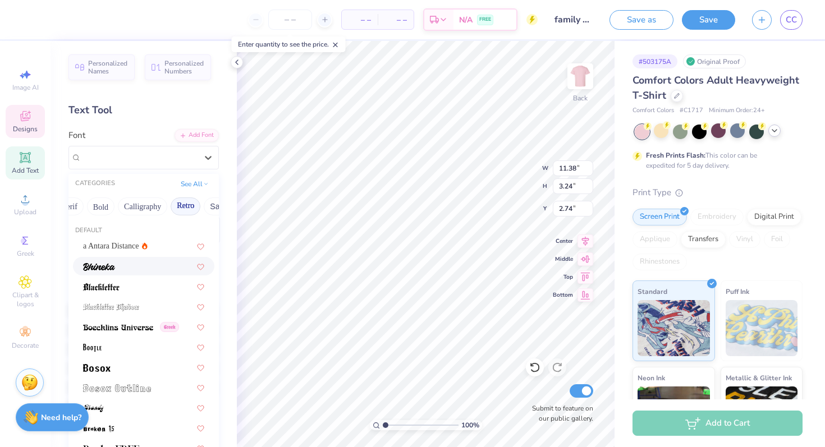
click at [139, 269] on div at bounding box center [143, 266] width 121 height 12
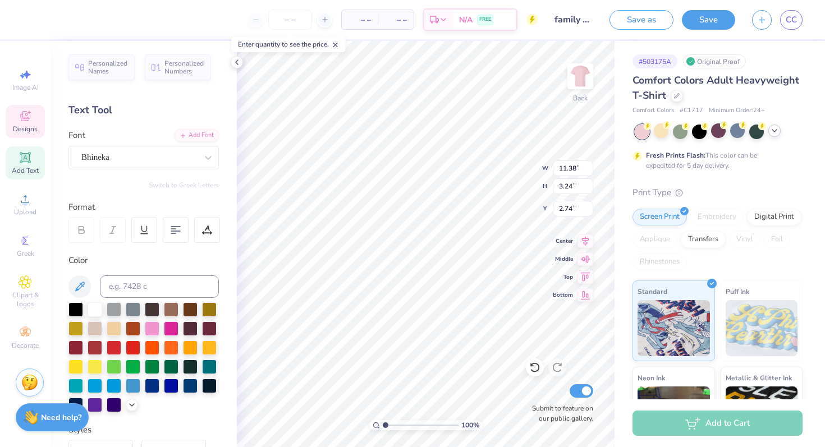
type input "7.00"
type input "2.21"
type input "3.24"
click at [149, 160] on div "Bhineka" at bounding box center [139, 157] width 118 height 17
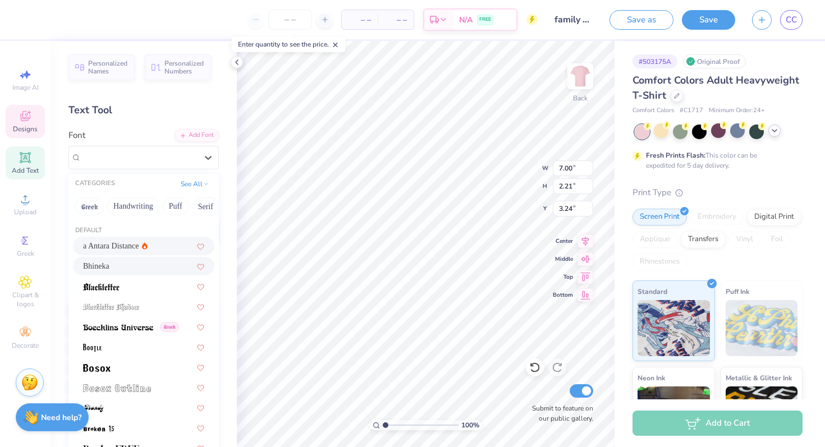
click at [144, 241] on div "a Antara Distance" at bounding box center [143, 246] width 121 height 12
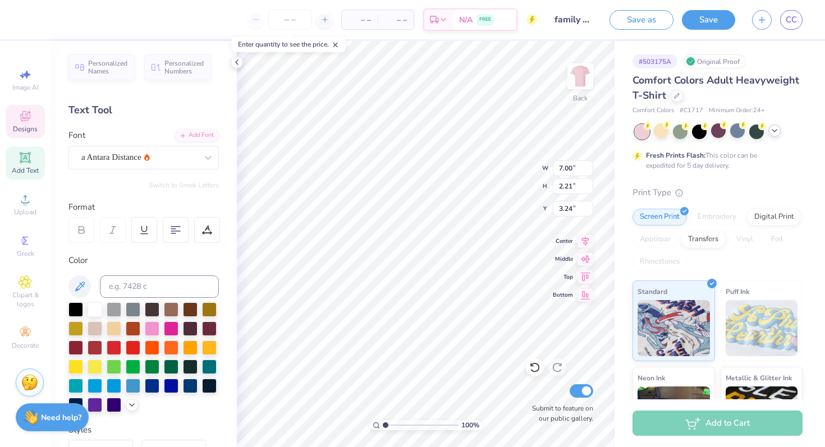
type input "7.02"
type input "2.57"
type input "3.12"
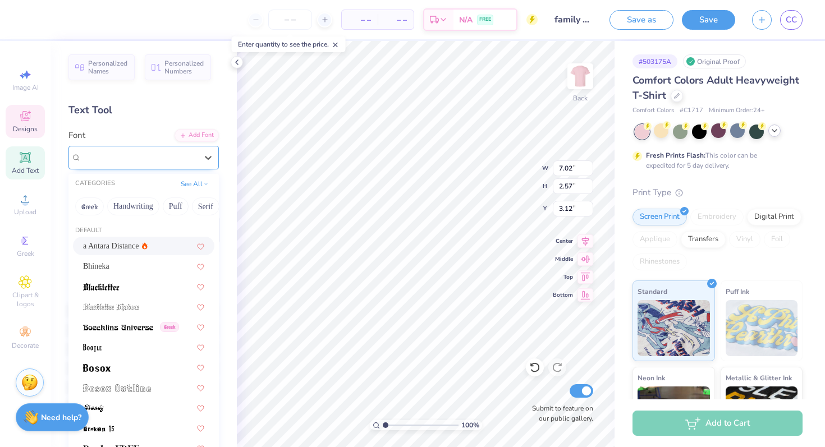
click at [142, 162] on div "a Antara Distance" at bounding box center [139, 157] width 118 height 17
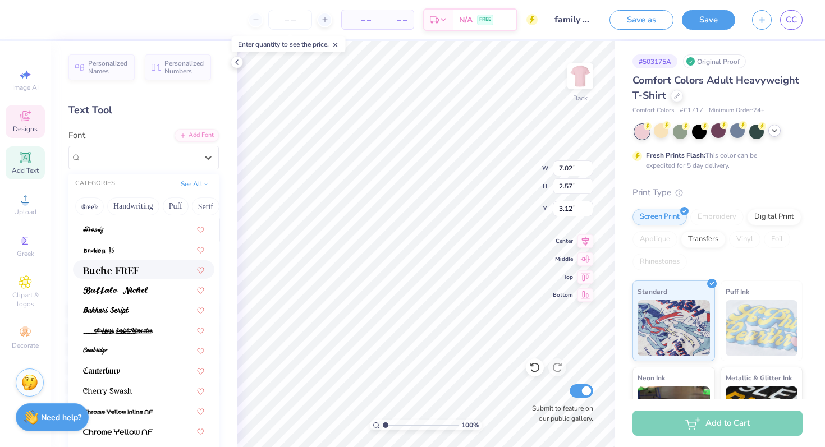
scroll to position [180, 0]
click at [151, 285] on div at bounding box center [143, 289] width 121 height 12
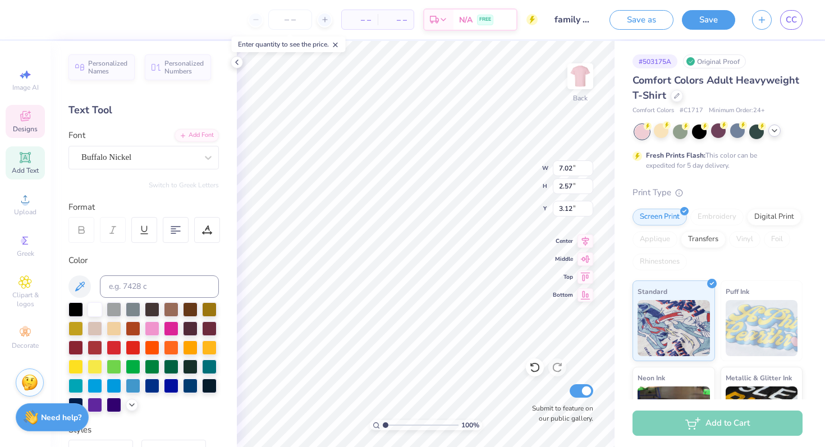
type input "9.29"
type input "2.24"
type input "3.20"
click at [151, 160] on div "Buffalo Nickel" at bounding box center [139, 157] width 118 height 17
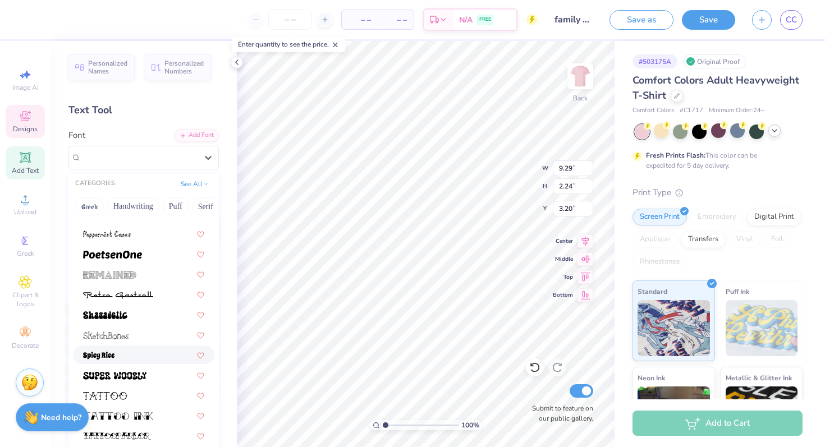
scroll to position [0, 0]
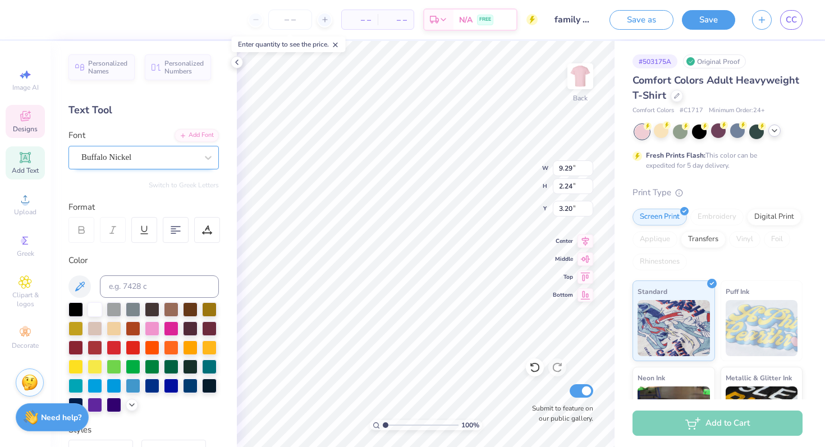
click at [137, 150] on div at bounding box center [139, 157] width 116 height 15
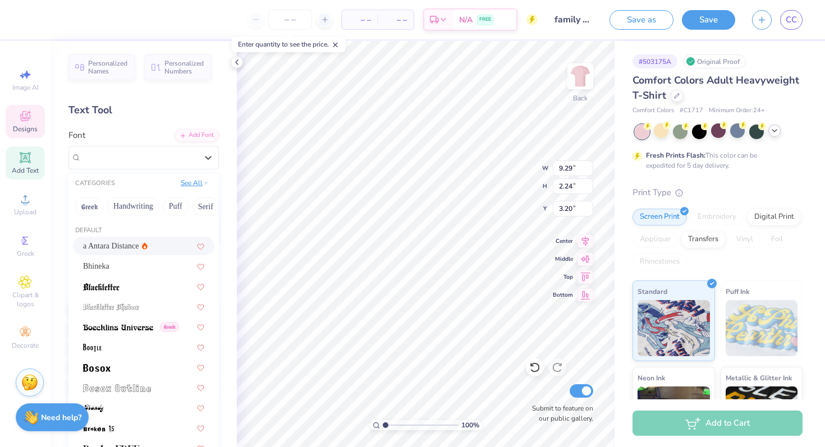
click at [192, 178] on button "See All" at bounding box center [194, 182] width 35 height 11
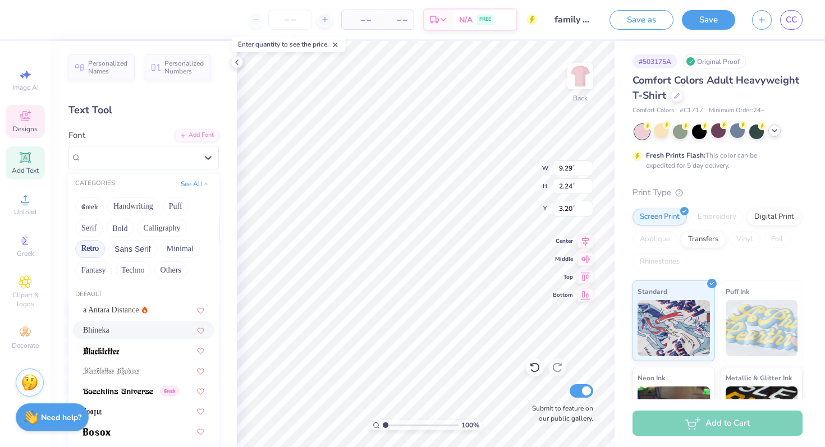
click at [130, 333] on div "Bhineka" at bounding box center [143, 330] width 121 height 12
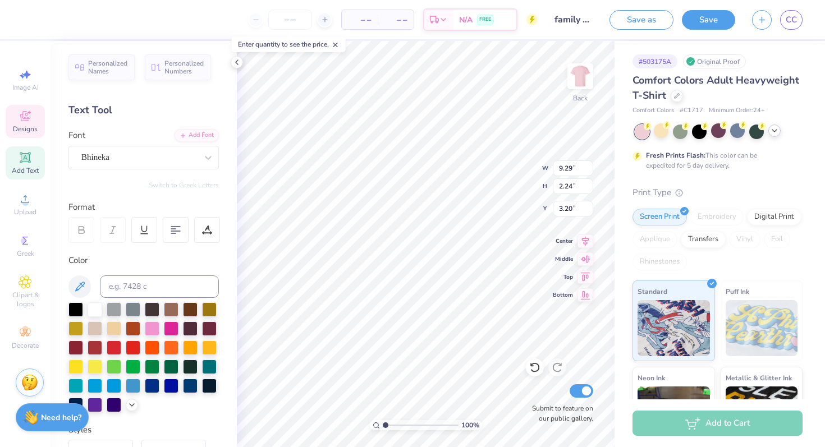
type input "7.00"
type input "2.21"
type input "3.24"
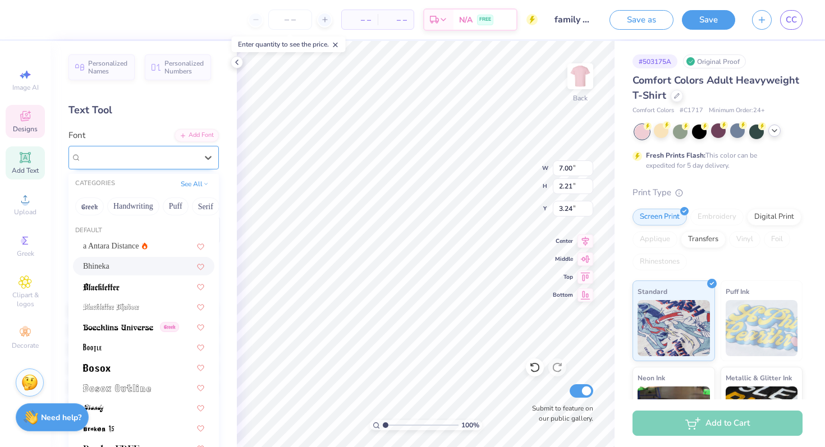
click at [144, 166] on div "Bhineka" at bounding box center [143, 158] width 150 height 24
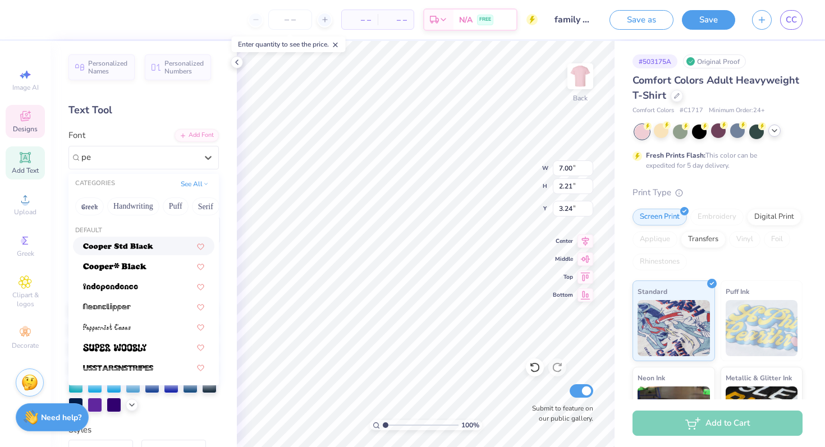
type input "p"
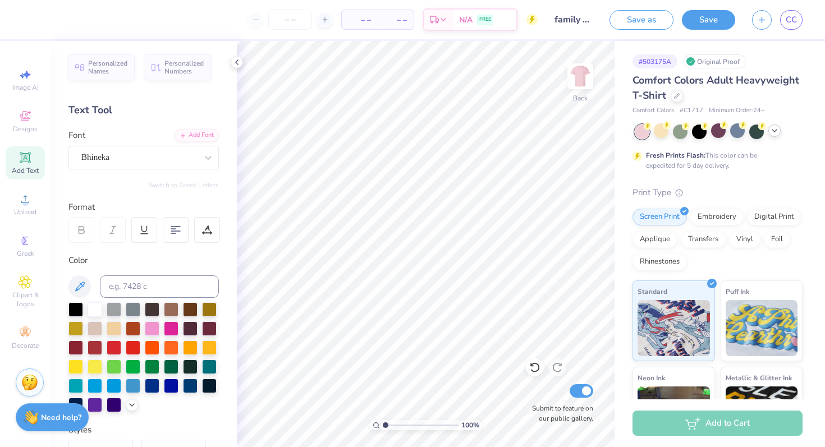
click at [772, 135] on icon at bounding box center [774, 130] width 9 height 9
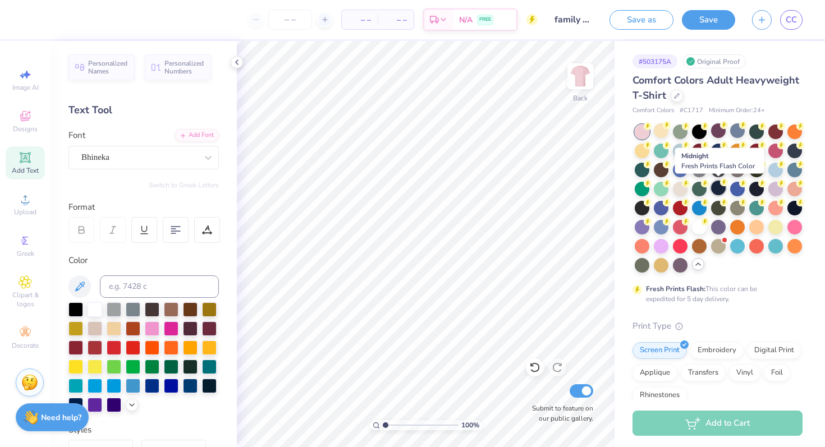
click at [711, 189] on div at bounding box center [718, 188] width 15 height 15
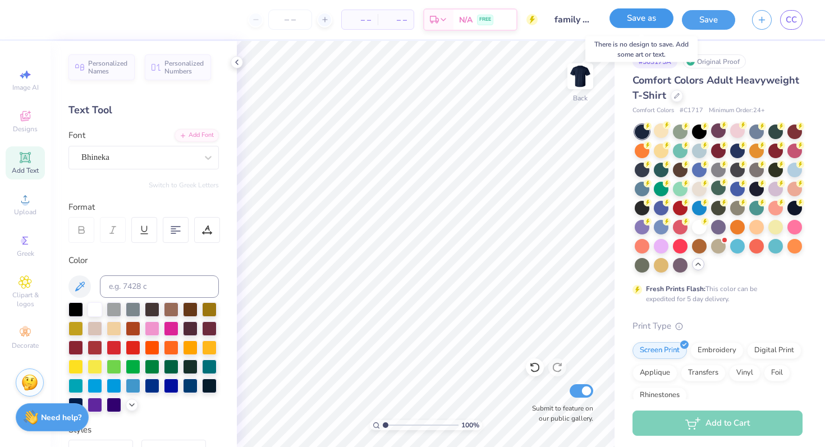
click at [644, 19] on button "Save as" at bounding box center [641, 18] width 64 height 20
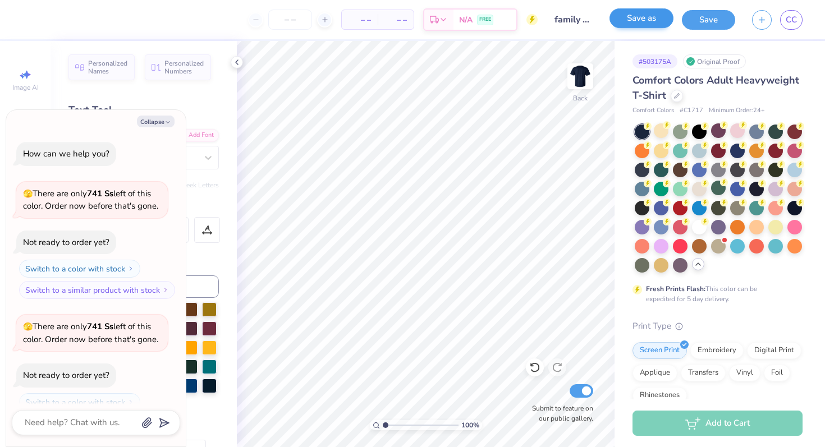
scroll to position [375, 0]
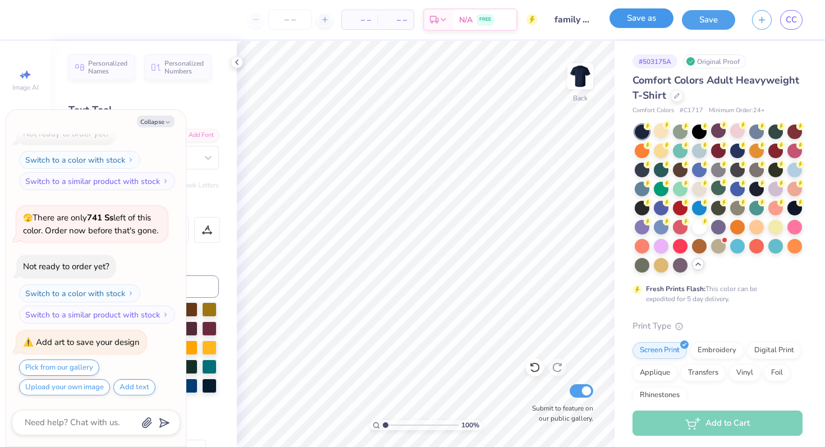
click at [644, 19] on button "Save as" at bounding box center [641, 18] width 64 height 20
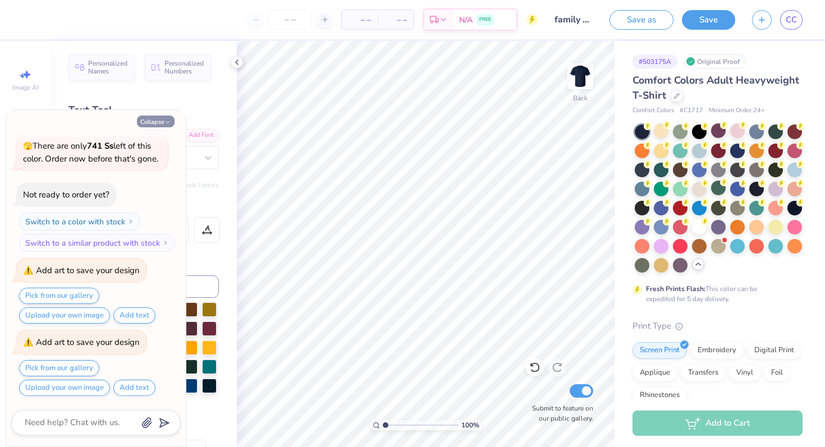
click at [159, 122] on button "Collapse" at bounding box center [156, 122] width 38 height 12
type textarea "x"
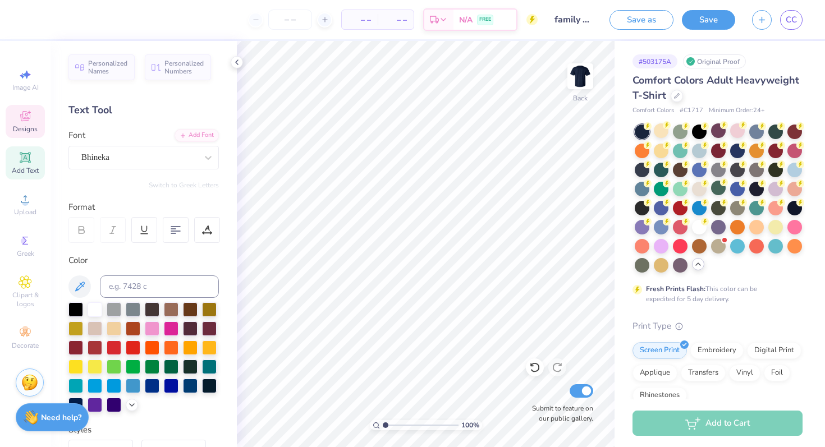
click at [28, 129] on span "Designs" at bounding box center [25, 129] width 25 height 9
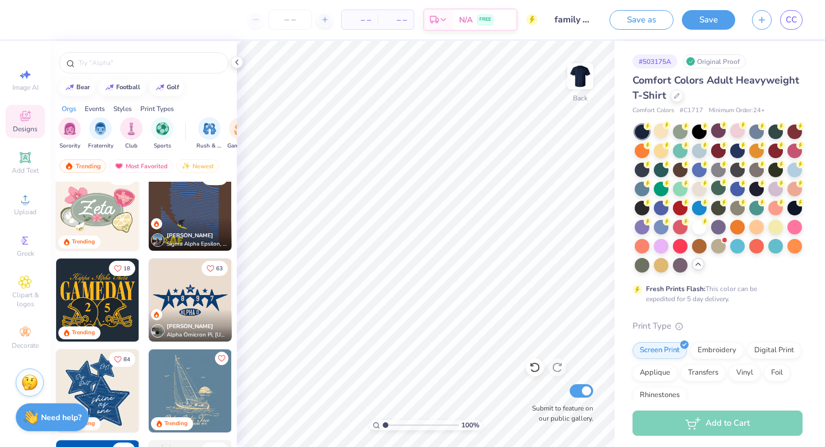
scroll to position [471, 0]
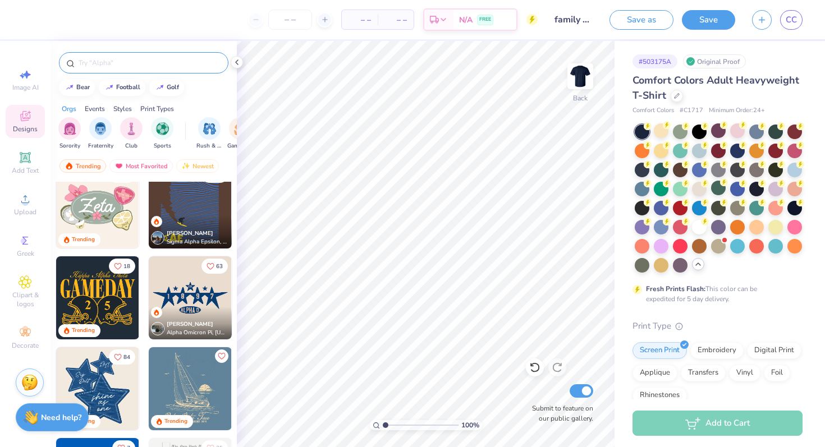
click at [104, 57] on input "text" at bounding box center [149, 62] width 144 height 11
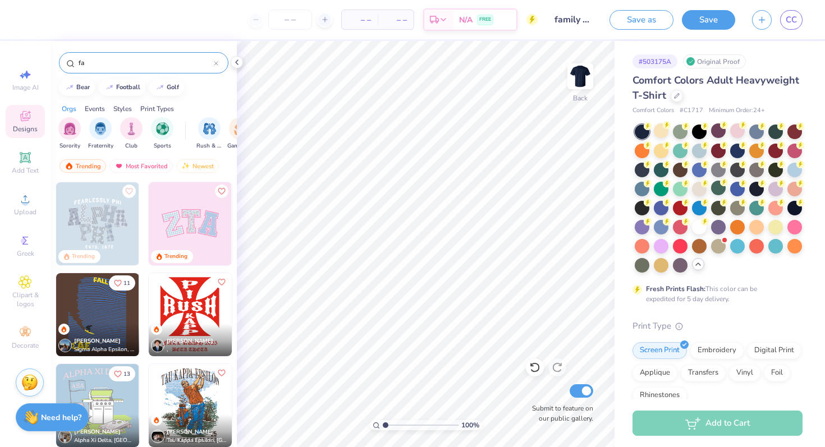
type input "f"
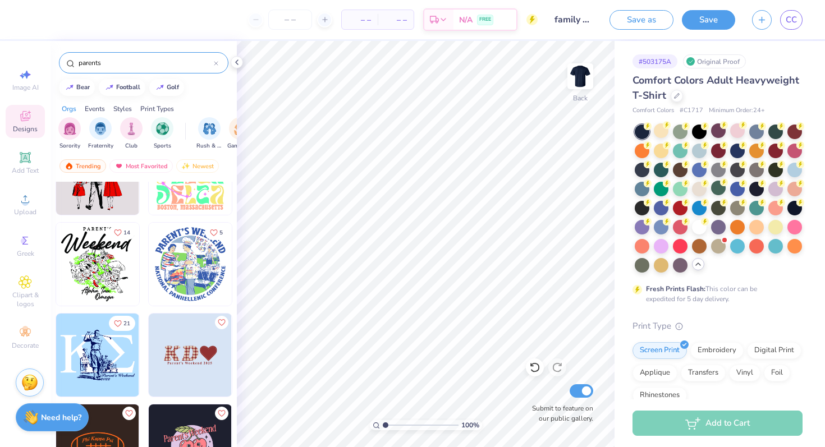
scroll to position [1149, 0]
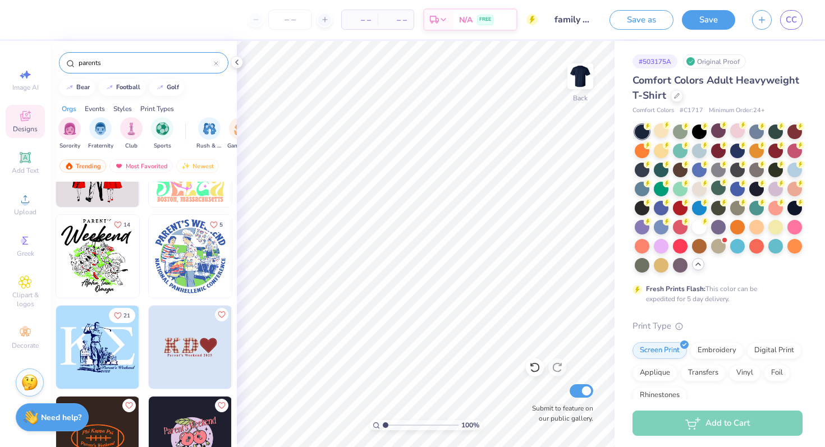
type input "parents"
click at [203, 340] on img at bounding box center [190, 347] width 83 height 83
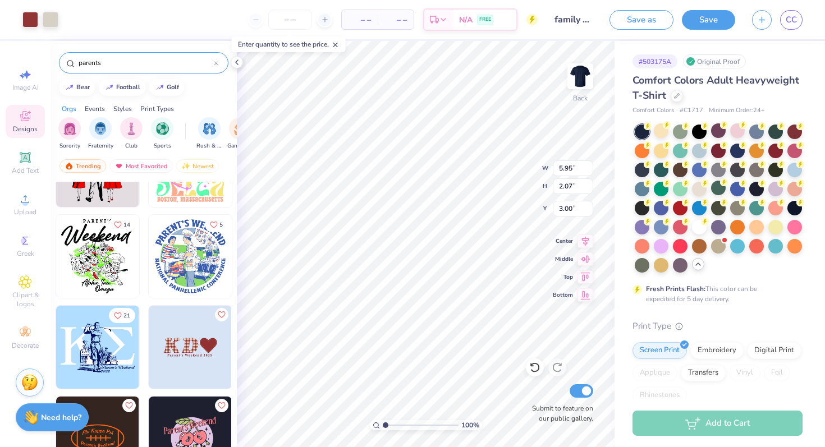
type input "5.95"
type input "2.07"
type input "2.39"
drag, startPoint x: 384, startPoint y: 424, endPoint x: 396, endPoint y: 423, distance: 11.3
click at [396, 423] on input "range" at bounding box center [421, 425] width 76 height 10
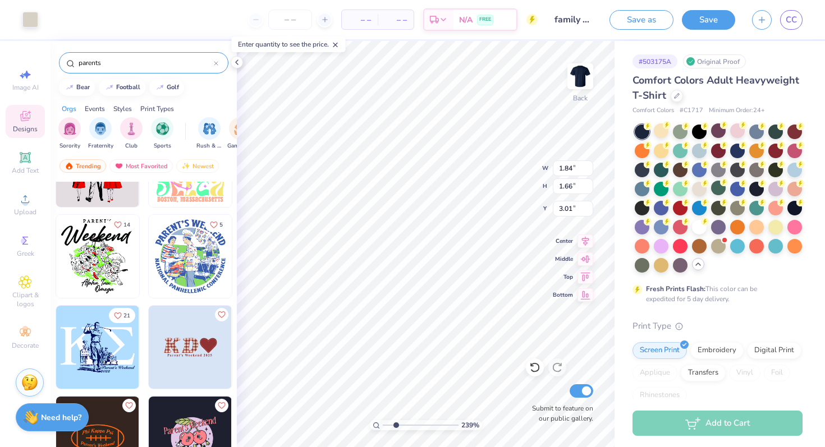
type input "1.84"
type input "1.66"
type input "3.01"
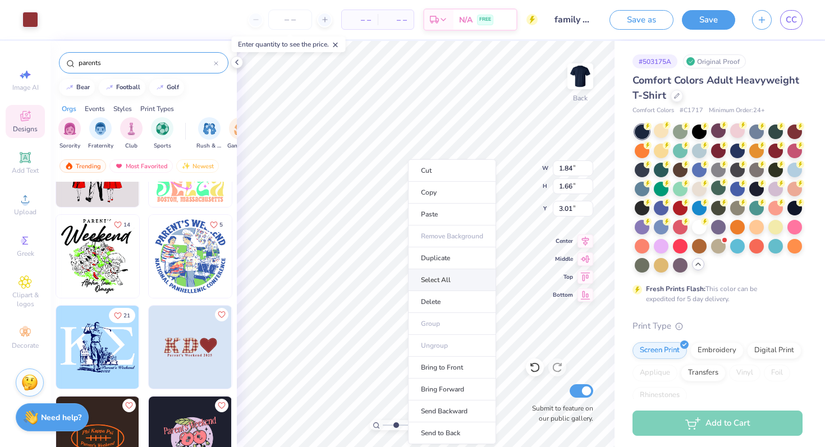
click at [453, 273] on li "Select All" at bounding box center [452, 280] width 88 height 22
type input "5.95"
type input "2.07"
type input "3.00"
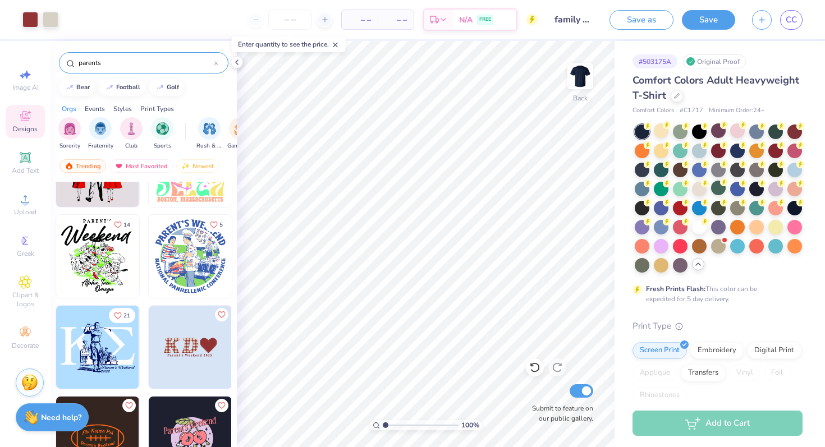
drag, startPoint x: 394, startPoint y: 423, endPoint x: 341, endPoint y: 423, distance: 53.9
type input "1"
click at [383, 423] on input "range" at bounding box center [421, 425] width 76 height 10
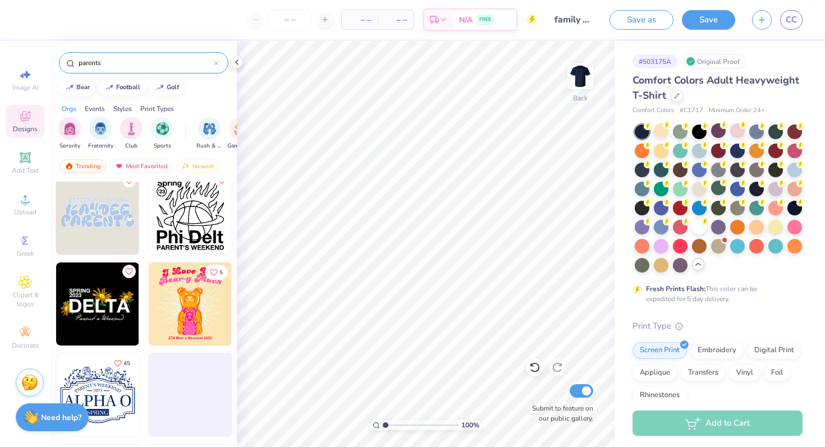
scroll to position [14234, 0]
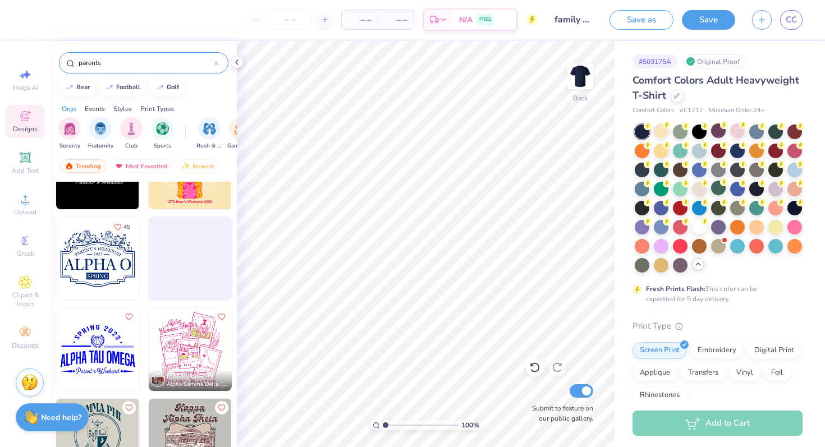
click at [109, 65] on input "parents" at bounding box center [145, 62] width 136 height 11
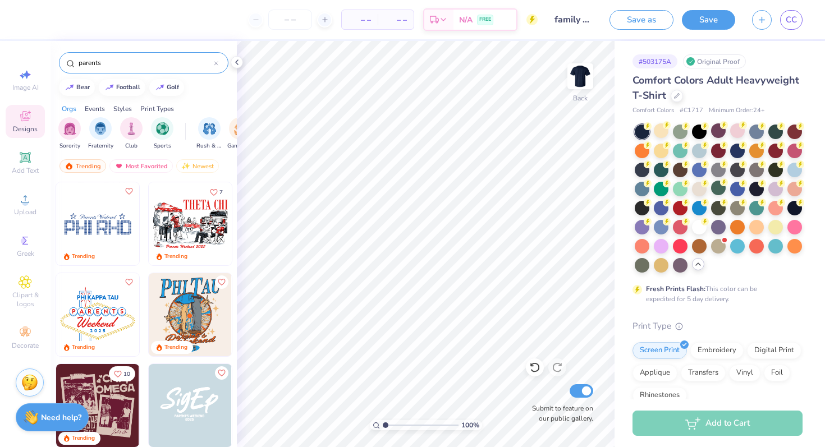
click at [109, 65] on input "parents" at bounding box center [145, 62] width 136 height 11
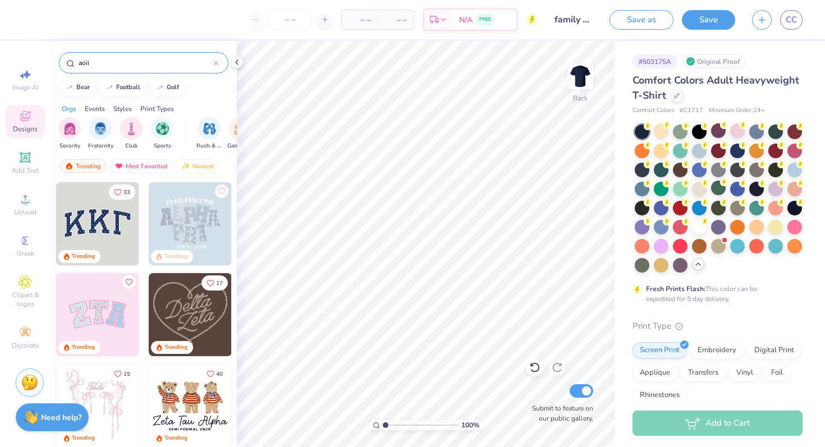
type input "aoii"
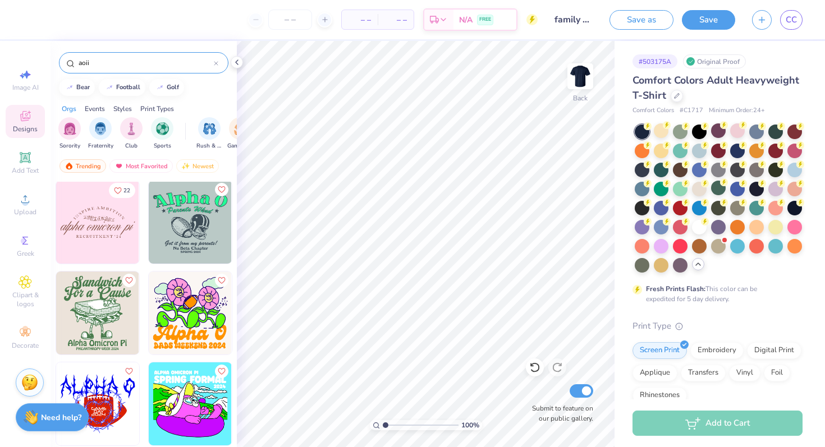
scroll to position [4001, 0]
click at [123, 229] on img at bounding box center [97, 221] width 83 height 83
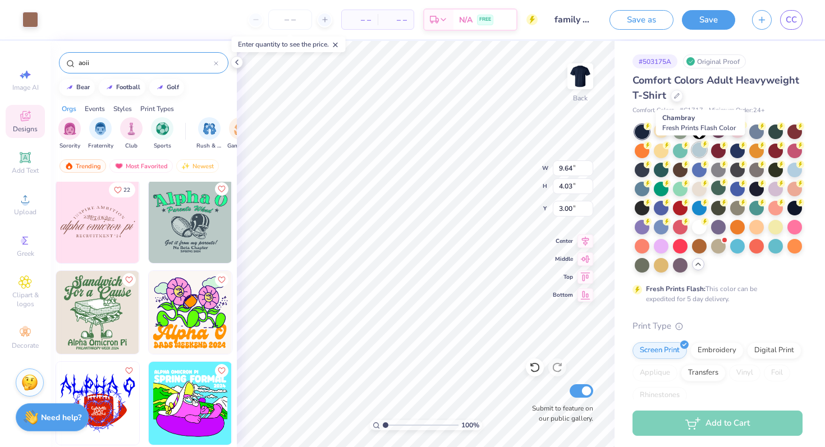
click at [700, 152] on div at bounding box center [699, 150] width 15 height 15
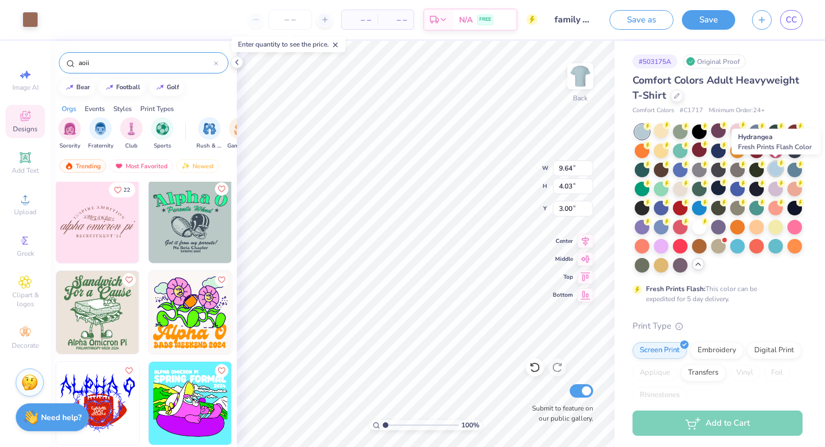
click at [776, 171] on div at bounding box center [775, 169] width 15 height 15
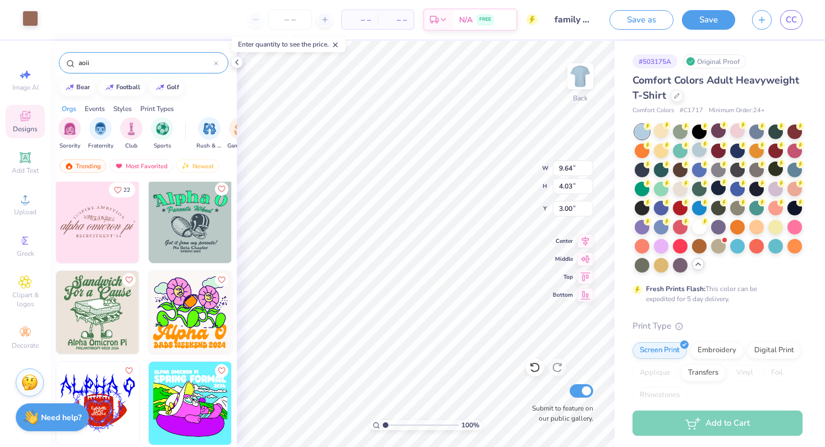
click at [33, 20] on div at bounding box center [30, 19] width 16 height 16
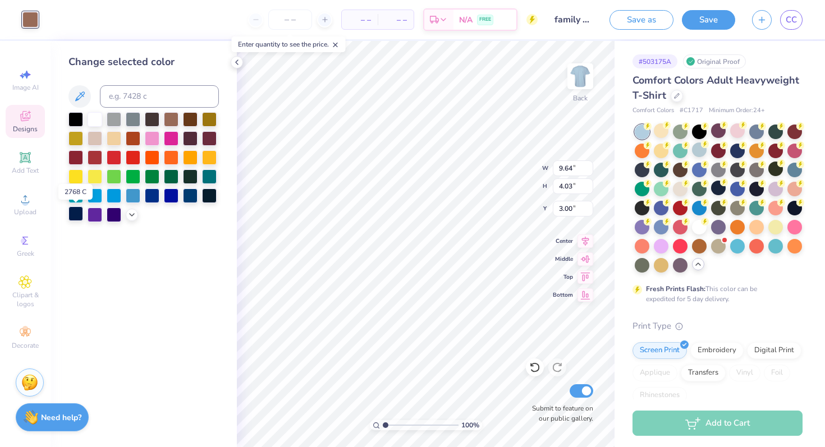
click at [69, 216] on div at bounding box center [75, 213] width 15 height 15
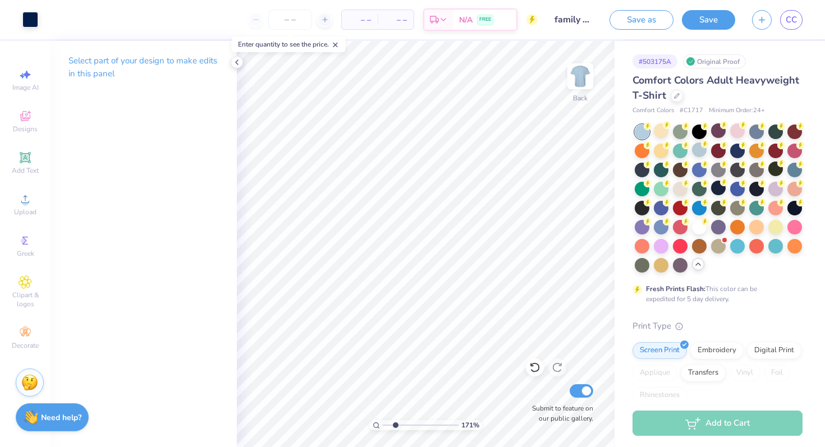
drag, startPoint x: 383, startPoint y: 426, endPoint x: 396, endPoint y: 426, distance: 13.5
type input "2.41"
click at [396, 426] on input "range" at bounding box center [421, 425] width 76 height 10
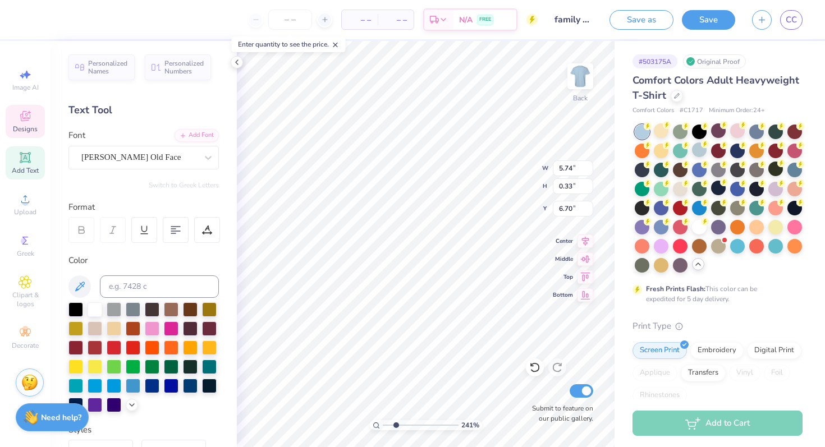
scroll to position [0, 7]
type textarea "F A M I L Y W E E K E N D ‘ 2 5"
type input "1"
click at [367, 422] on div "100 %" at bounding box center [426, 244] width 406 height 406
click at [656, 135] on div at bounding box center [661, 130] width 15 height 15
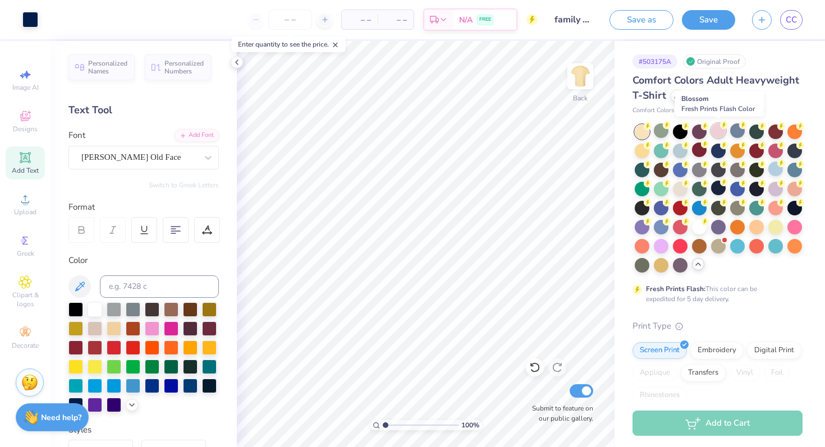
click at [716, 130] on div at bounding box center [718, 130] width 15 height 15
click at [677, 229] on div at bounding box center [680, 226] width 15 height 15
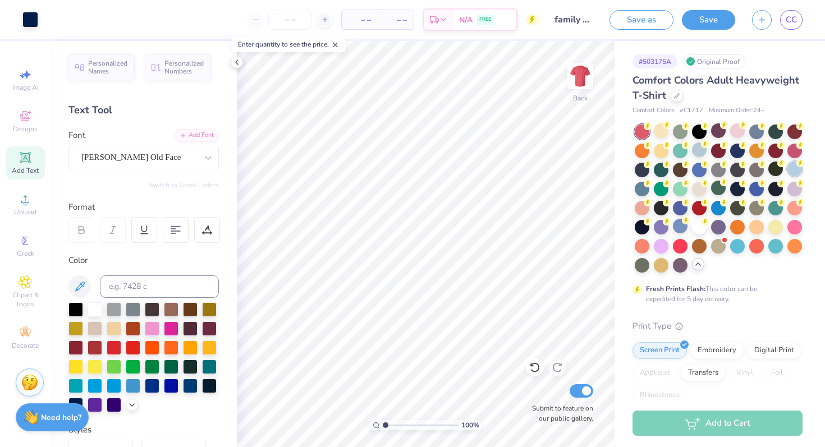
click at [793, 172] on div at bounding box center [794, 169] width 15 height 15
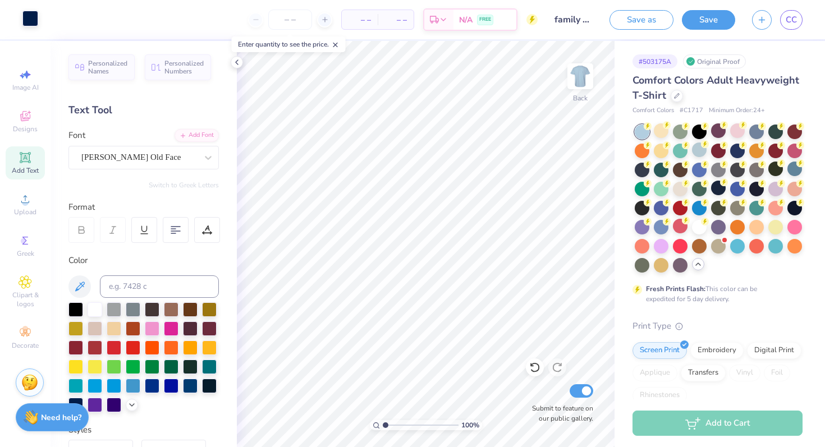
click at [34, 19] on div at bounding box center [30, 19] width 16 height 16
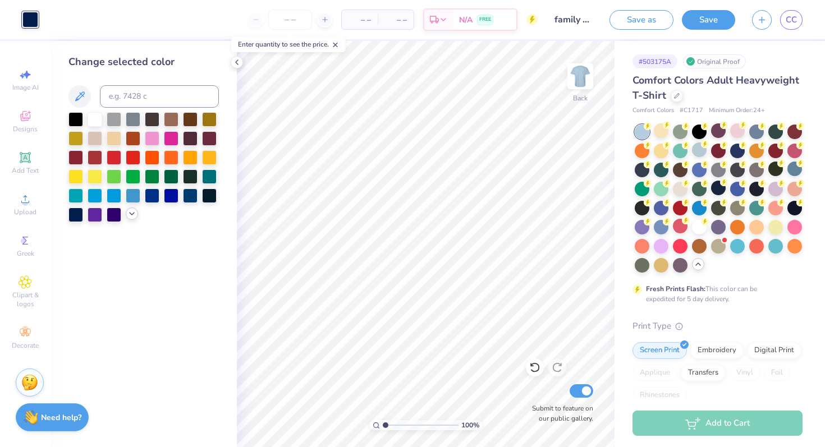
click at [133, 218] on div at bounding box center [132, 214] width 12 height 12
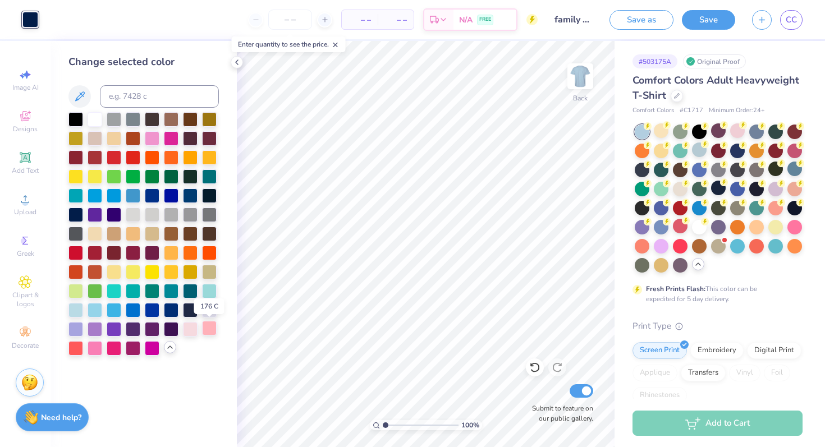
click at [213, 329] on div at bounding box center [209, 328] width 15 height 15
click at [196, 328] on div at bounding box center [190, 328] width 15 height 15
click at [719, 189] on div at bounding box center [718, 188] width 15 height 15
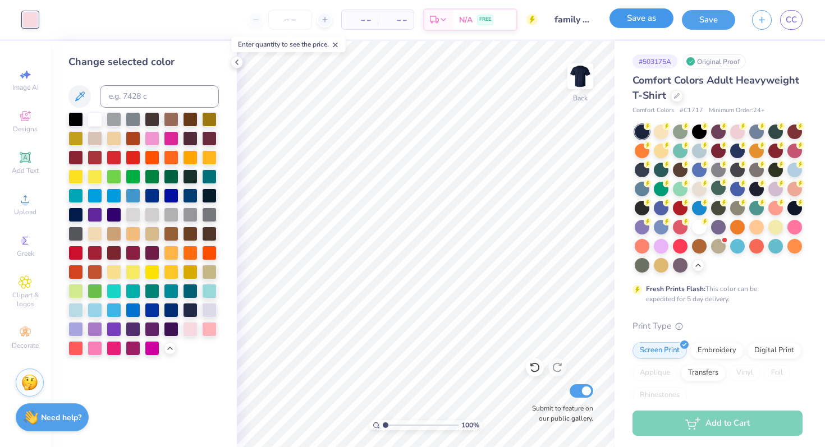
click at [651, 15] on button "Save as" at bounding box center [641, 18] width 64 height 20
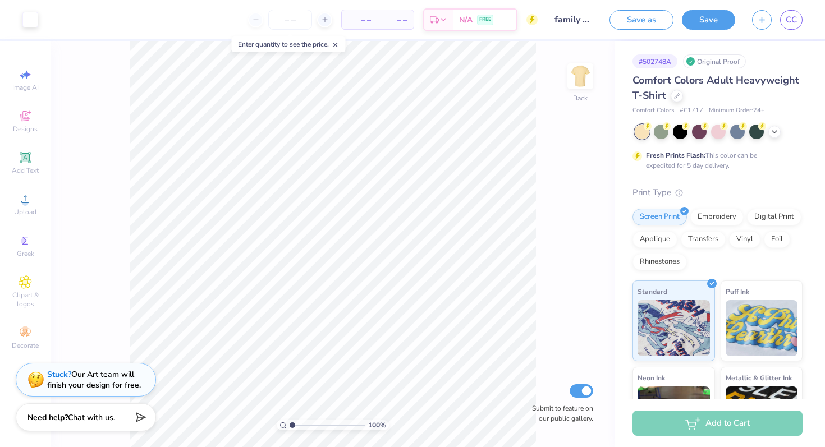
click at [573, 21] on input "family weekend 2" at bounding box center [573, 19] width 55 height 22
click at [573, 22] on input "family weekend 2" at bounding box center [573, 19] width 55 height 22
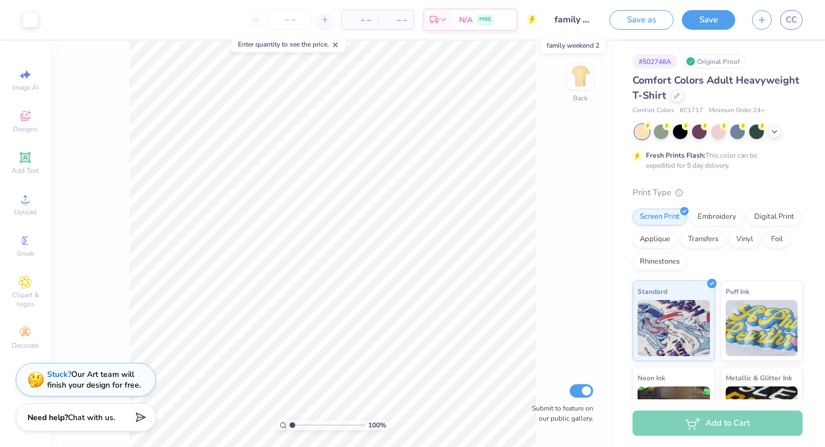
click at [573, 22] on input "family weekend 2" at bounding box center [573, 19] width 55 height 22
click at [577, 25] on input "family weekend 2" at bounding box center [573, 19] width 55 height 22
click at [677, 95] on icon at bounding box center [677, 95] width 6 height 6
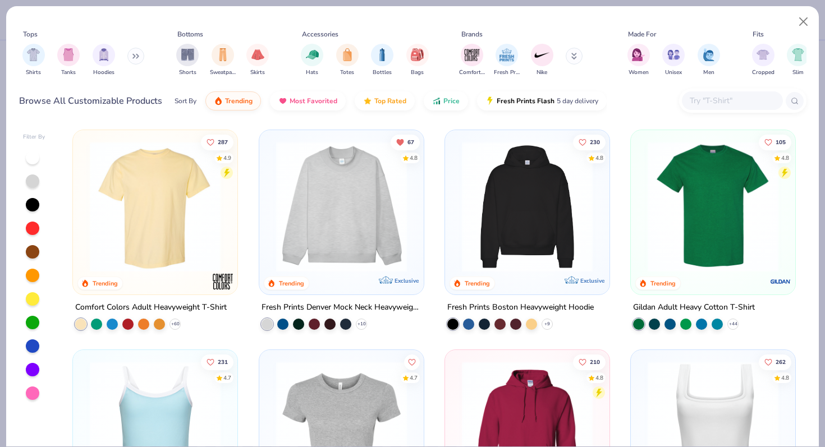
click at [131, 54] on button at bounding box center [135, 56] width 17 height 17
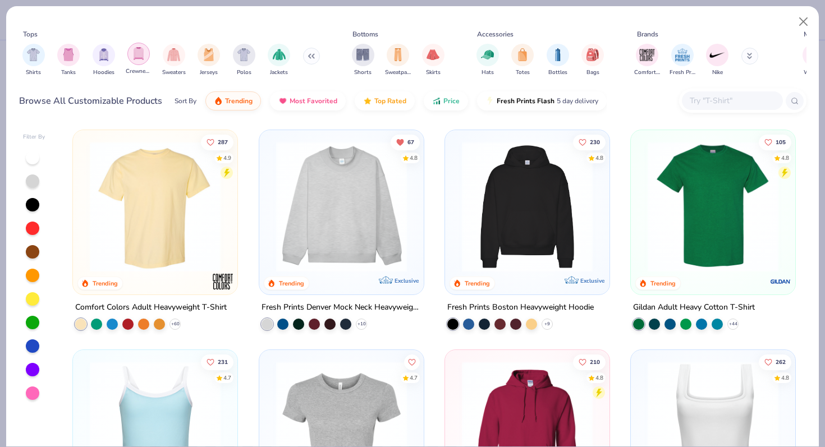
click at [131, 58] on div "filter for Crewnecks" at bounding box center [138, 54] width 22 height 22
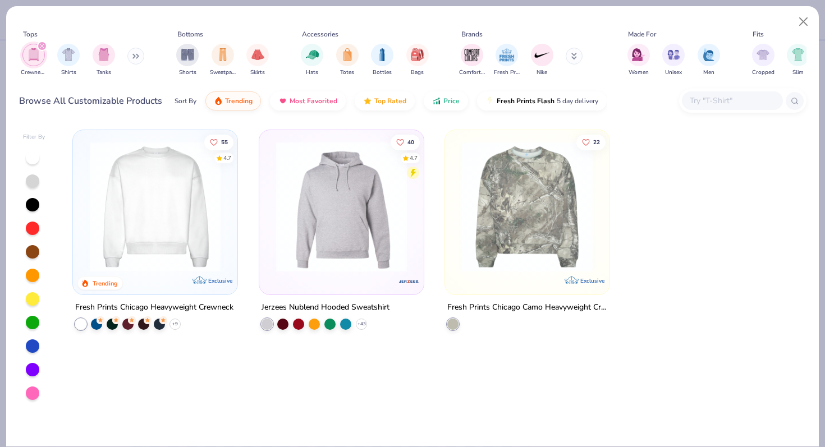
click at [43, 45] on icon "filter for Crewnecks" at bounding box center [42, 46] width 4 height 4
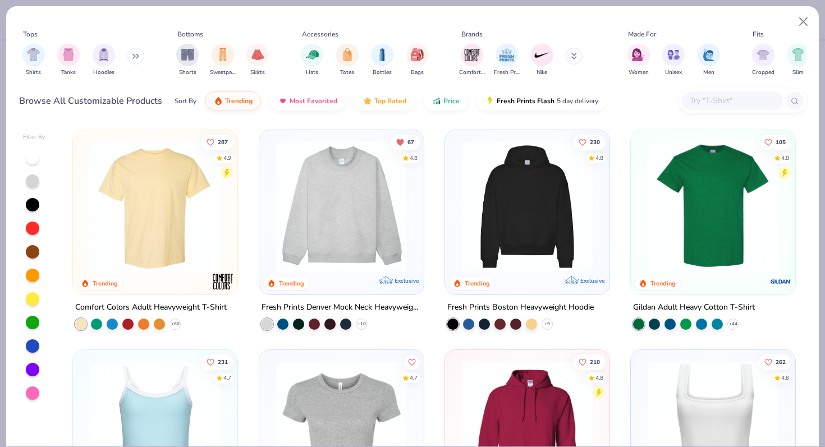
click at [136, 58] on icon at bounding box center [135, 56] width 7 height 6
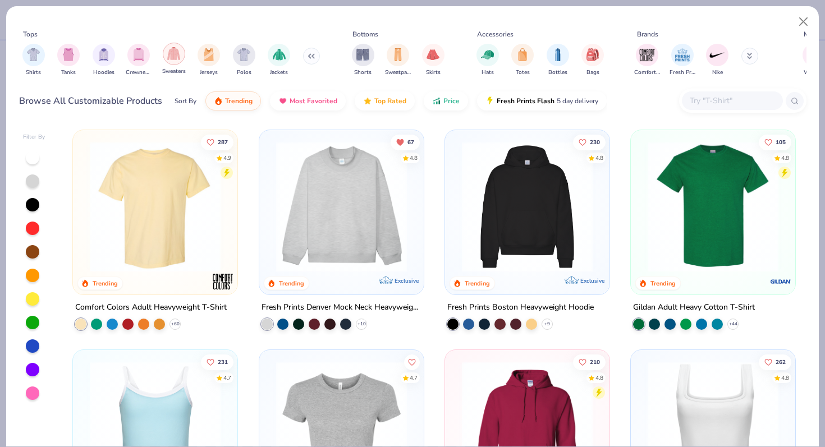
click at [183, 53] on div "filter for Sweaters" at bounding box center [174, 54] width 22 height 22
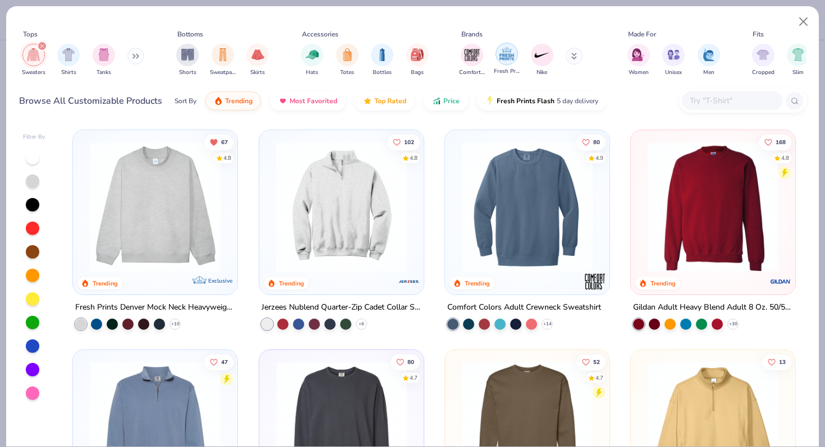
click at [514, 52] on div "filter for Fresh Prints" at bounding box center [506, 54] width 22 height 22
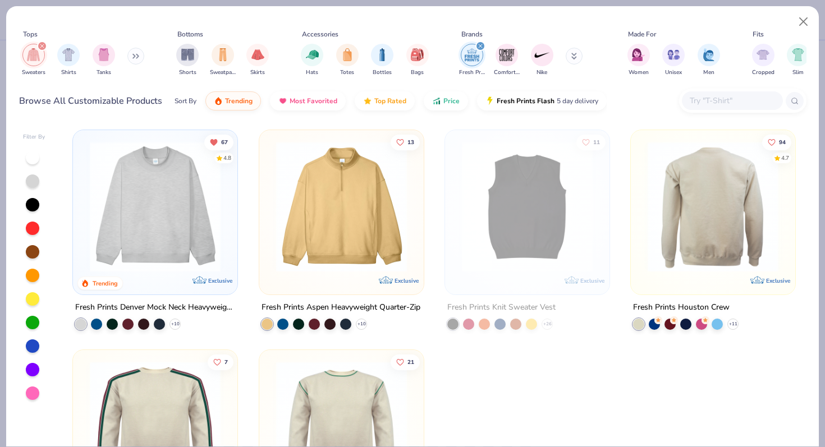
click at [642, 220] on img at bounding box center [571, 206] width 142 height 131
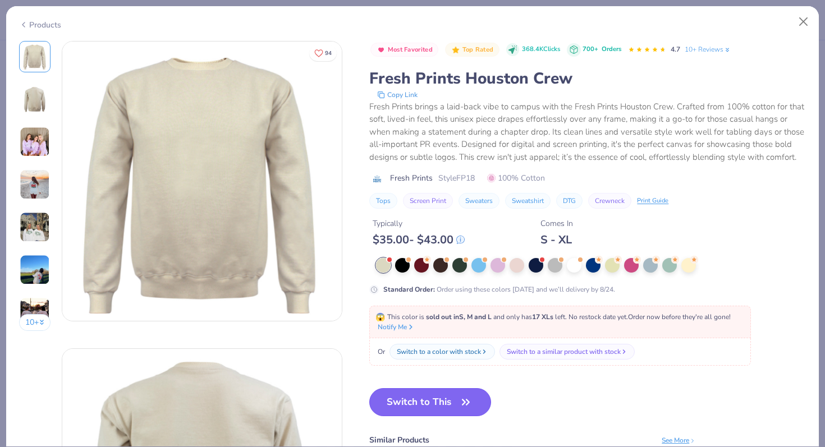
click at [467, 399] on icon "button" at bounding box center [466, 402] width 16 height 16
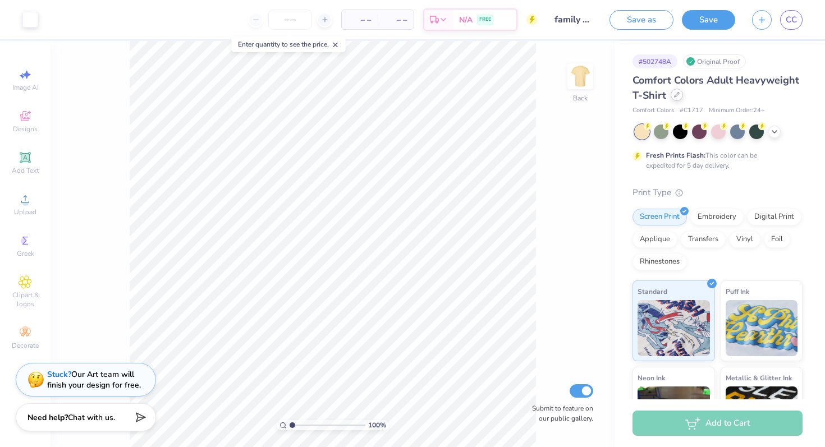
click at [678, 101] on div "Comfort Colors Adult Heavyweight T-Shirt" at bounding box center [717, 88] width 170 height 30
click at [672, 96] on div at bounding box center [676, 95] width 12 height 12
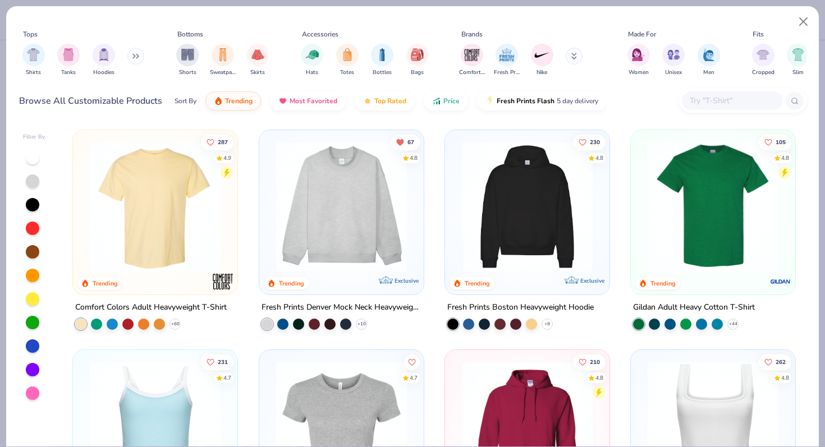
click at [138, 55] on icon at bounding box center [135, 56] width 7 height 6
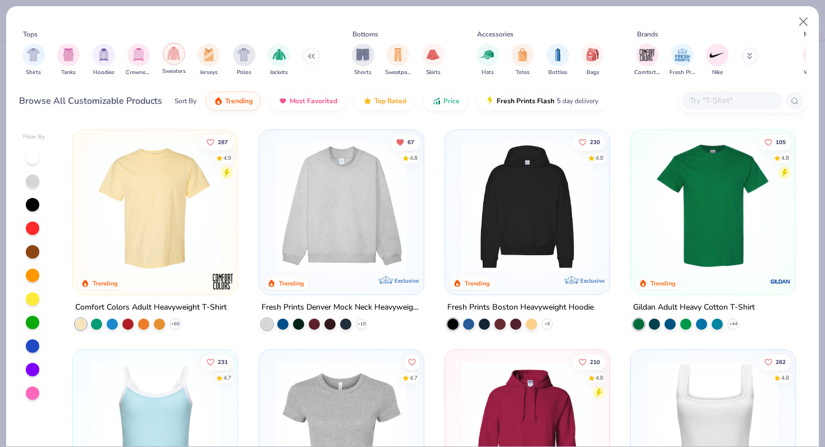
click at [177, 63] on div "filter for Sweaters" at bounding box center [174, 54] width 22 height 22
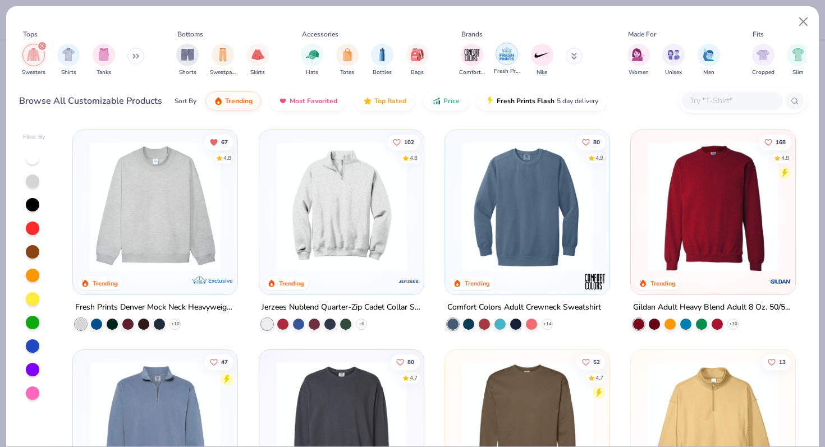
click at [502, 59] on img "filter for Fresh Prints" at bounding box center [506, 53] width 17 height 17
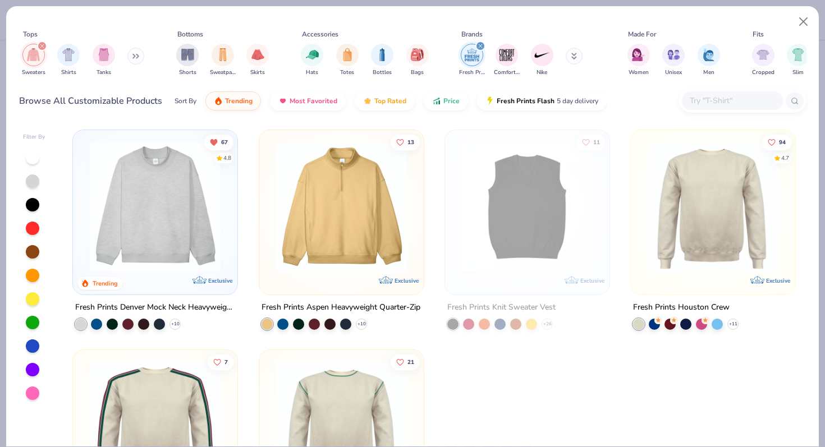
click at [672, 216] on img at bounding box center [713, 206] width 142 height 131
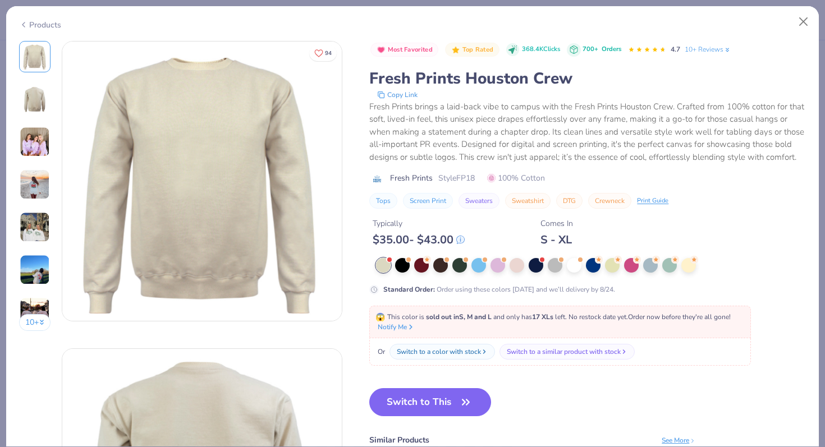
click at [44, 95] on img at bounding box center [34, 99] width 27 height 27
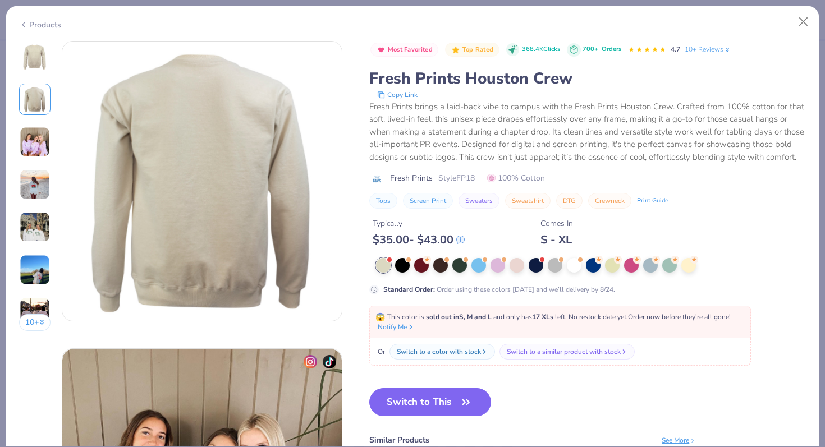
click at [33, 134] on img at bounding box center [35, 142] width 30 height 30
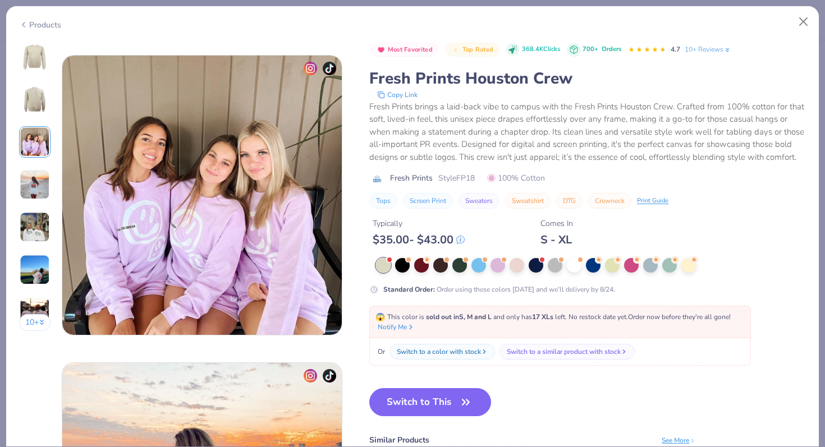
scroll to position [615, 0]
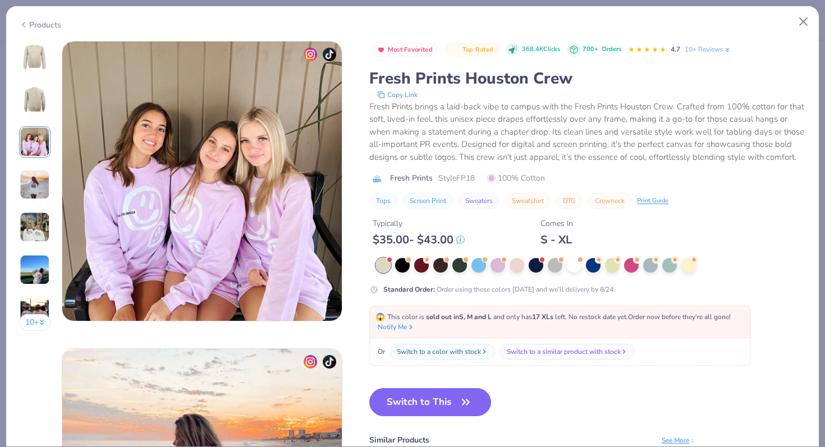
click at [39, 178] on img at bounding box center [35, 184] width 30 height 30
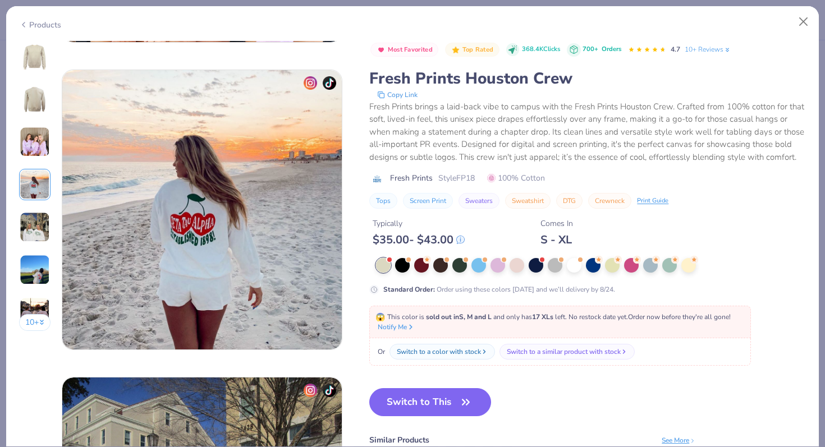
scroll to position [922, 0]
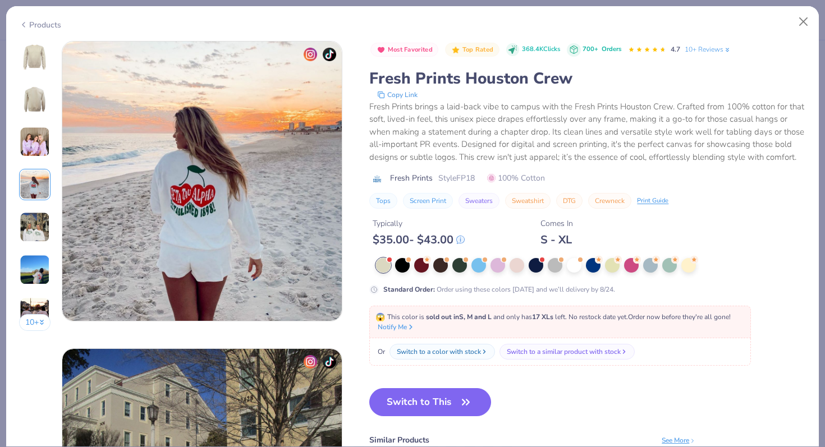
click at [38, 220] on img at bounding box center [35, 227] width 30 height 30
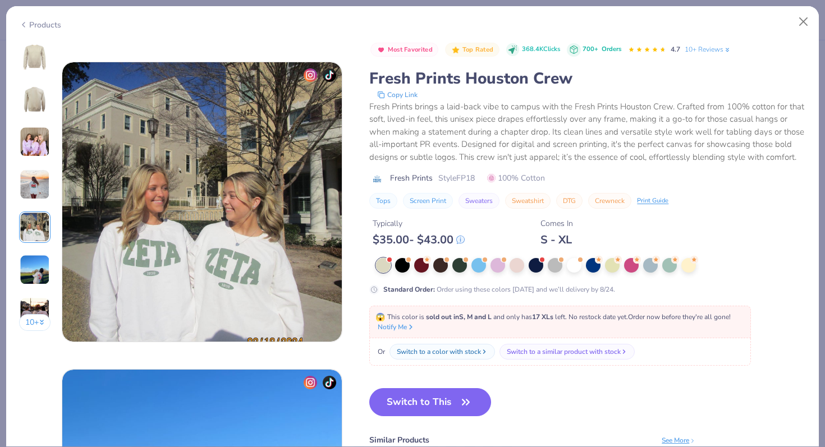
scroll to position [1230, 0]
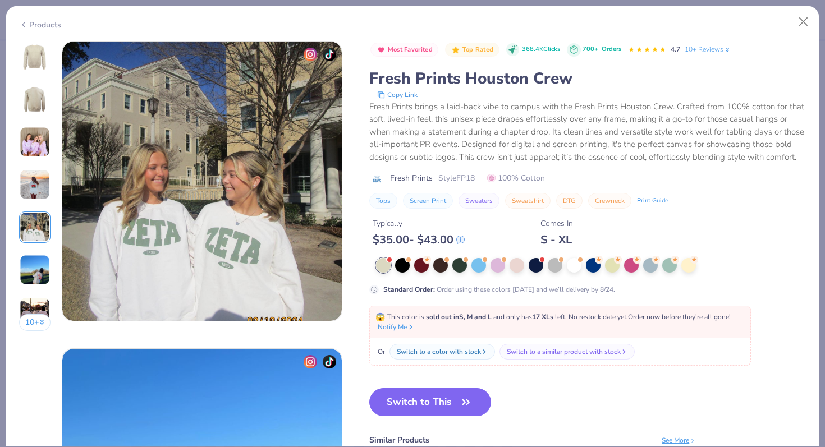
click at [41, 255] on img at bounding box center [35, 270] width 30 height 30
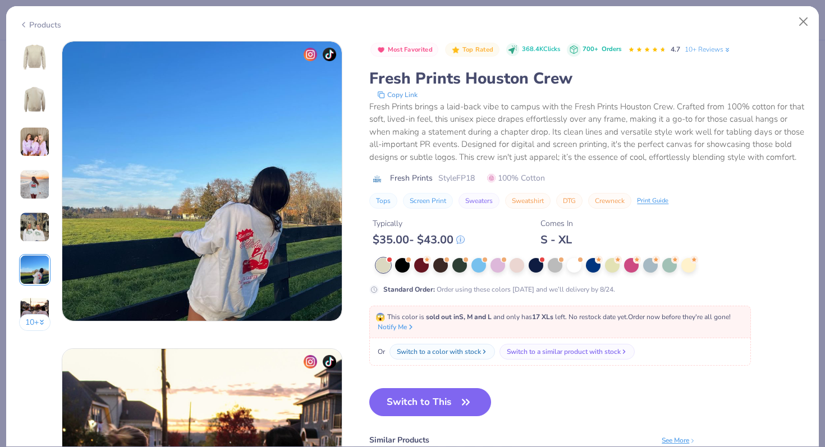
scroll to position [1580, 0]
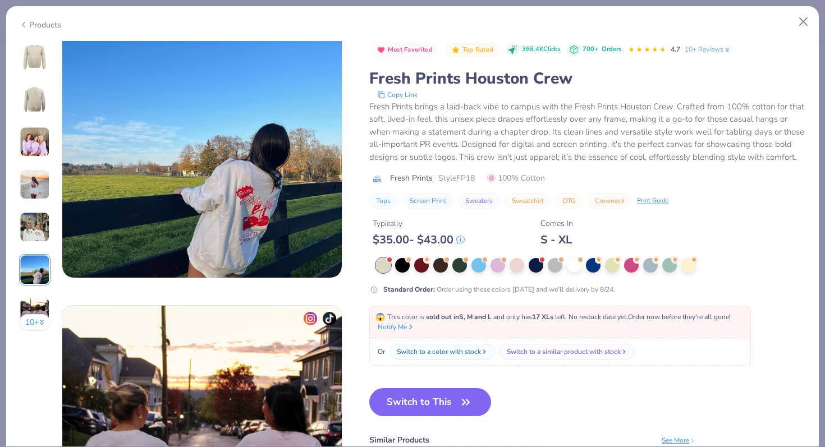
click at [38, 291] on div "10 +" at bounding box center [35, 190] width 32 height 298
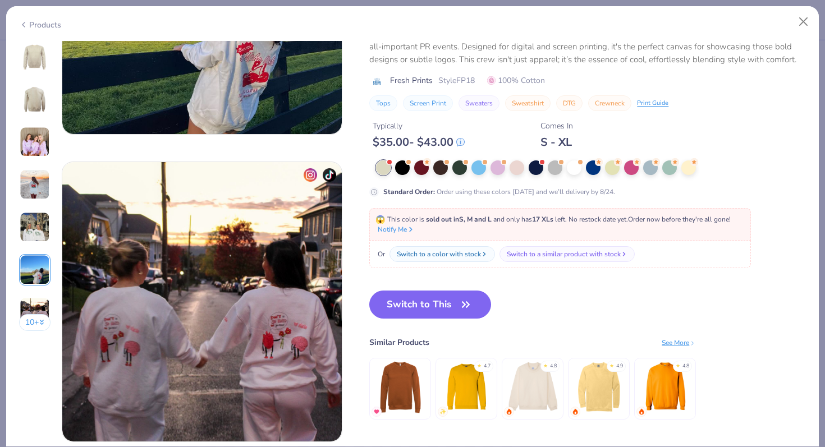
scroll to position [1806, 0]
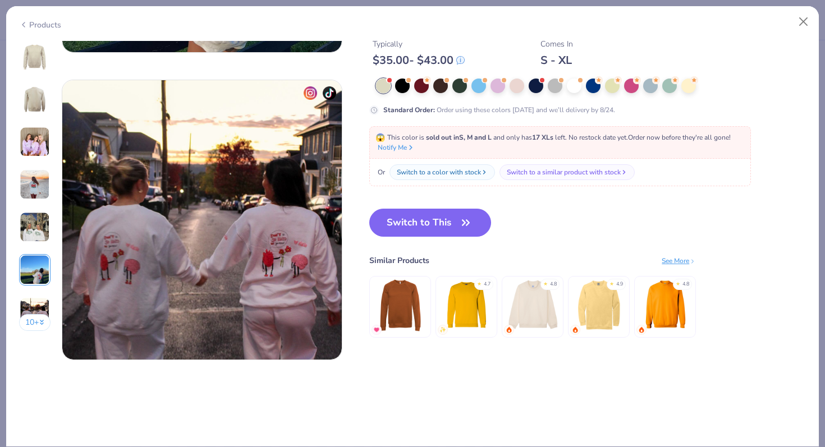
click at [549, 300] on img at bounding box center [532, 304] width 53 height 53
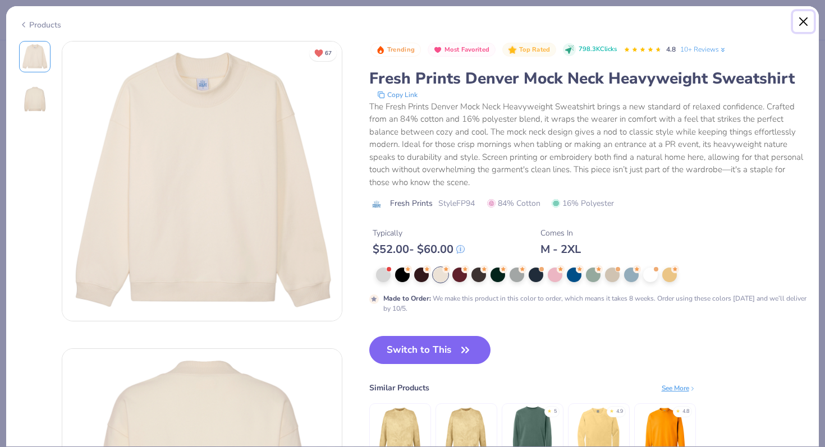
click at [799, 20] on button "Close" at bounding box center [803, 21] width 21 height 21
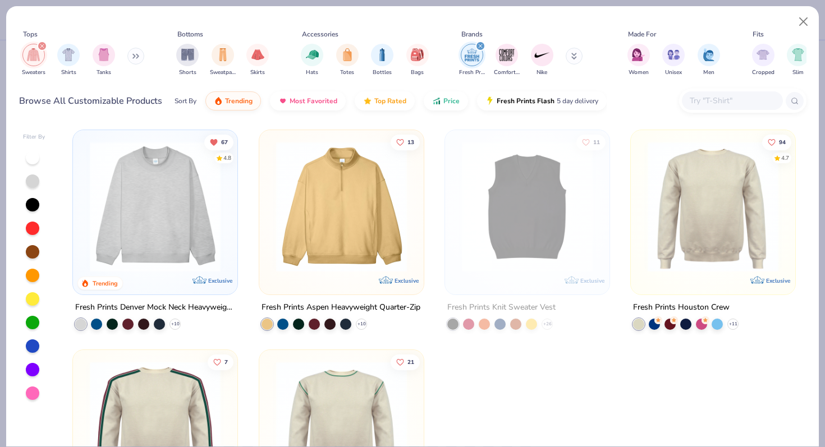
click at [691, 186] on img at bounding box center [713, 206] width 142 height 131
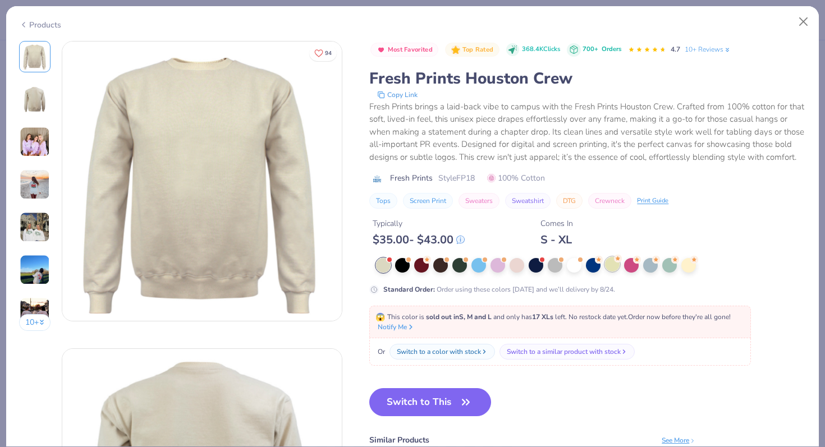
click at [610, 264] on div at bounding box center [612, 264] width 15 height 15
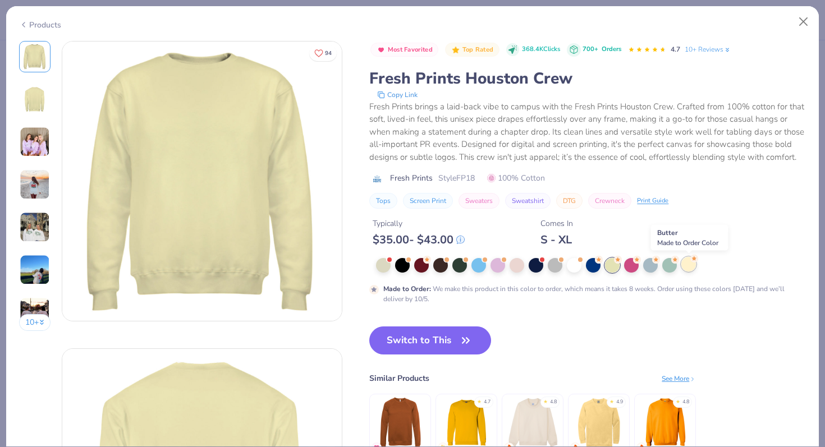
click at [683, 268] on div at bounding box center [688, 264] width 15 height 15
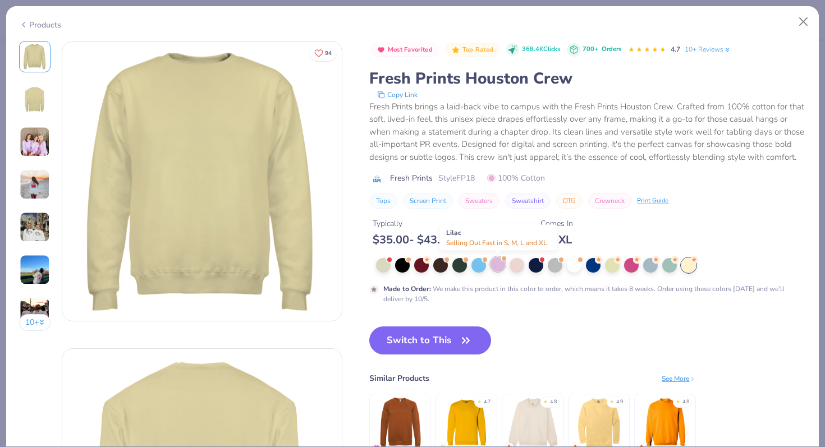
click at [498, 265] on div at bounding box center [497, 264] width 15 height 15
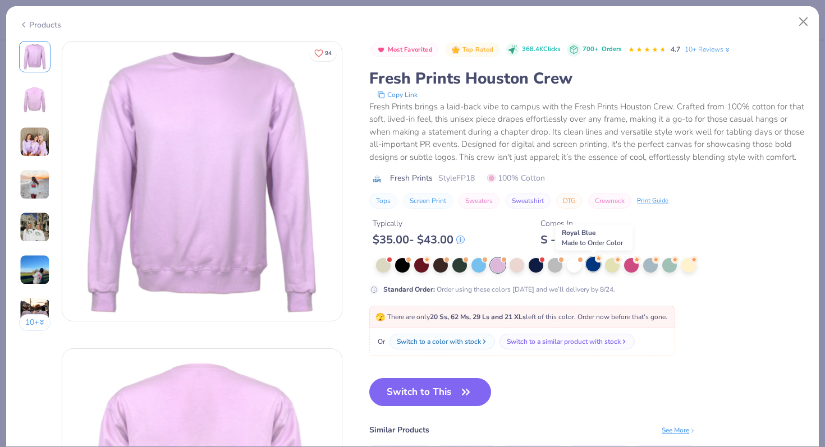
click at [594, 268] on div at bounding box center [593, 264] width 15 height 15
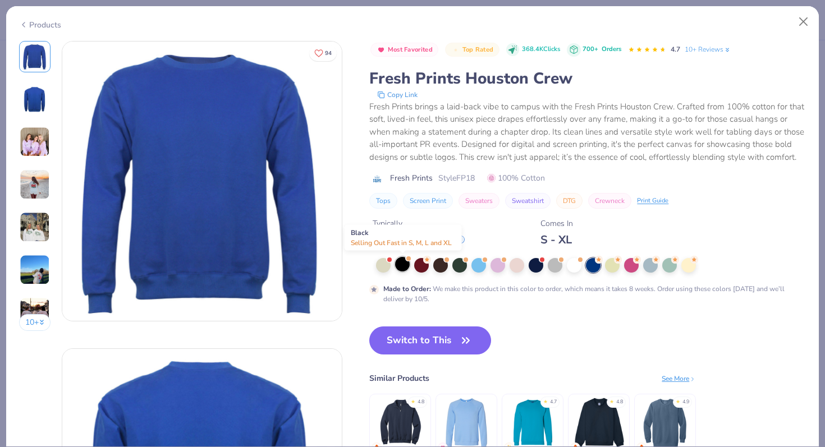
click at [407, 268] on div at bounding box center [402, 264] width 15 height 15
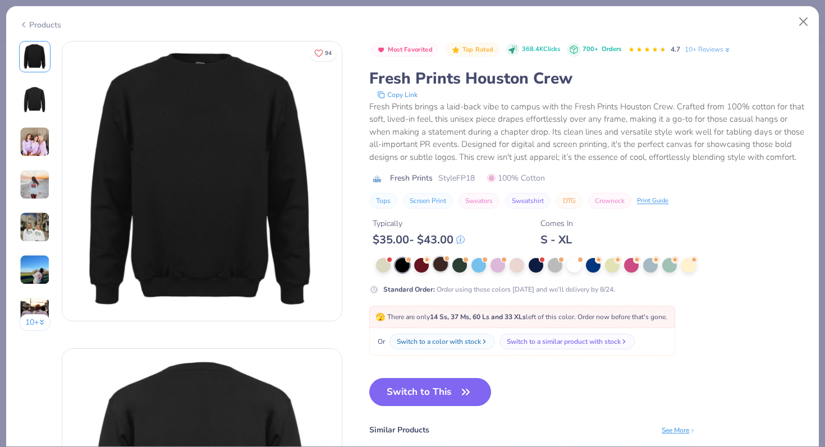
click at [433, 267] on div at bounding box center [440, 264] width 15 height 15
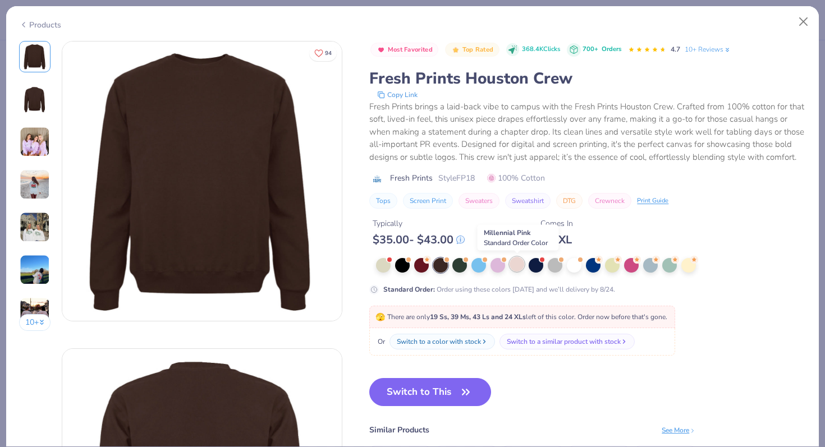
click at [513, 269] on div at bounding box center [516, 264] width 15 height 15
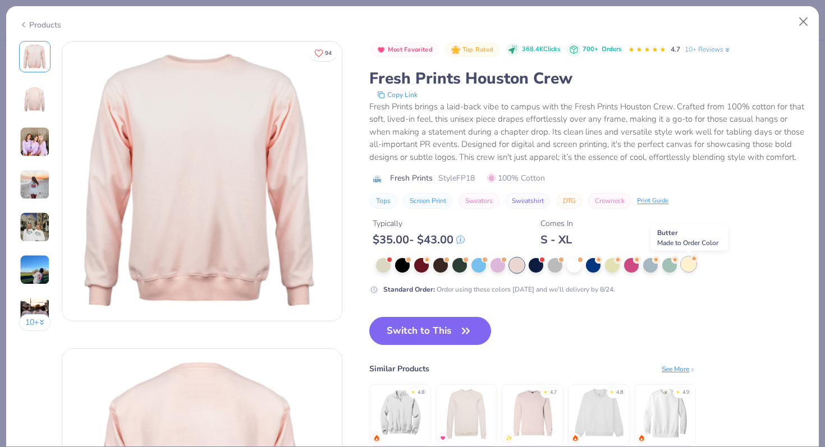
click at [684, 266] on div at bounding box center [688, 264] width 15 height 15
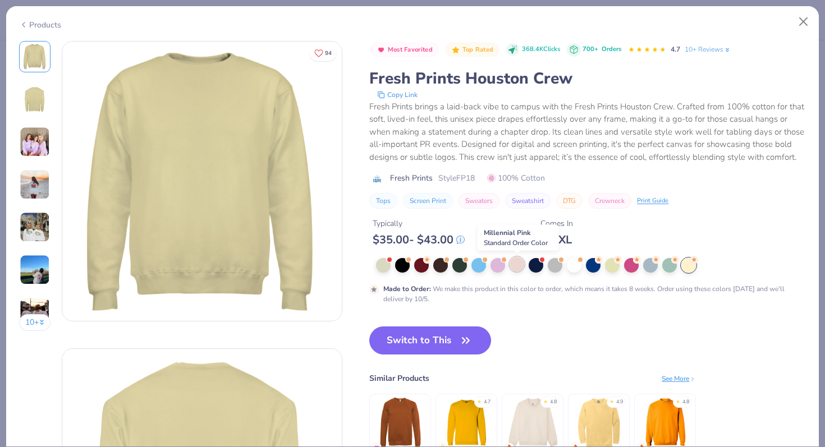
click at [513, 269] on div at bounding box center [516, 264] width 15 height 15
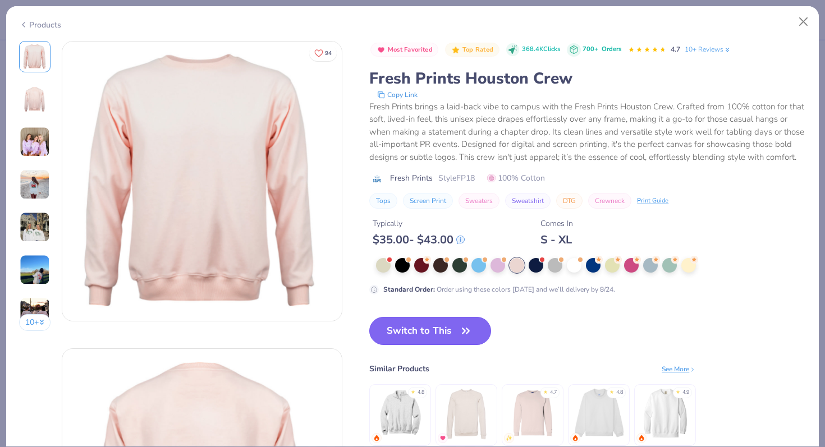
click at [468, 329] on icon "button" at bounding box center [465, 330] width 7 height 5
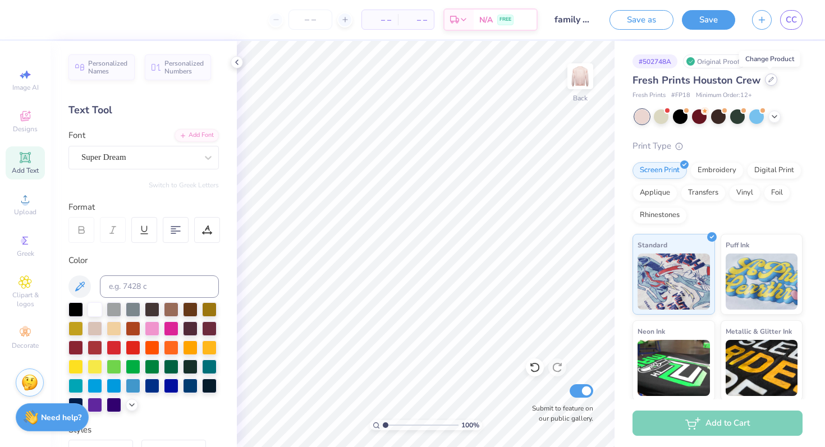
click at [769, 80] on icon at bounding box center [771, 79] width 4 height 4
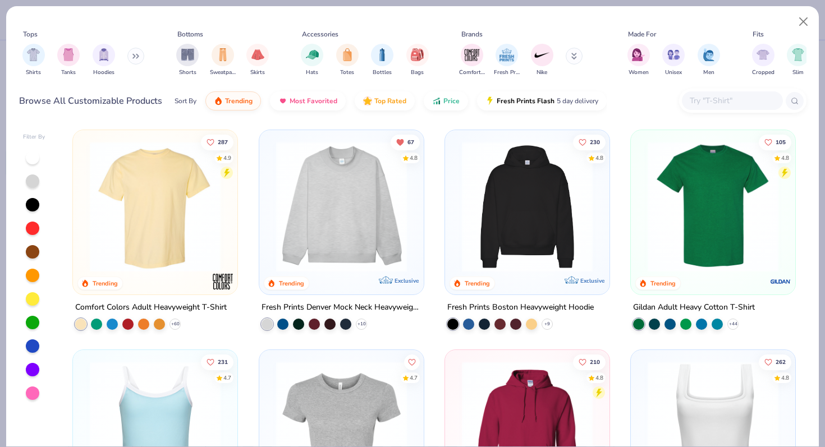
click at [716, 104] on input "text" at bounding box center [731, 100] width 86 height 13
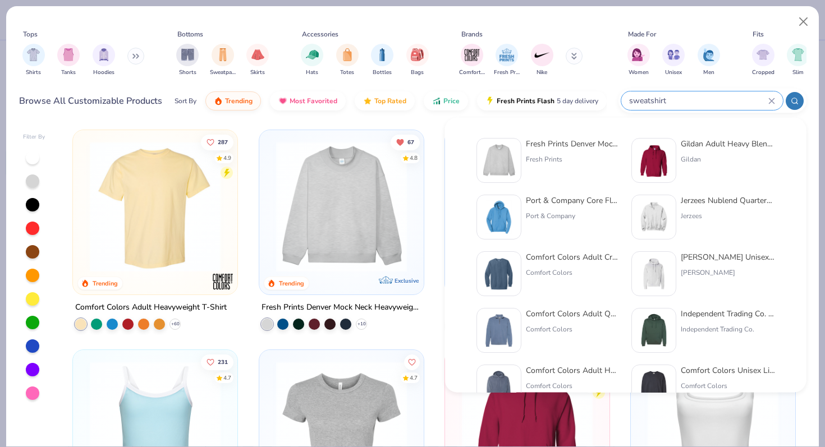
type input "sweatshirt"
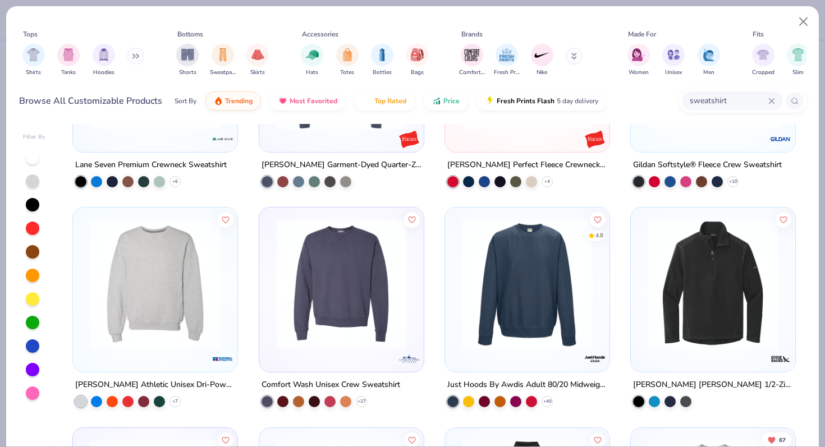
scroll to position [149, 0]
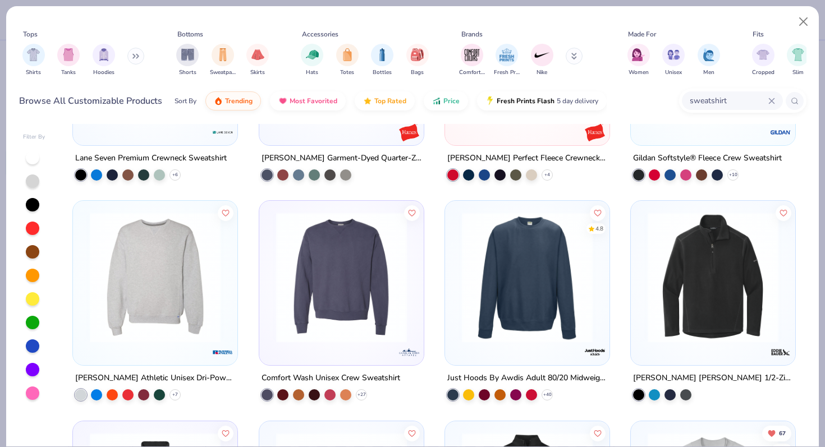
click at [185, 275] on img at bounding box center [155, 277] width 142 height 131
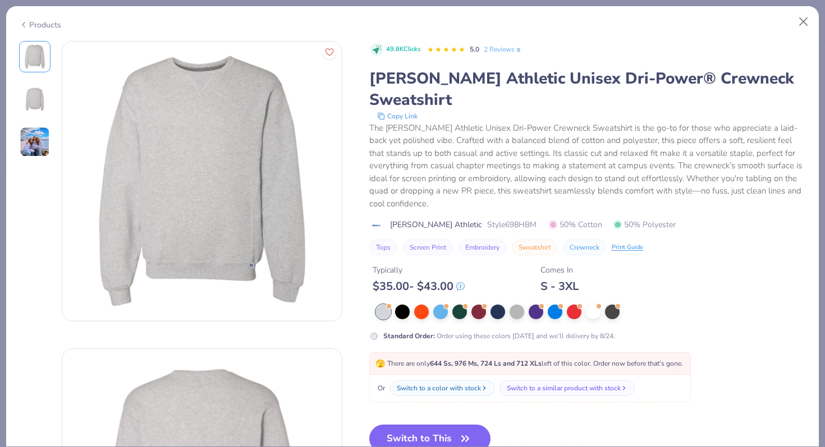
click at [30, 104] on img at bounding box center [34, 99] width 27 height 27
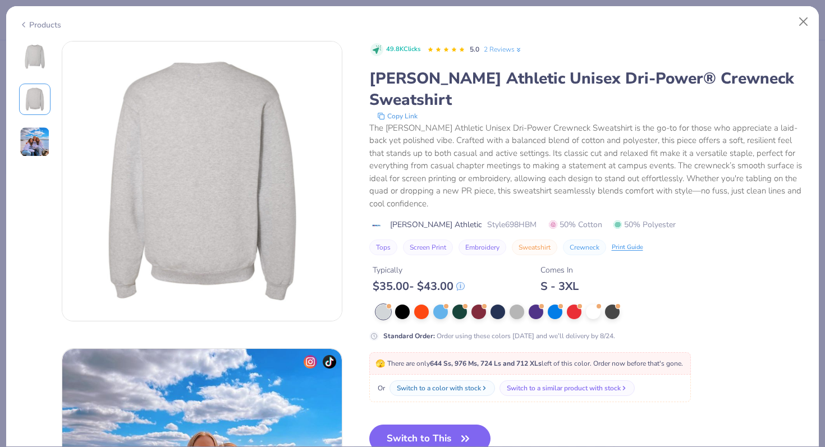
click at [27, 134] on img at bounding box center [35, 142] width 30 height 30
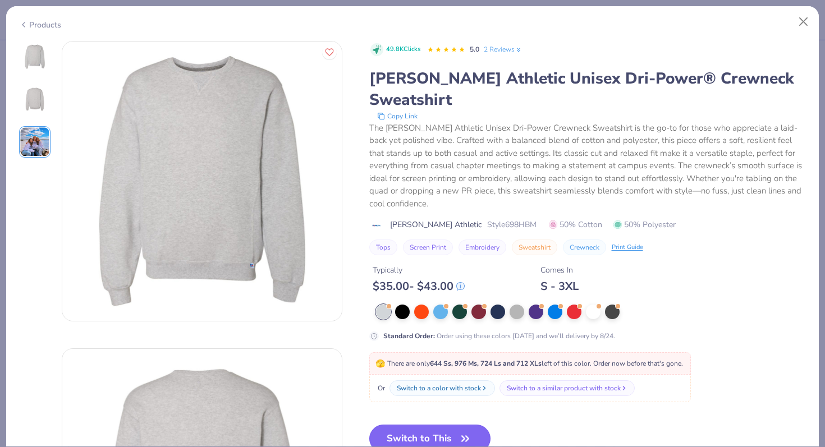
click at [453, 425] on button "Switch to This" at bounding box center [430, 439] width 122 height 28
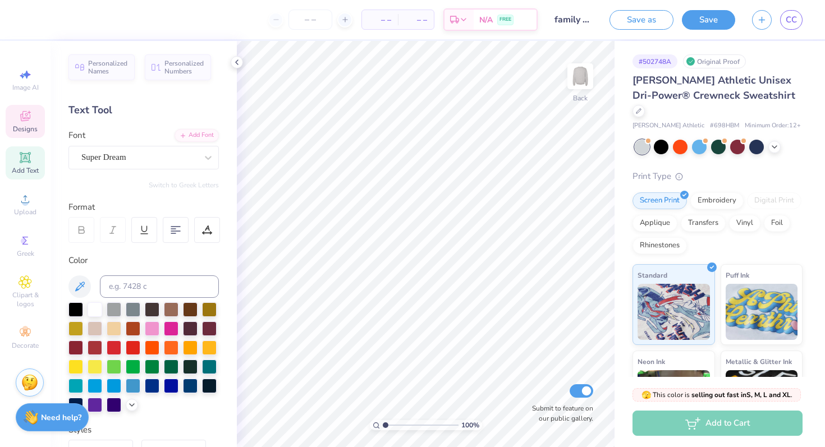
click at [17, 114] on div "Designs" at bounding box center [25, 121] width 39 height 33
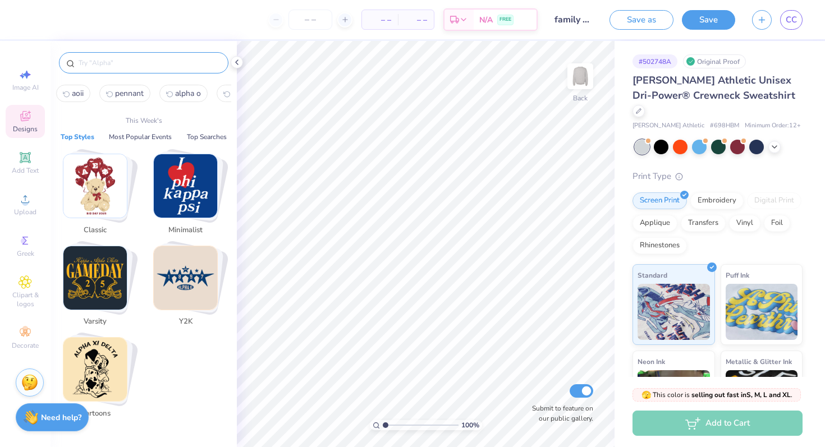
click at [90, 66] on input "text" at bounding box center [149, 62] width 144 height 11
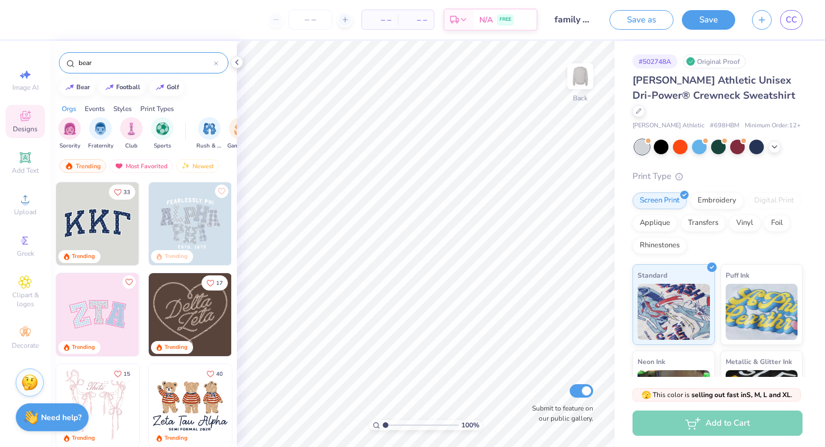
type input "bear"
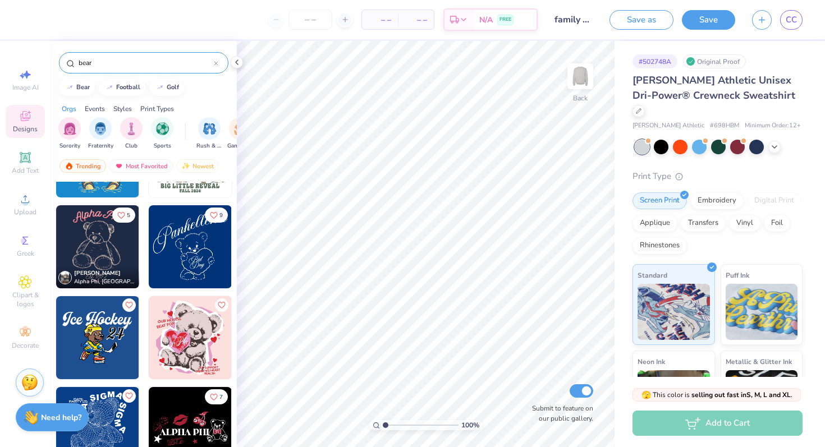
scroll to position [3156, 0]
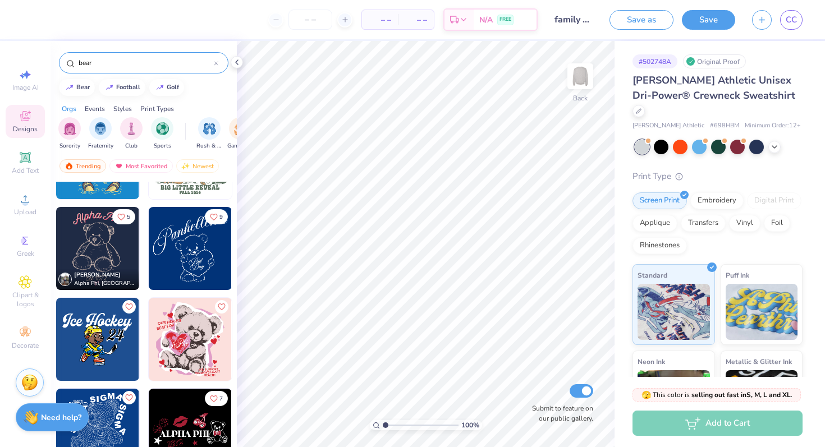
click at [181, 258] on img at bounding box center [190, 248] width 83 height 83
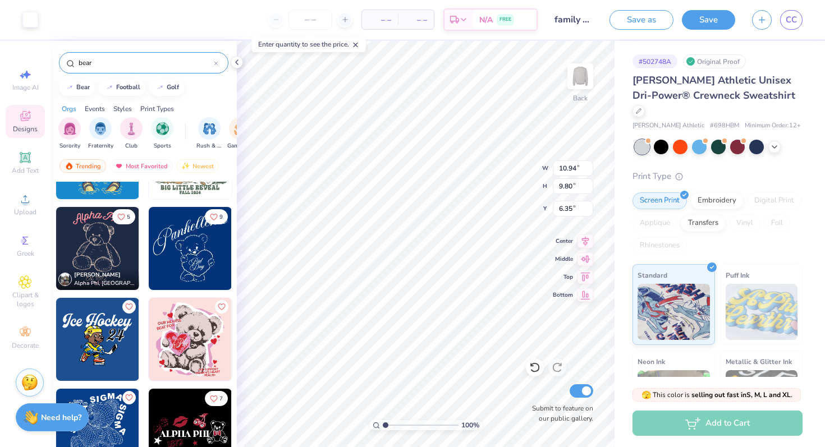
type input "1.89"
click at [772, 141] on icon at bounding box center [774, 145] width 9 height 9
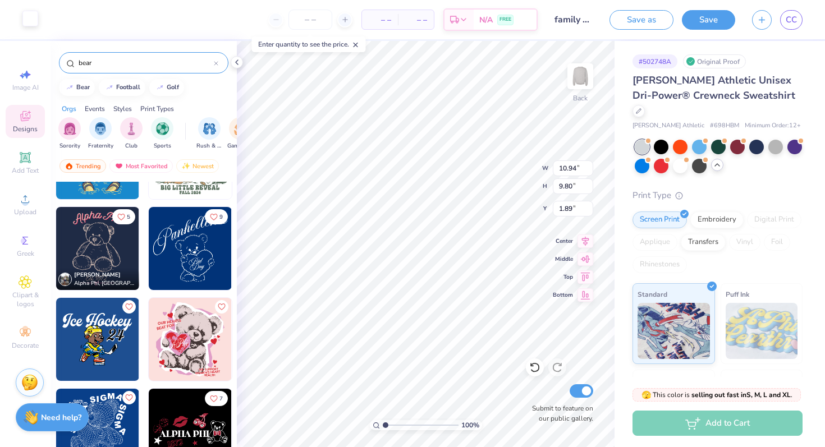
click at [25, 22] on div at bounding box center [30, 19] width 16 height 16
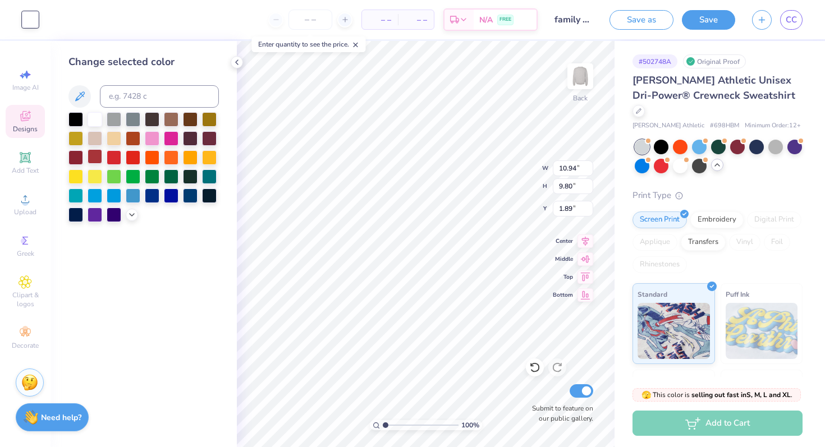
click at [99, 159] on div at bounding box center [95, 156] width 15 height 15
click at [155, 142] on div at bounding box center [152, 137] width 15 height 15
click at [132, 215] on icon at bounding box center [131, 213] width 9 height 9
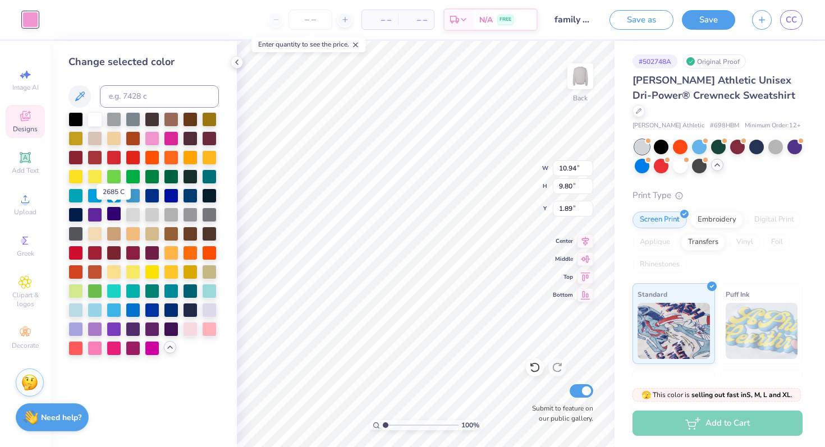
click at [113, 213] on div at bounding box center [114, 213] width 15 height 15
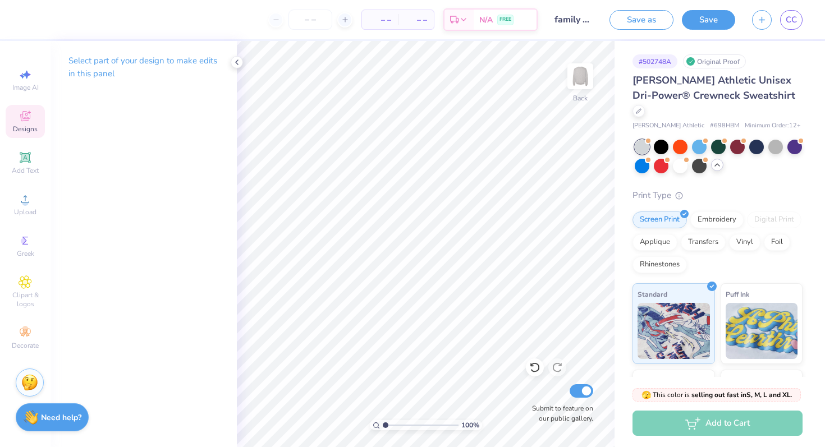
click at [22, 125] on span "Designs" at bounding box center [25, 129] width 25 height 9
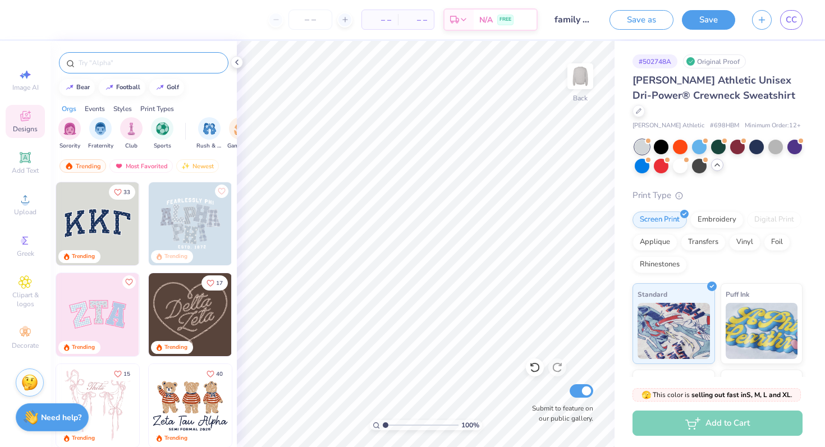
click at [114, 66] on input "text" at bounding box center [149, 62] width 144 height 11
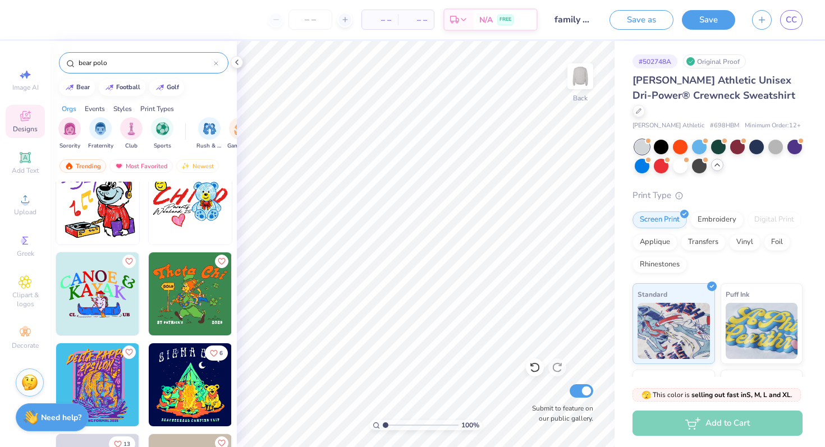
scroll to position [511, 0]
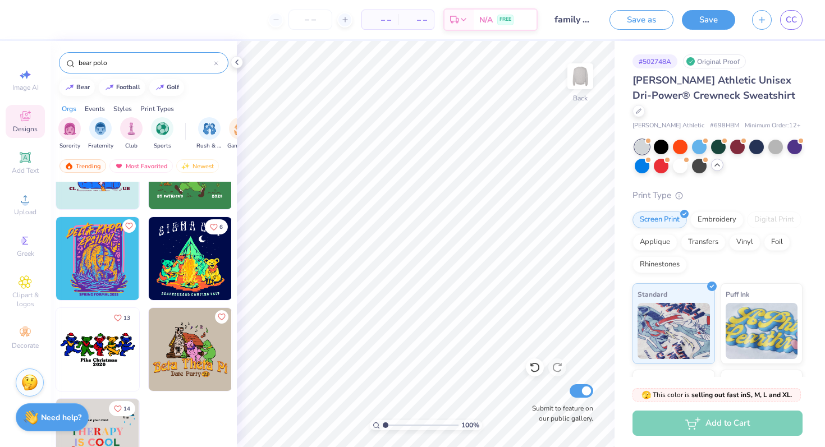
click at [120, 50] on div "bear polo" at bounding box center [143, 60] width 186 height 38
click at [120, 59] on input "bear polo" at bounding box center [145, 62] width 136 height 11
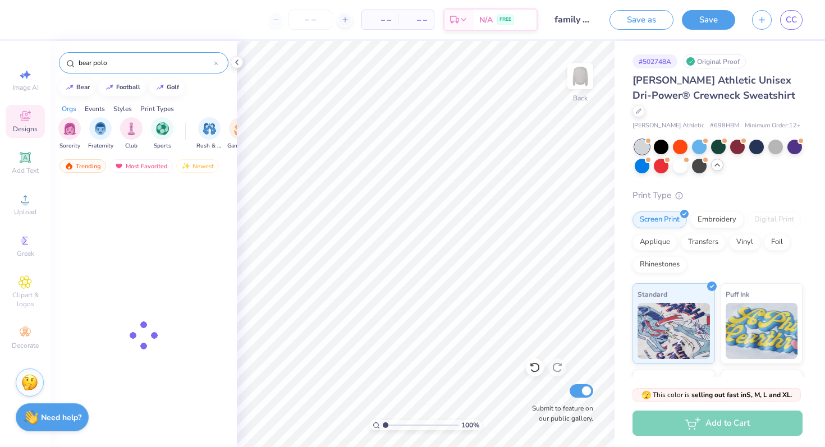
click at [120, 59] on input "bear polo" at bounding box center [145, 62] width 136 height 11
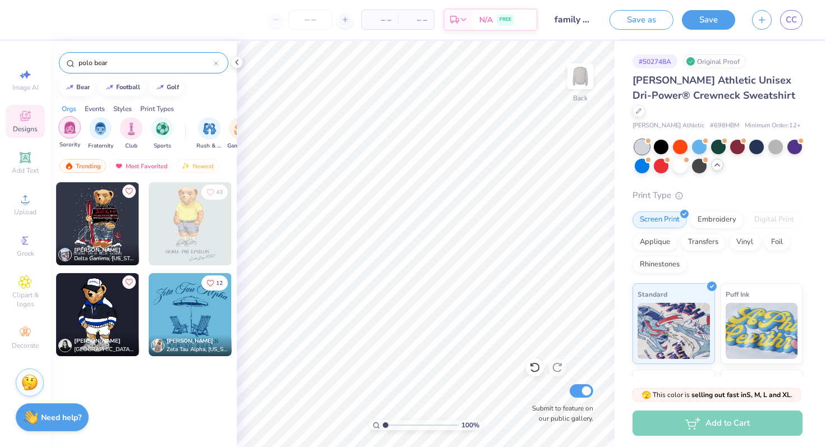
click at [71, 124] on img "filter for Sorority" at bounding box center [69, 127] width 13 height 13
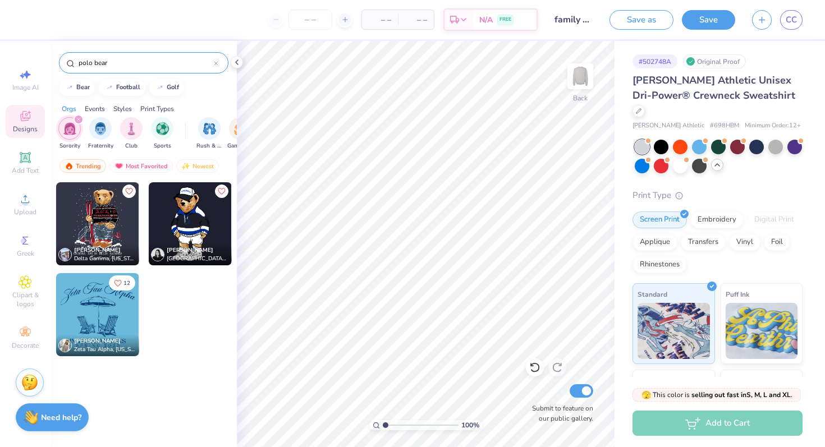
click at [118, 61] on input "polo bear" at bounding box center [145, 62] width 136 height 11
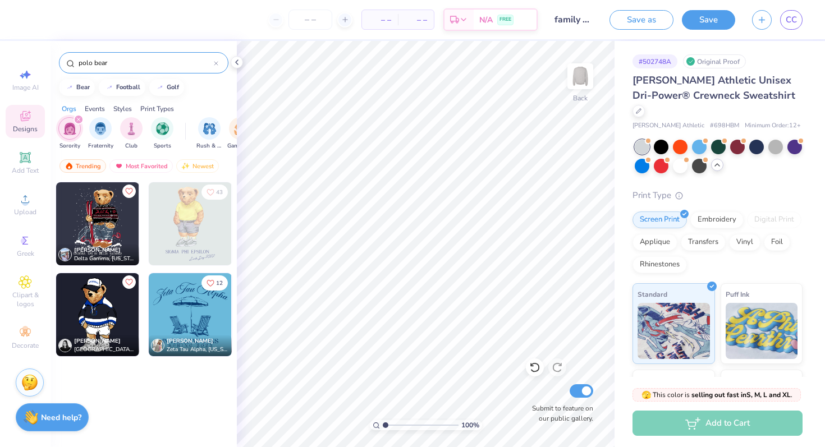
click at [118, 61] on input "polo bear" at bounding box center [145, 62] width 136 height 11
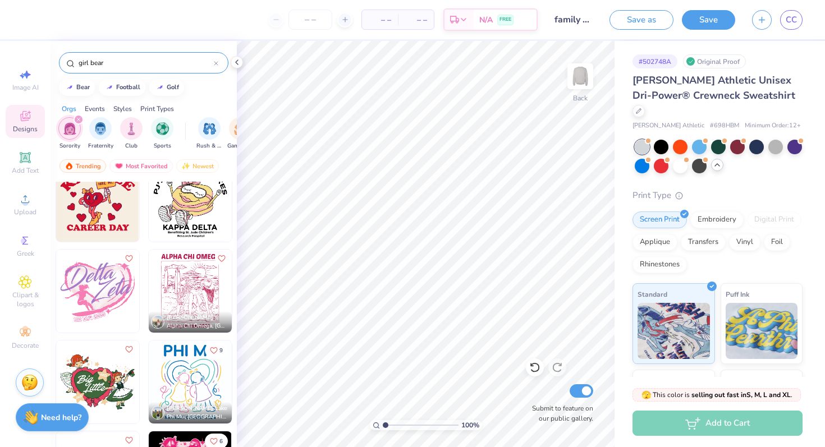
scroll to position [238, 0]
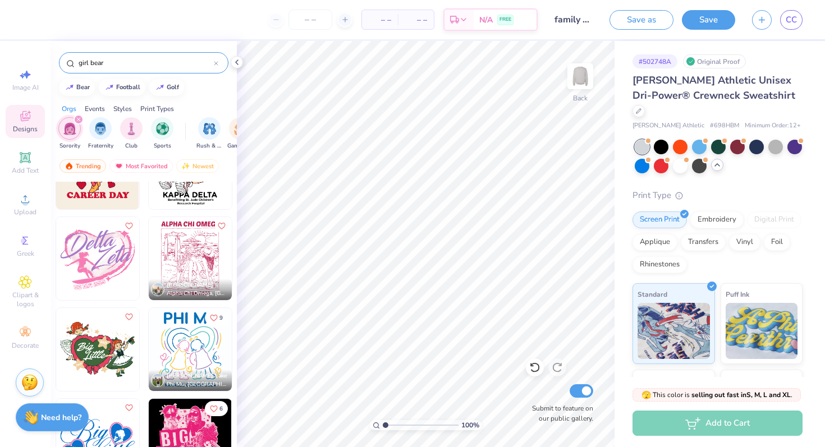
drag, startPoint x: 117, startPoint y: 67, endPoint x: 110, endPoint y: 62, distance: 8.6
click at [109, 62] on input "girl bear" at bounding box center [145, 62] width 136 height 11
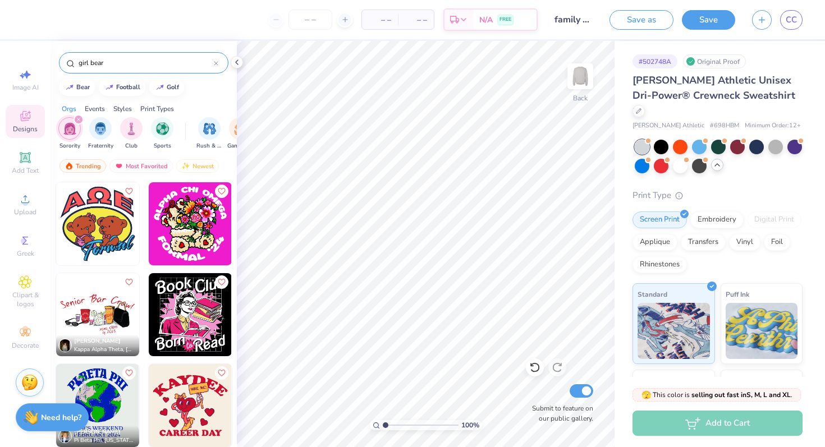
click at [91, 59] on input "girl bear" at bounding box center [145, 62] width 136 height 11
type input "bear"
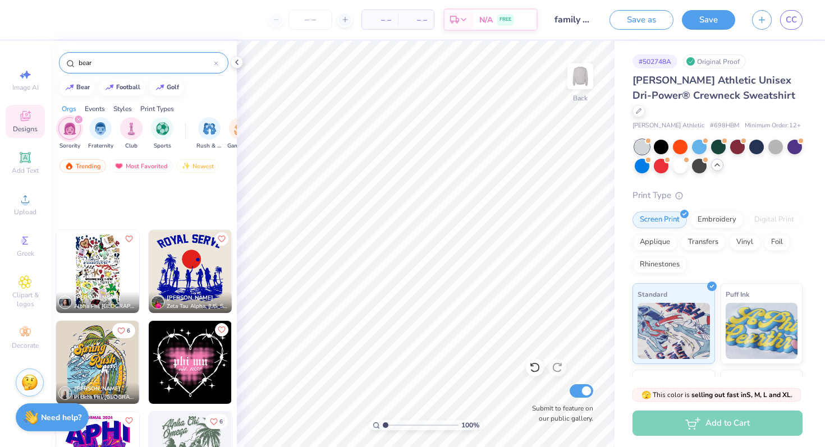
scroll to position [9327, 0]
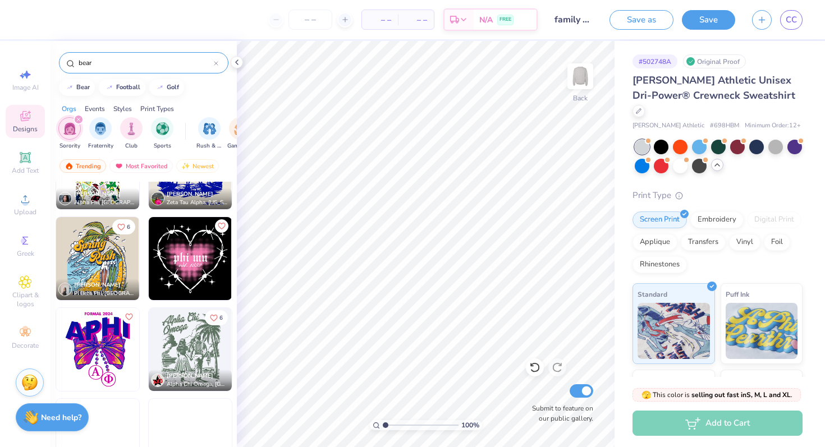
click at [75, 120] on div "filter for Sorority" at bounding box center [78, 119] width 10 height 10
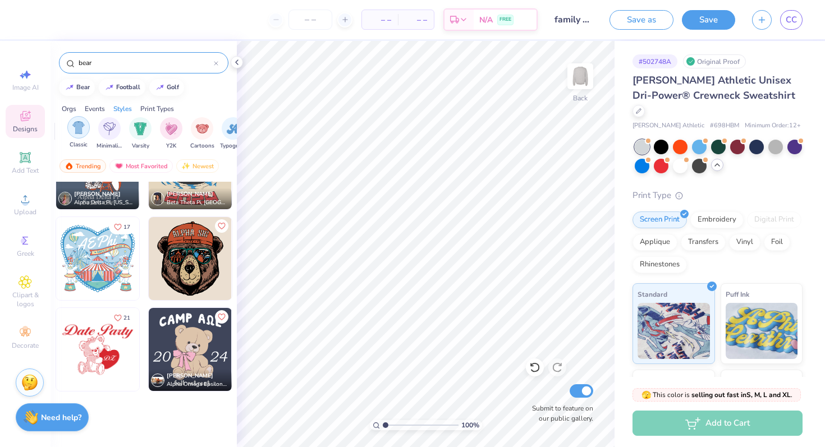
scroll to position [0, 581]
click at [78, 130] on img "filter for Classic" at bounding box center [77, 127] width 13 height 13
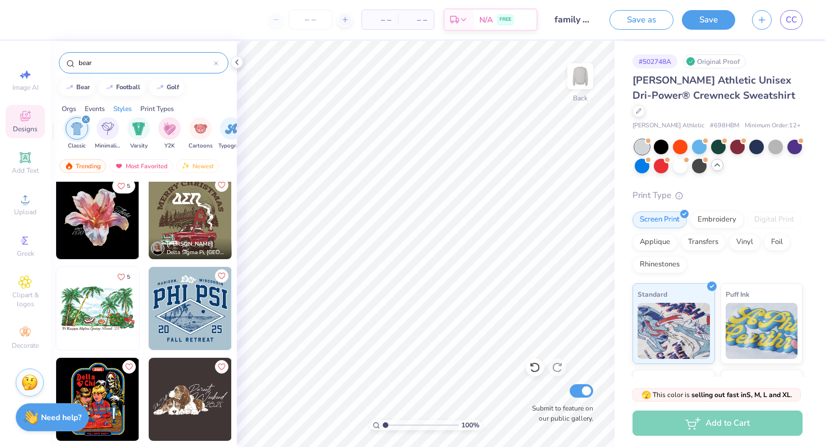
scroll to position [1281, 0]
